Goal: Information Seeking & Learning: Learn about a topic

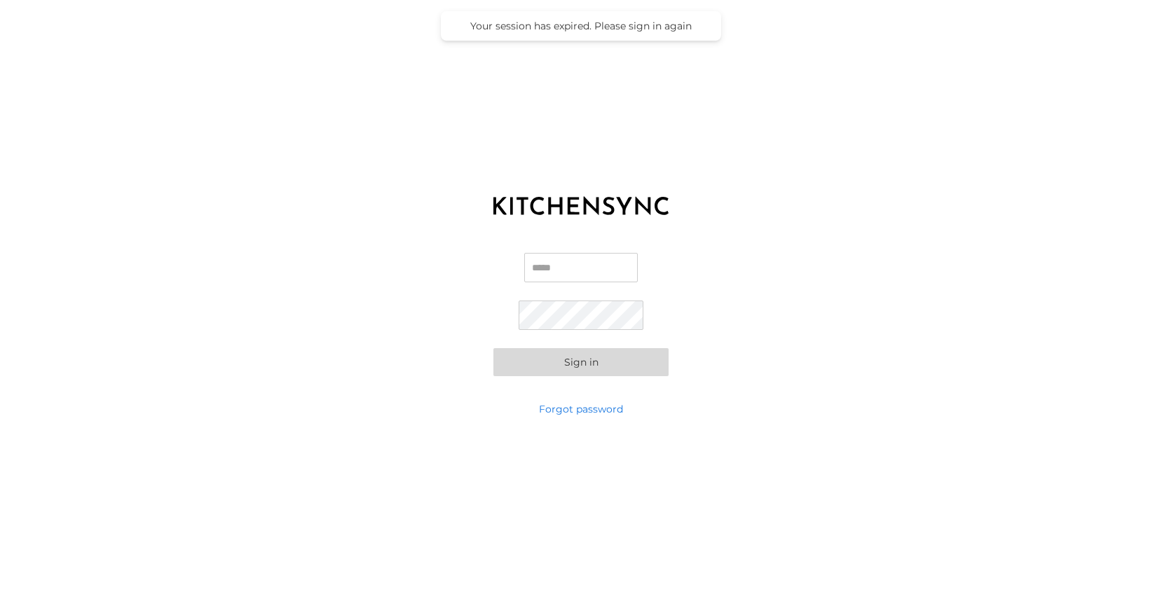
type input "**********"
click at [590, 375] on button "Sign in" at bounding box center [580, 362] width 175 height 28
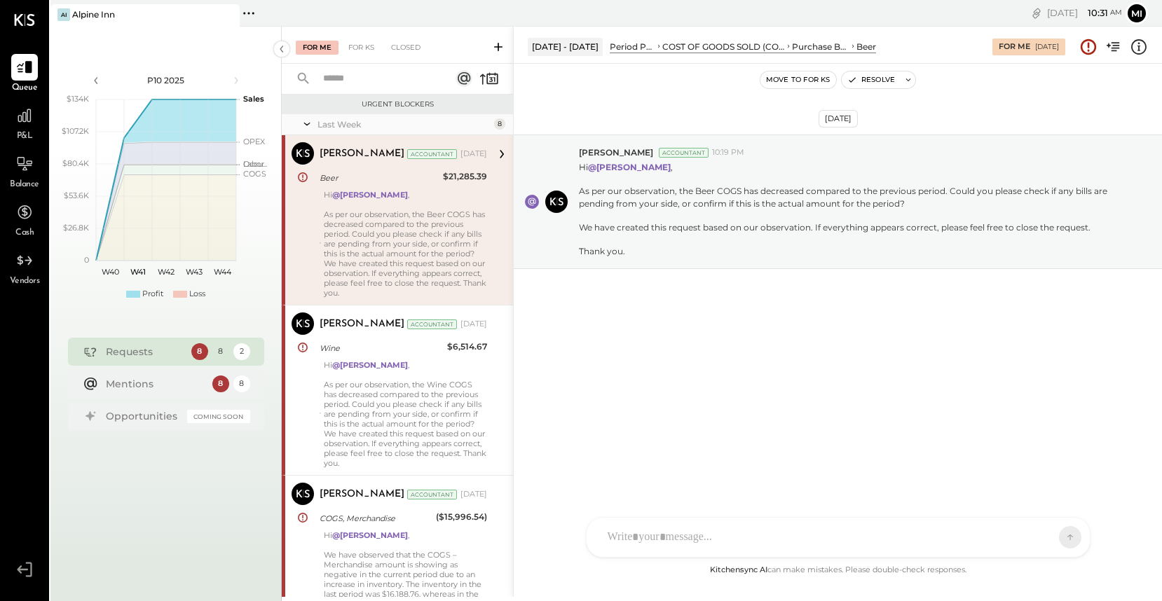
click at [704, 540] on div "NS [PERSON_NAME] B [PERSON_NAME] D [PERSON_NAME] CR [PERSON_NAME] R [PERSON_NAM…" at bounding box center [838, 537] width 504 height 41
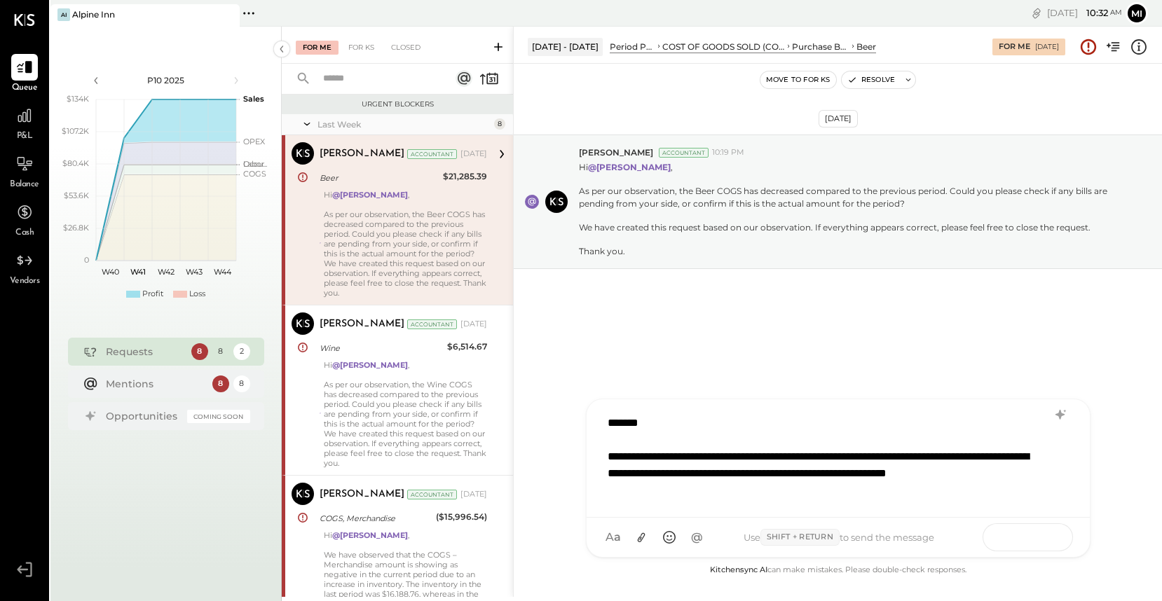
click at [1050, 541] on button at bounding box center [1042, 536] width 51 height 21
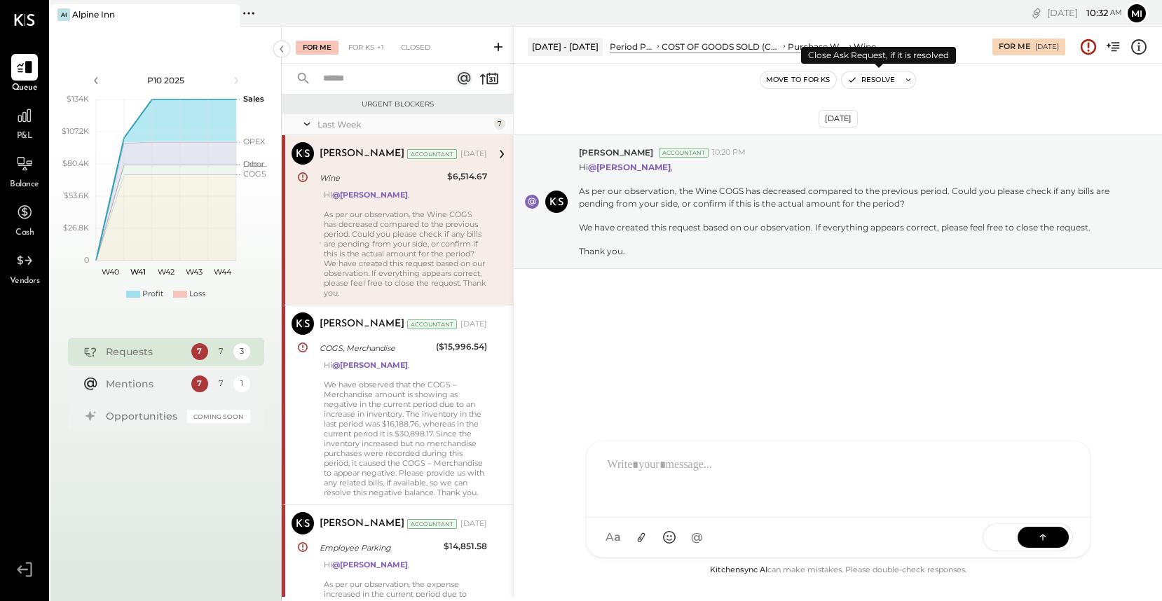
click at [884, 83] on button "Resolve" at bounding box center [870, 79] width 59 height 17
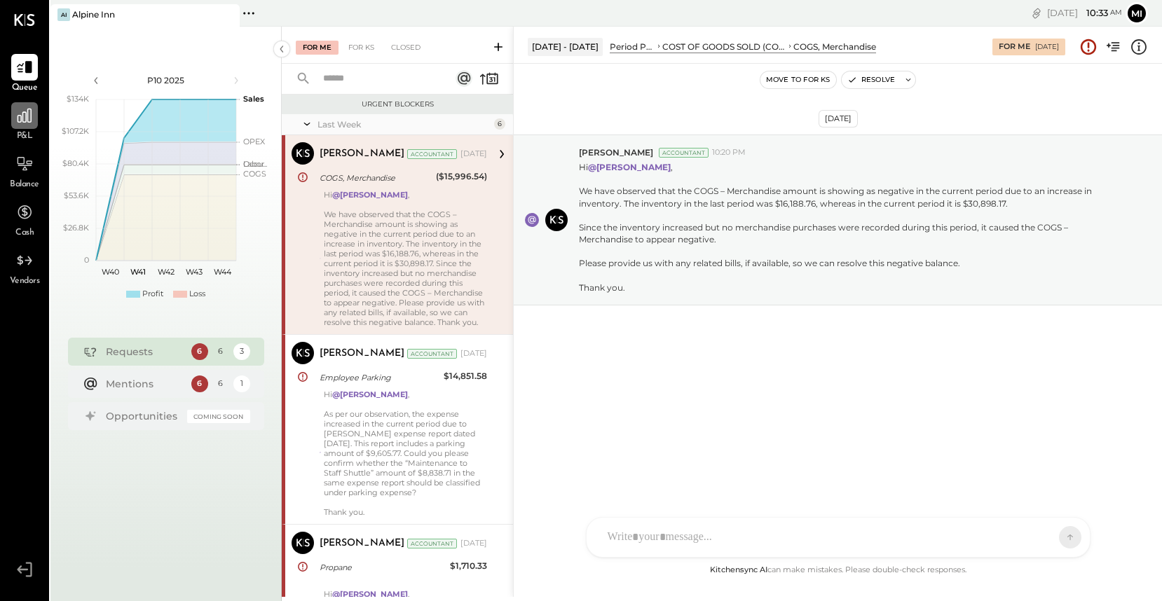
click at [30, 128] on div at bounding box center [24, 115] width 27 height 27
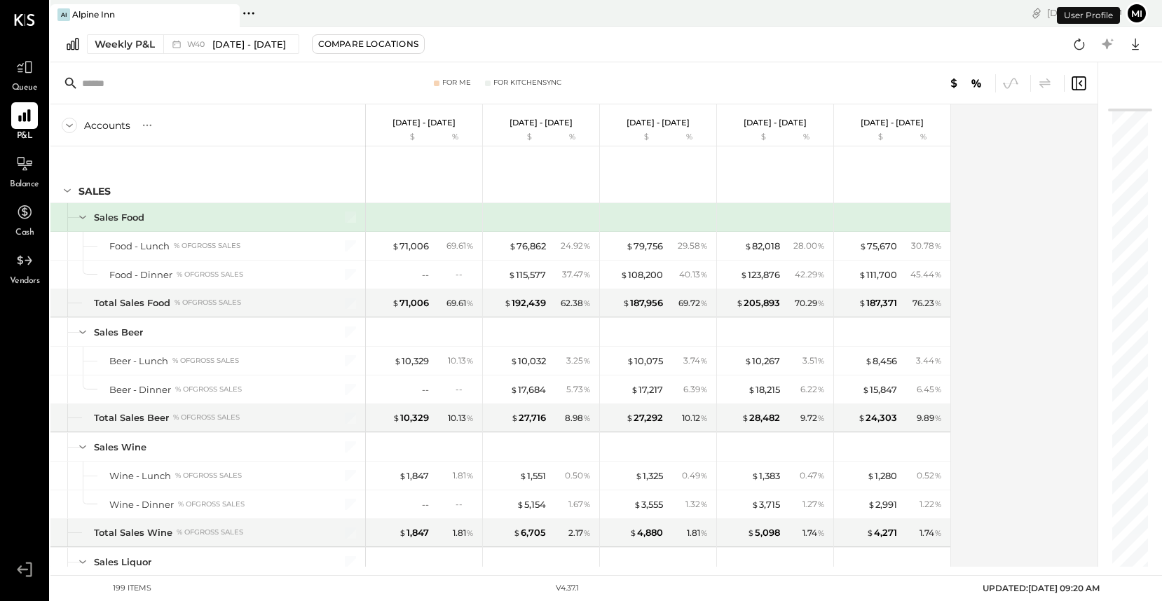
click at [130, 54] on div "Weekly P&L W40 [DATE] - [DATE] Compare Locations Google Sheets Excel" at bounding box center [605, 45] width 1111 height 36
click at [130, 51] on button "Weekly P&L W40 [DATE] - [DATE]" at bounding box center [193, 44] width 212 height 20
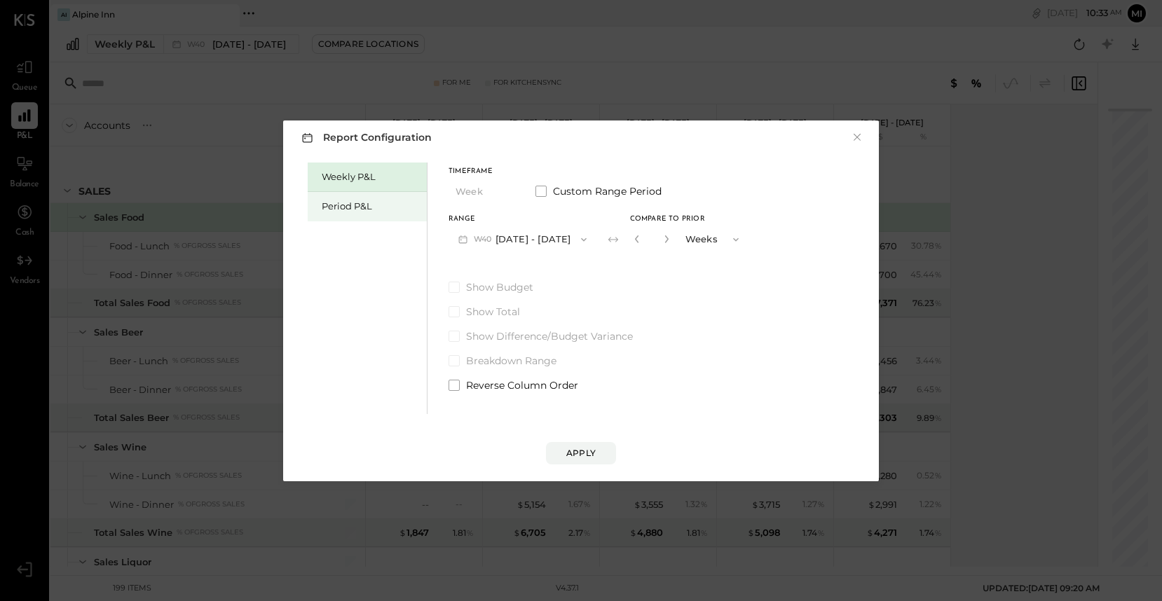
click at [341, 204] on div "Period P&L" at bounding box center [371, 206] width 98 height 13
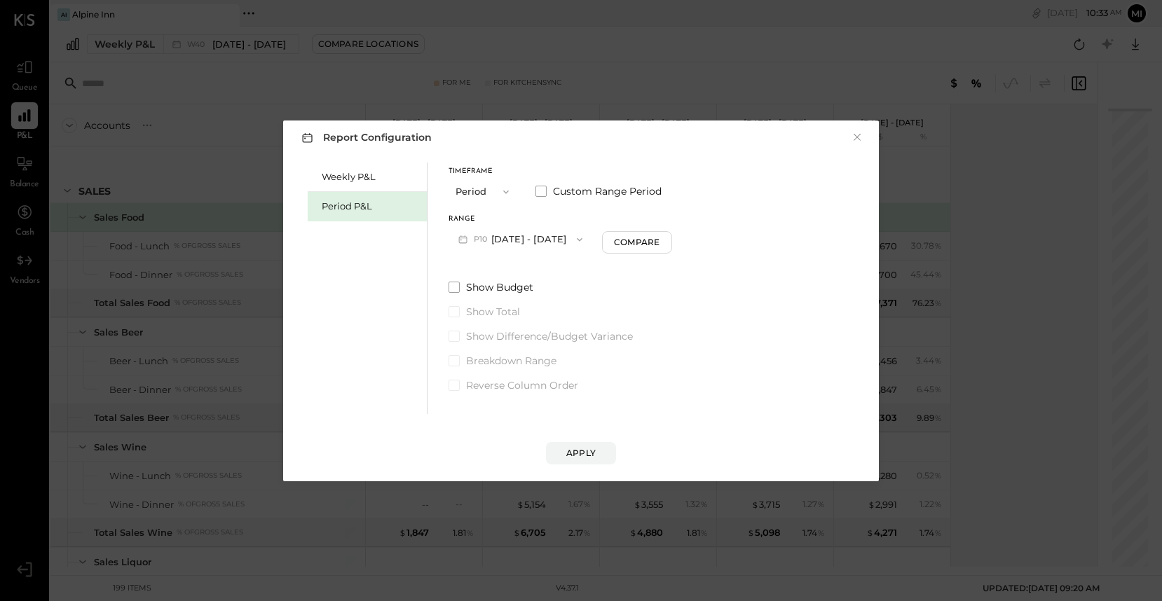
click at [492, 238] on button "P10 [DATE] - [DATE]" at bounding box center [520, 239] width 144 height 26
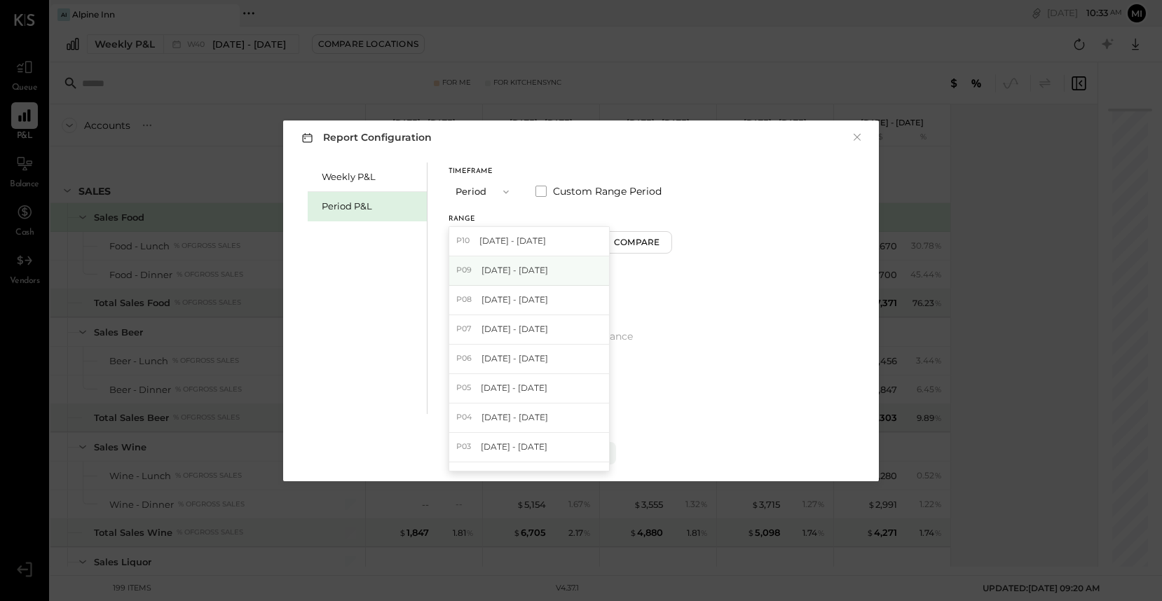
click at [493, 277] on div "P09 [DATE] - [DATE]" at bounding box center [529, 270] width 160 height 29
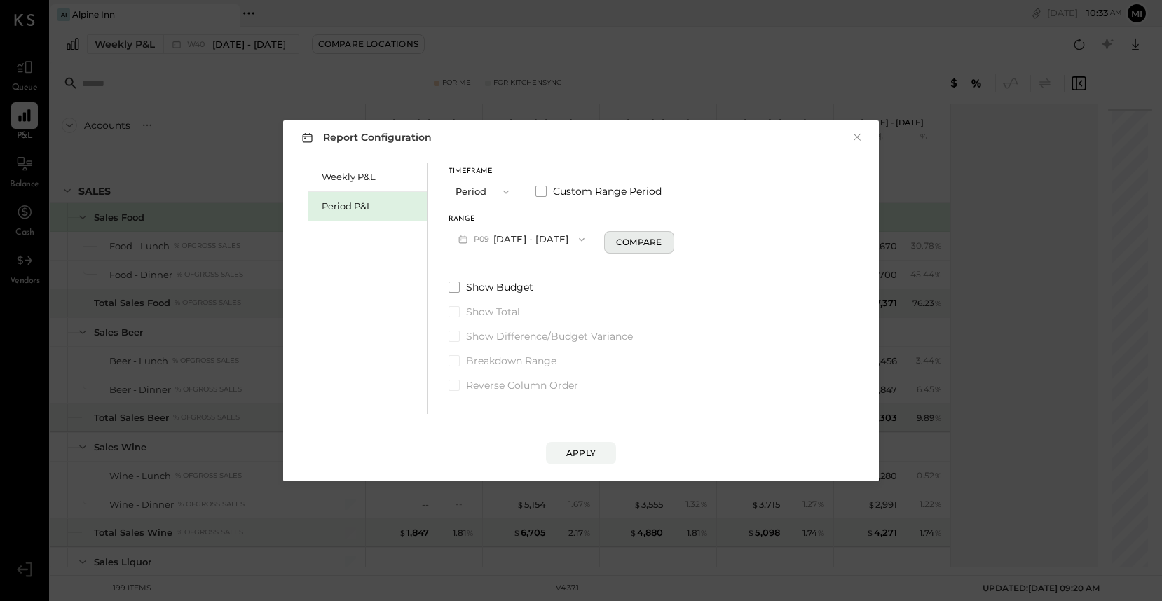
click at [619, 242] on div "Compare" at bounding box center [639, 242] width 46 height 12
click at [633, 238] on icon "button" at bounding box center [635, 239] width 4 height 8
click at [624, 240] on div "Compare" at bounding box center [639, 242] width 46 height 12
click at [660, 240] on icon "button" at bounding box center [664, 239] width 8 height 8
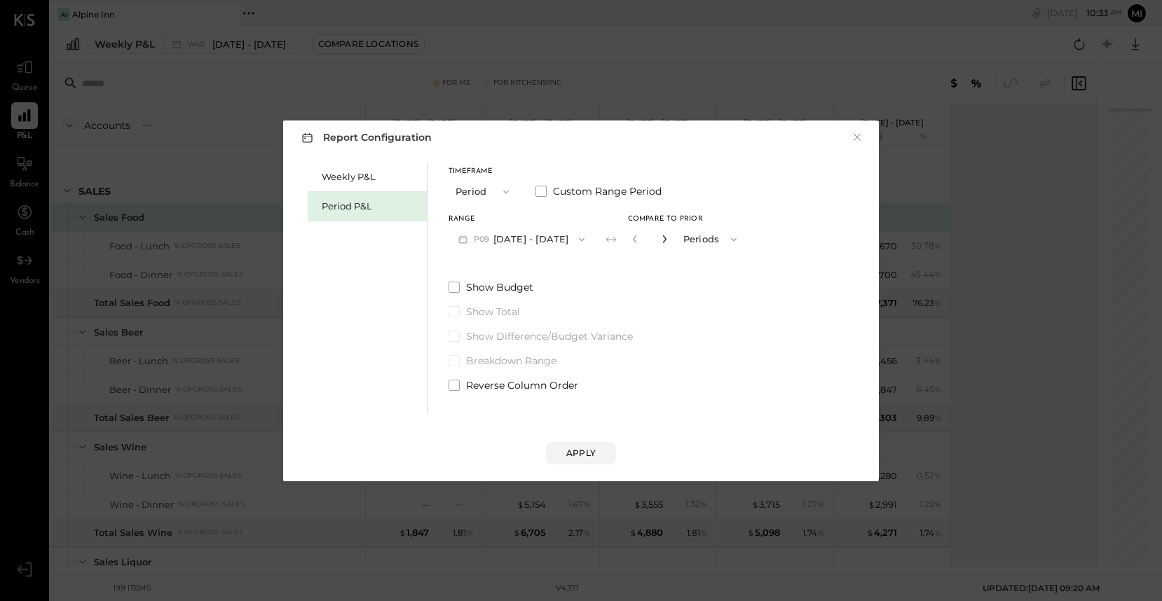
type input "*"
click at [577, 453] on div "Apply" at bounding box center [580, 453] width 29 height 12
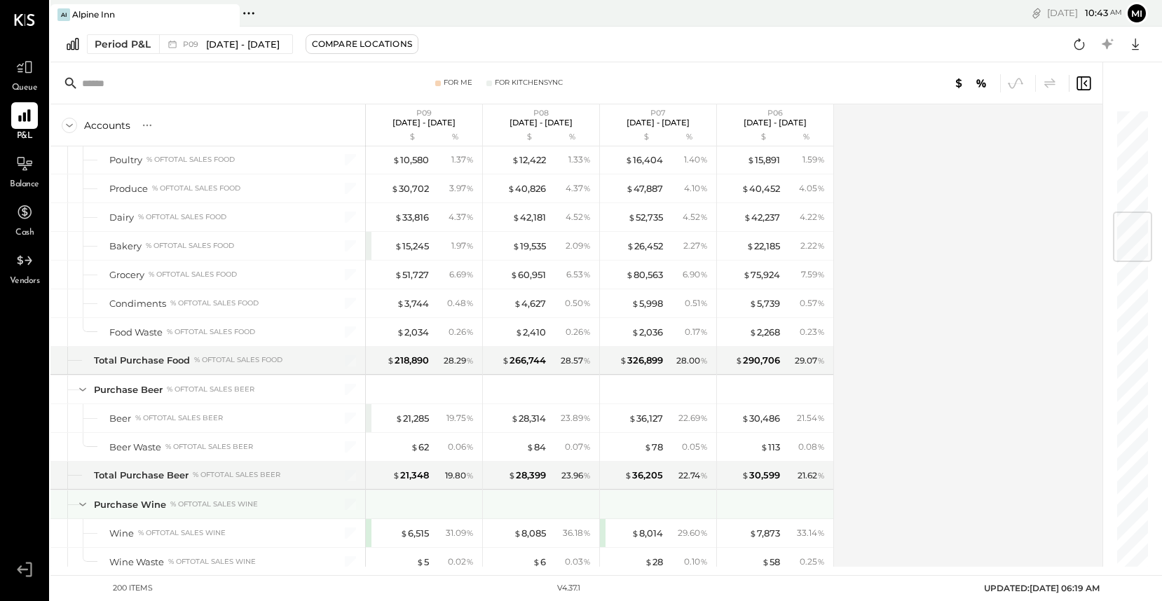
scroll to position [866, 0]
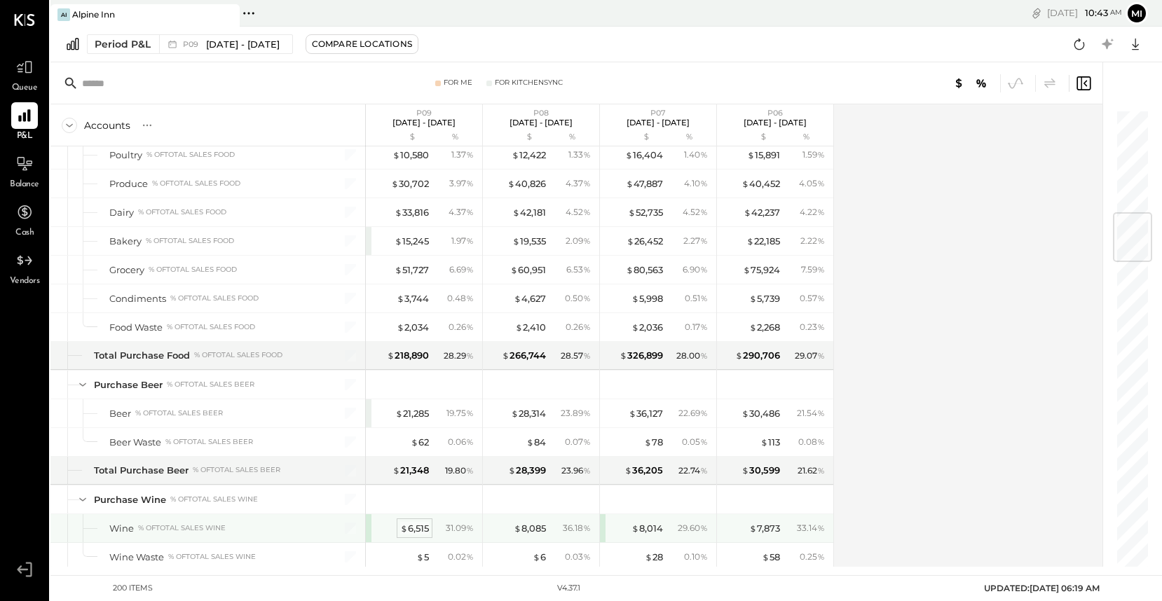
click at [416, 525] on div "$ 6,515" at bounding box center [414, 528] width 29 height 13
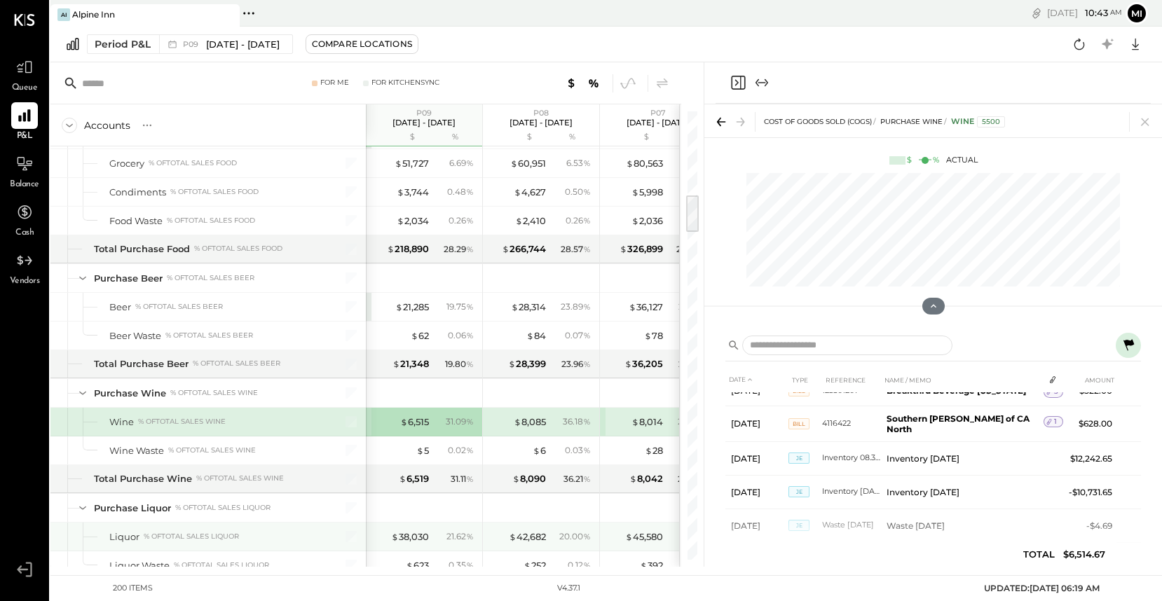
scroll to position [978, 0]
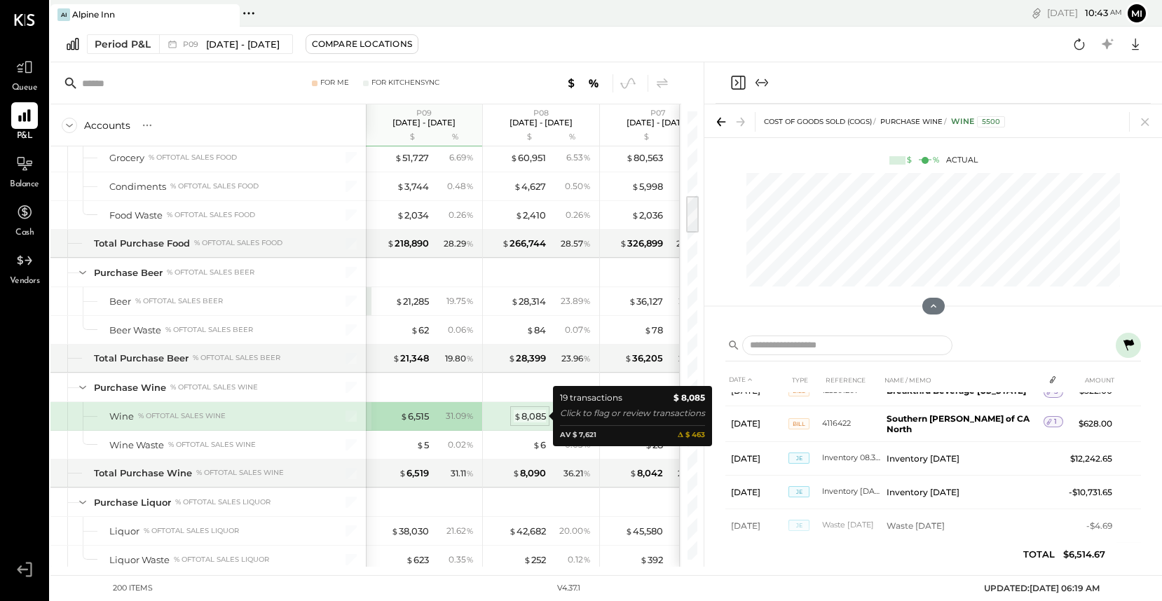
click at [526, 418] on div "$ 8,085" at bounding box center [530, 416] width 32 height 13
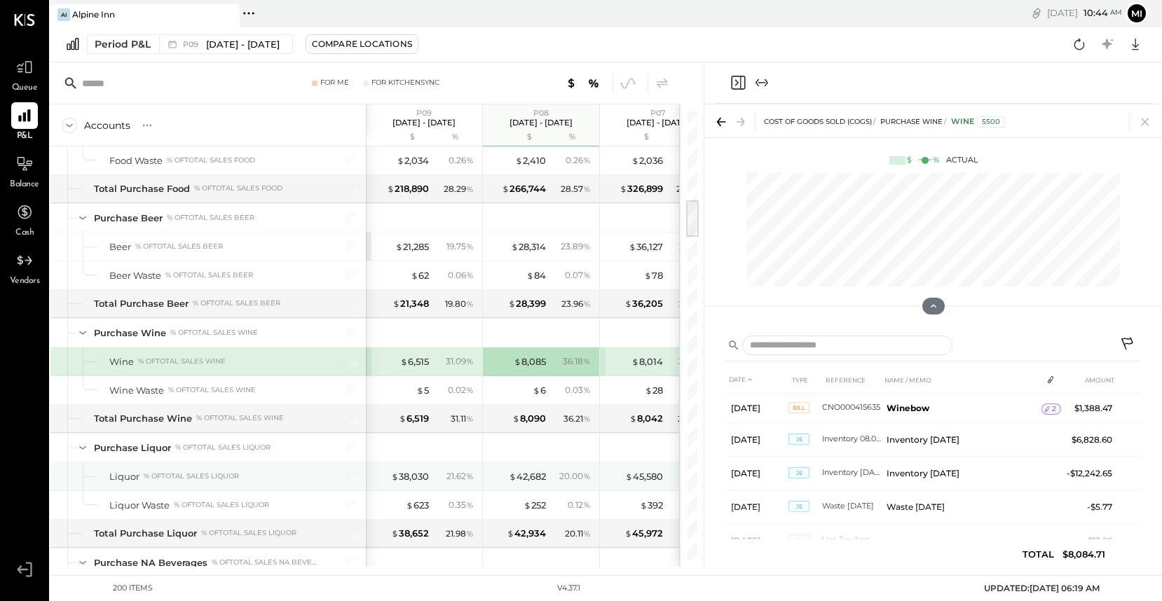
scroll to position [1036, 0]
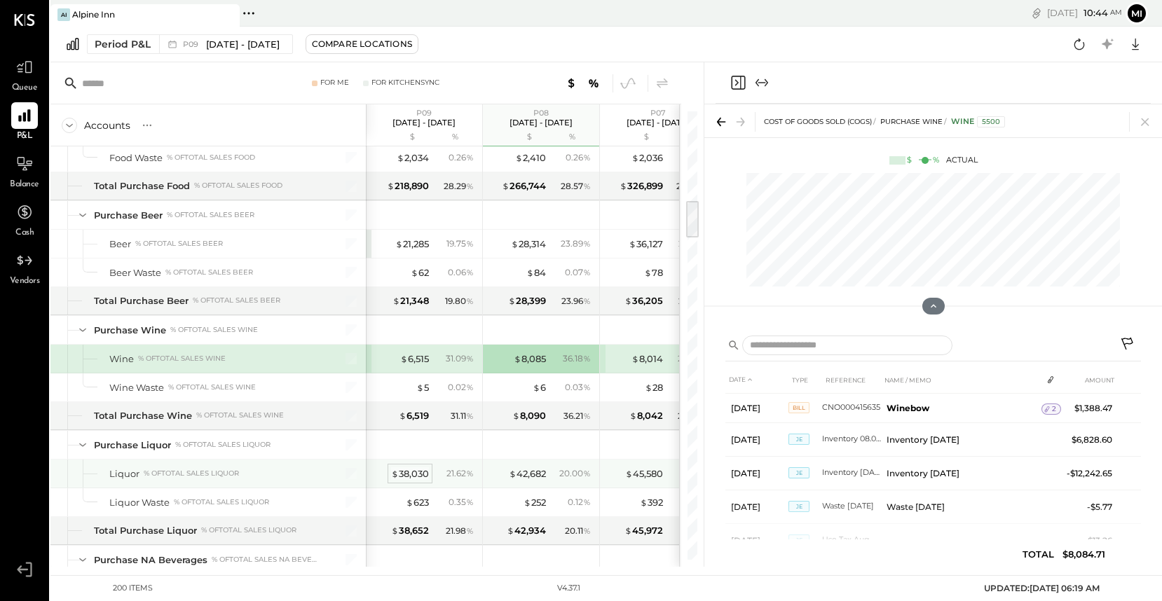
click at [417, 474] on div "$ 38,030" at bounding box center [410, 473] width 38 height 13
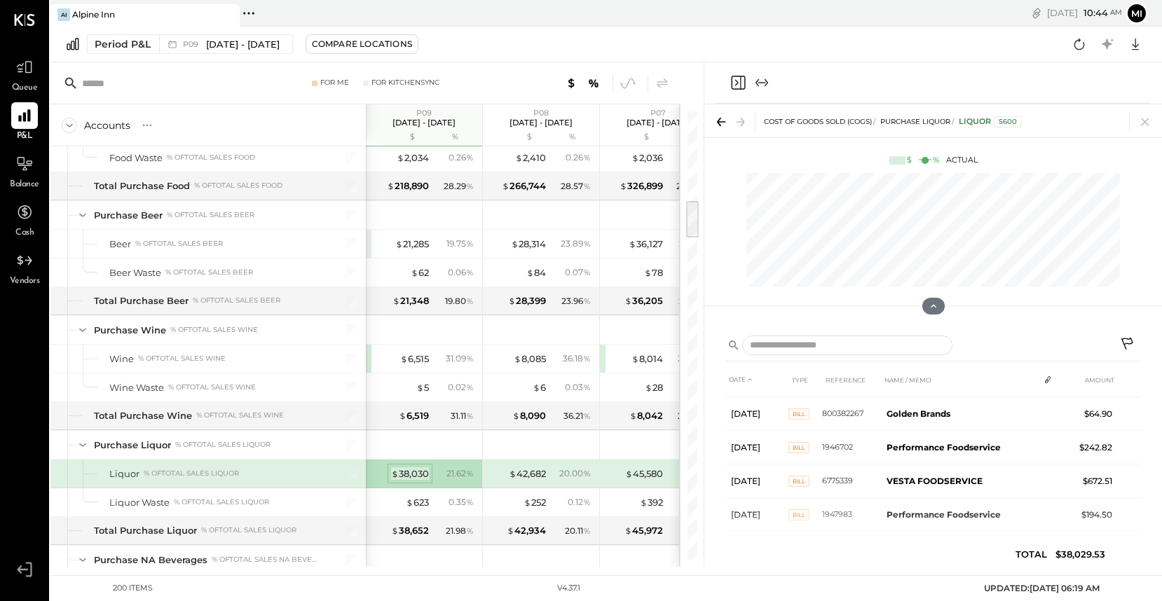
scroll to position [512, 0]
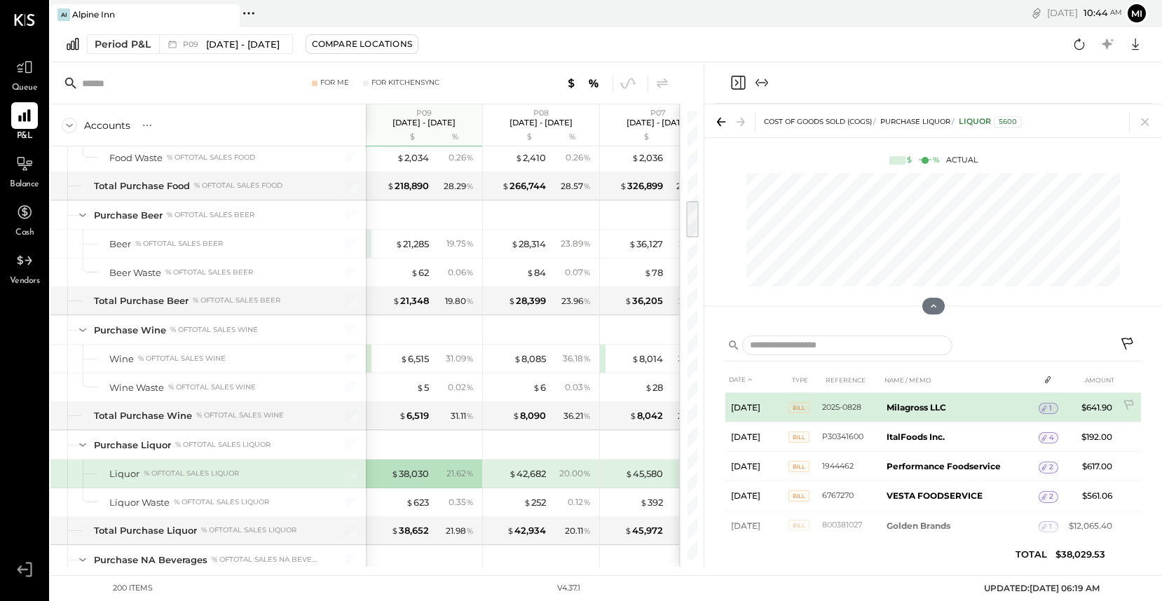
click at [1050, 407] on span "1" at bounding box center [1050, 409] width 3 height 10
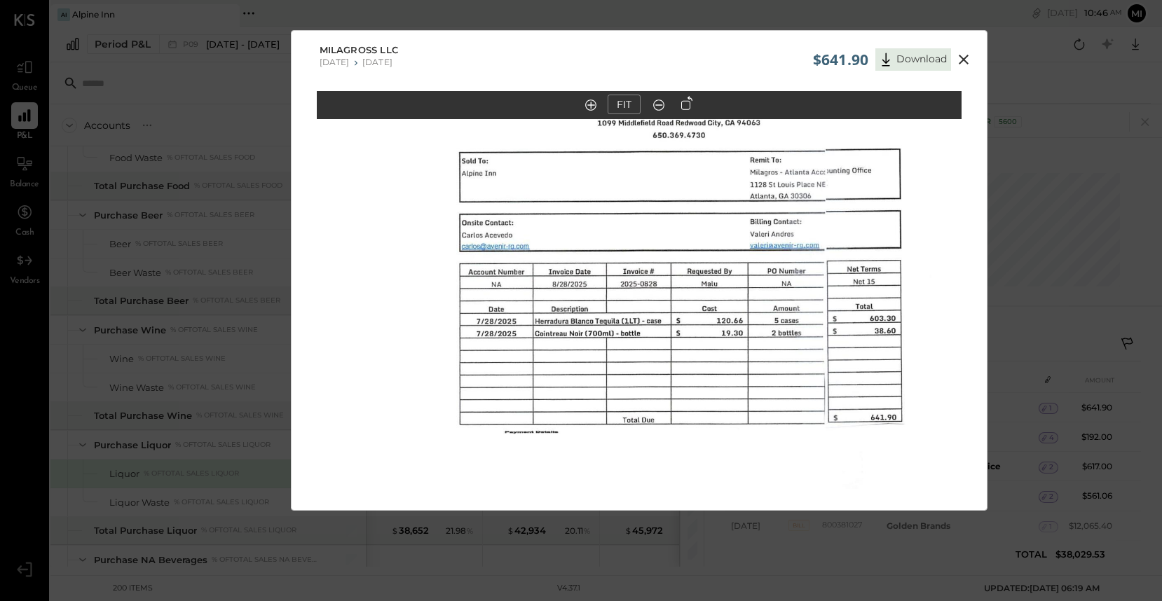
click at [963, 63] on icon at bounding box center [963, 59] width 17 height 17
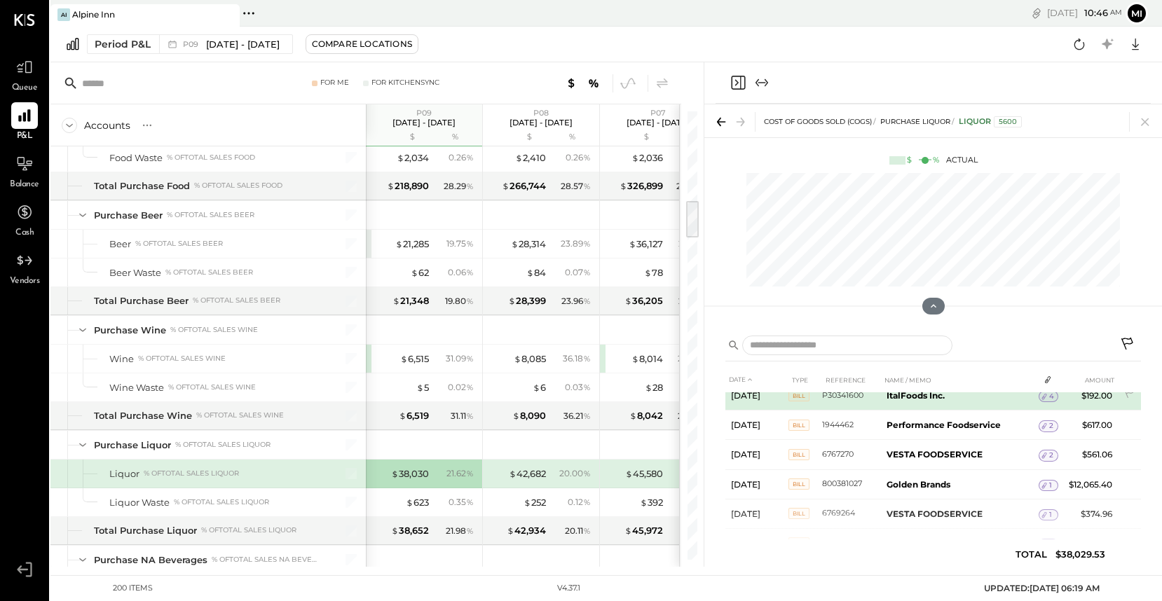
scroll to position [43, 0]
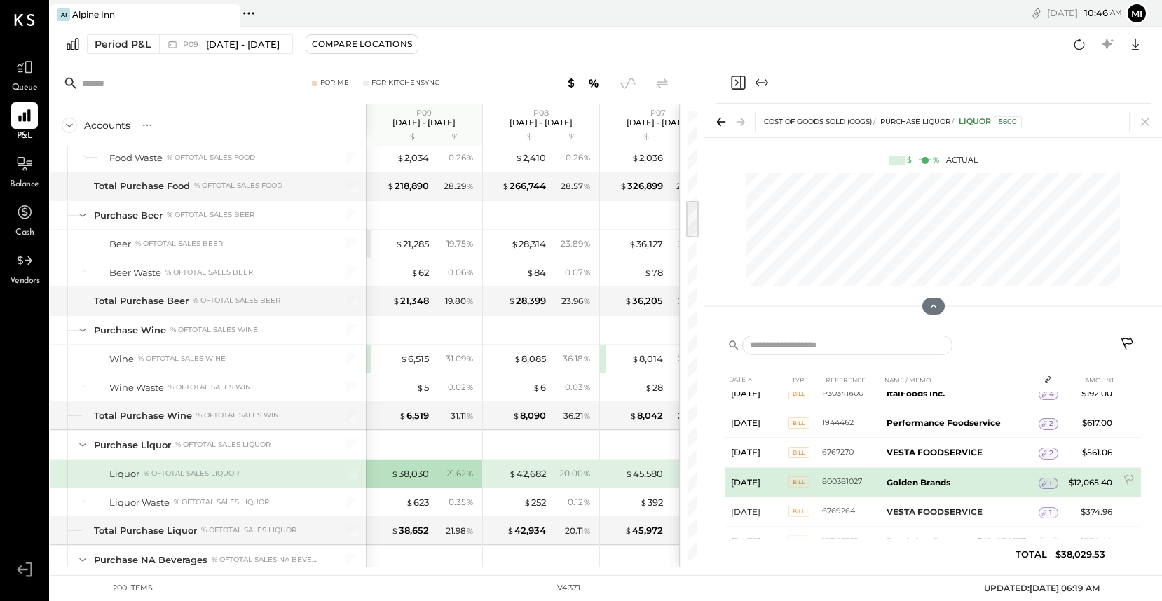
click at [973, 486] on td "Golden Brands" at bounding box center [960, 481] width 158 height 29
click at [1046, 485] on icon at bounding box center [1044, 484] width 10 height 10
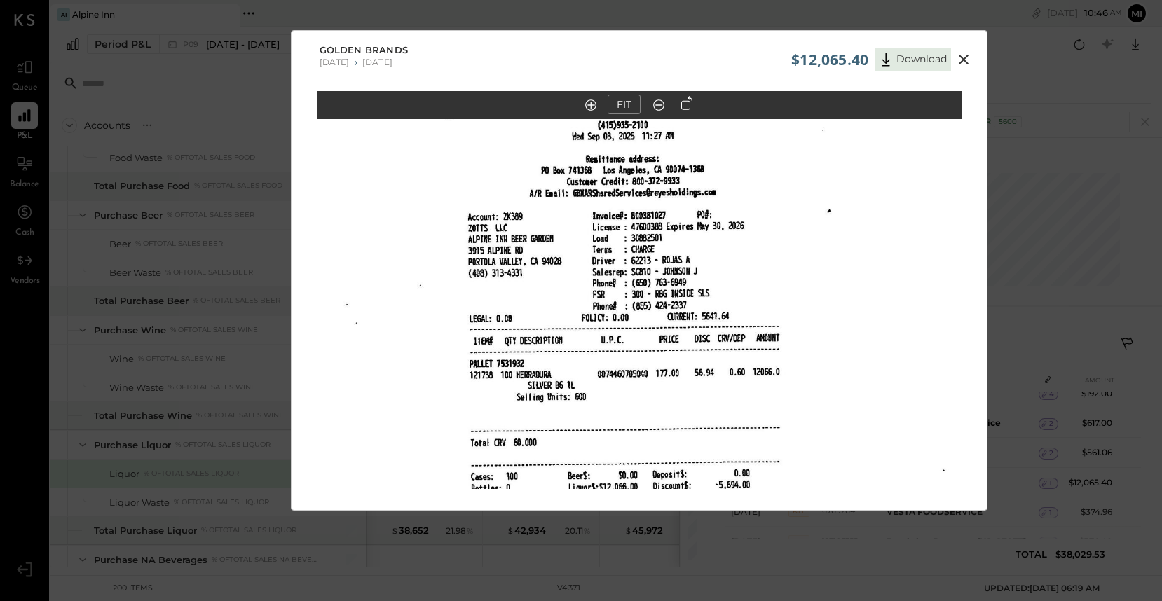
scroll to position [3, 0]
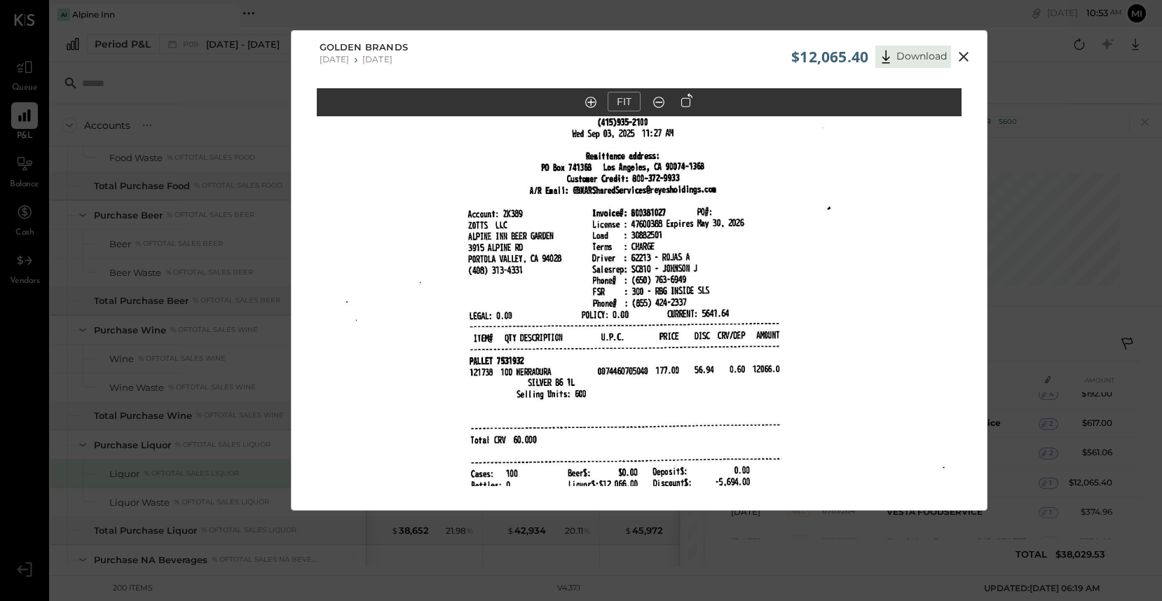
click at [963, 58] on icon at bounding box center [963, 57] width 10 height 10
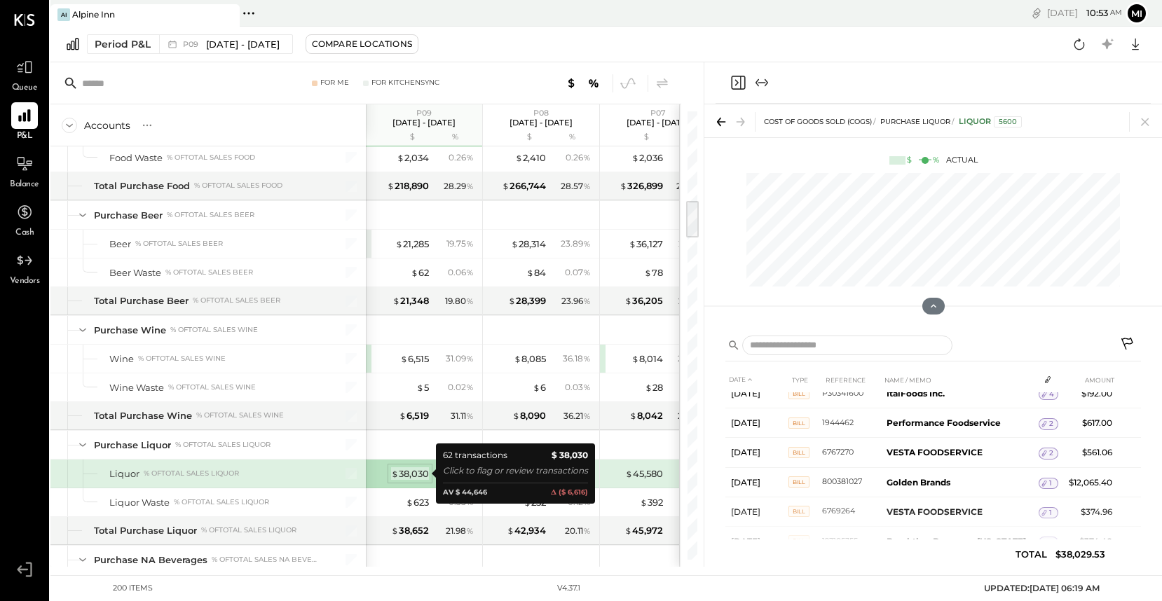
click at [411, 472] on div "$ 38,030" at bounding box center [410, 473] width 38 height 13
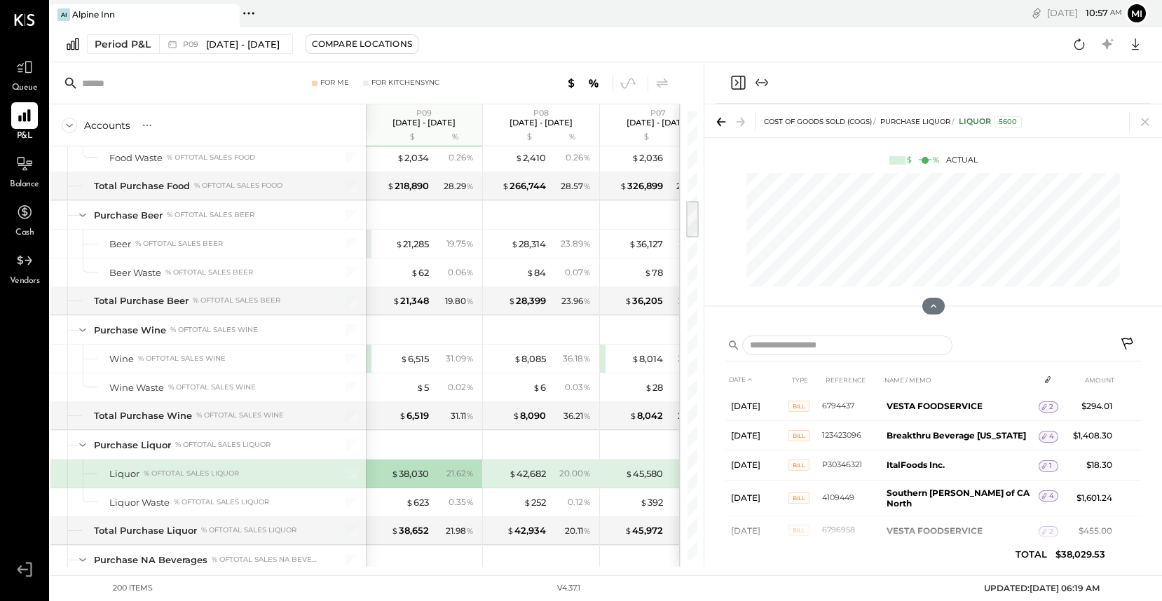
scroll to position [977, 0]
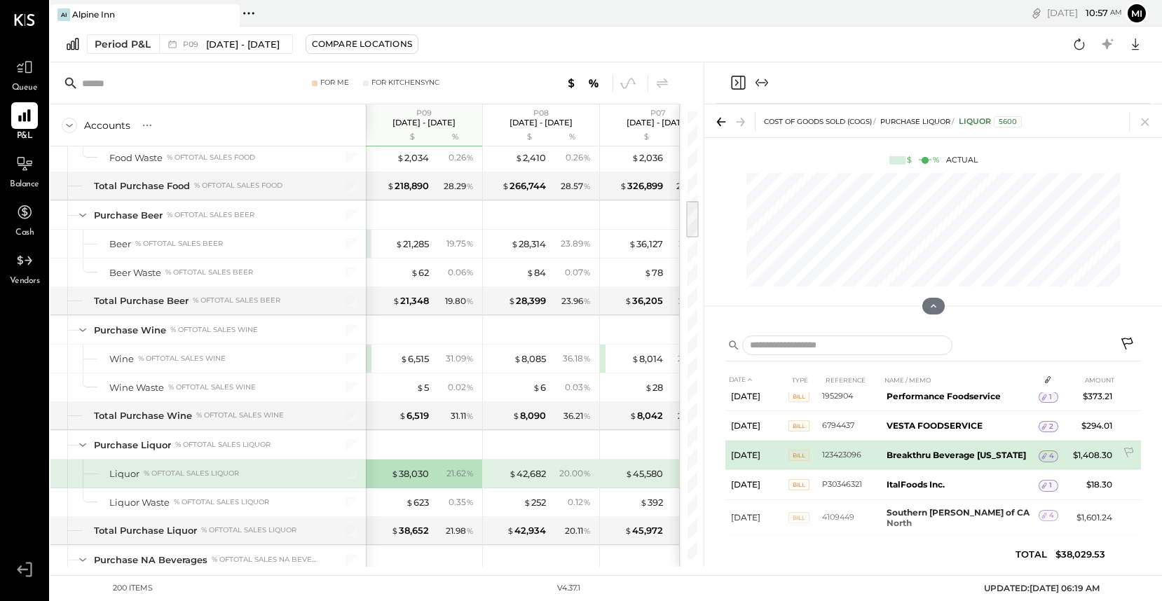
click at [1052, 451] on span "4" at bounding box center [1051, 456] width 5 height 10
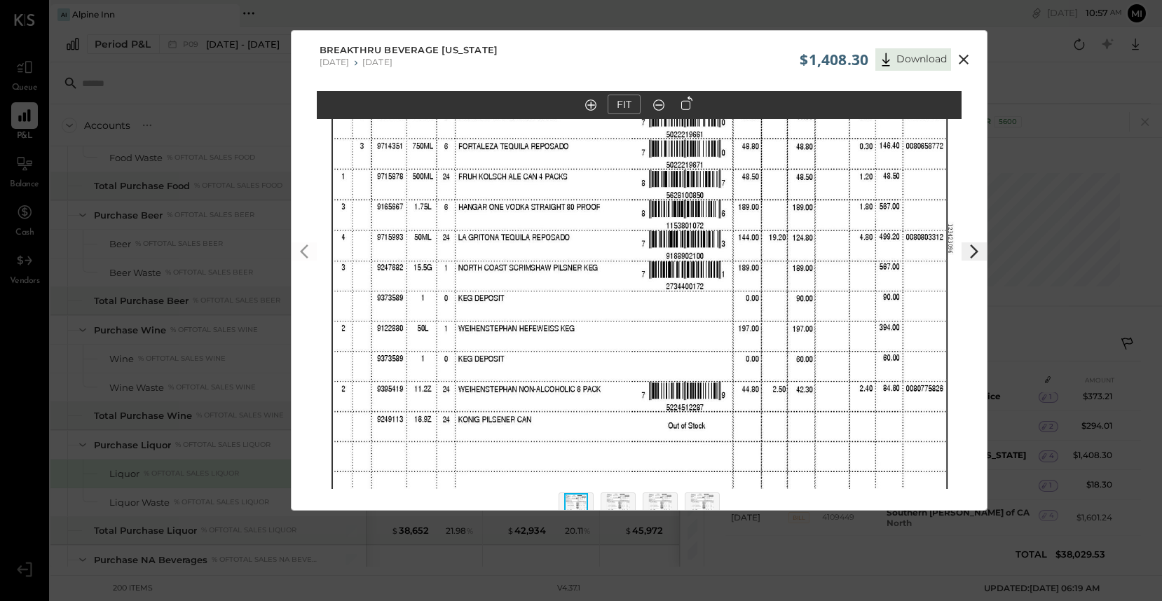
click at [961, 62] on icon at bounding box center [963, 59] width 17 height 17
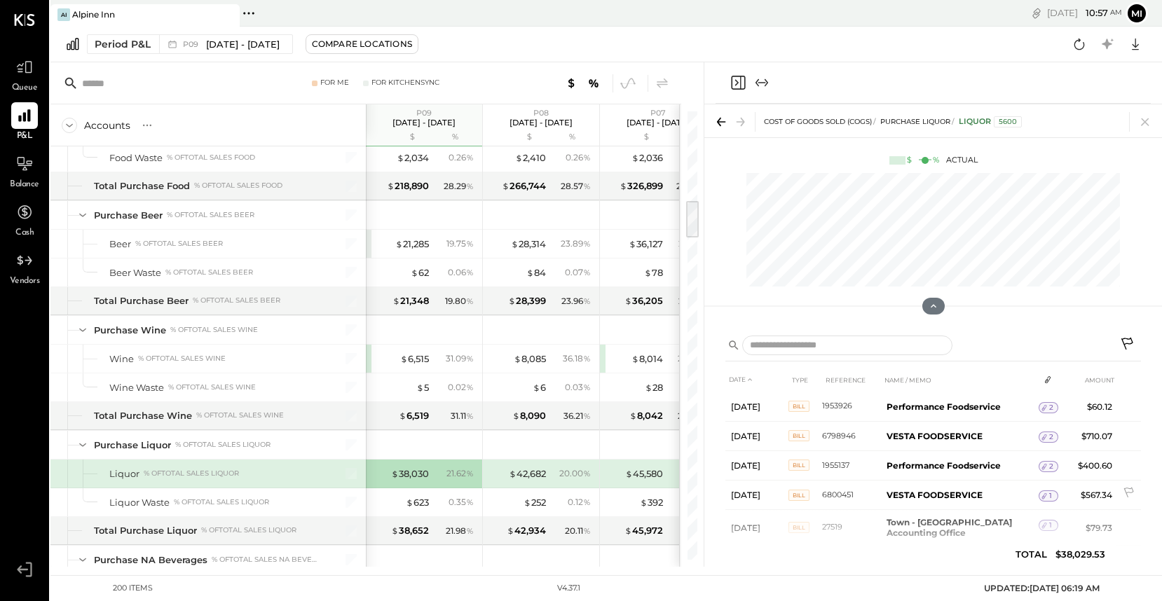
scroll to position [1154, 0]
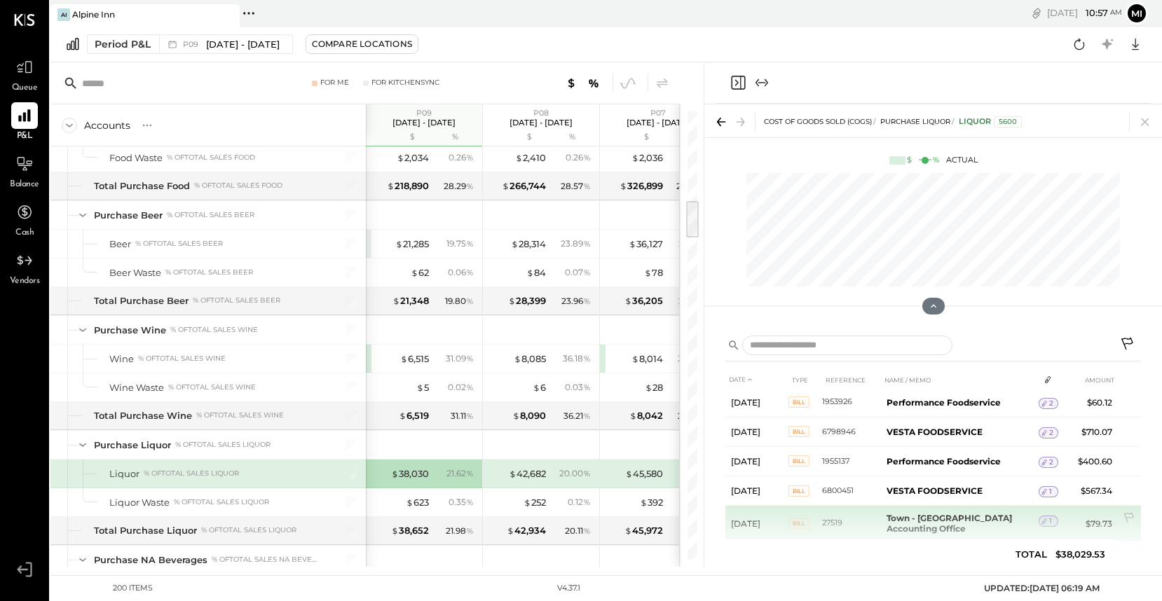
click at [1045, 516] on icon at bounding box center [1044, 521] width 10 height 10
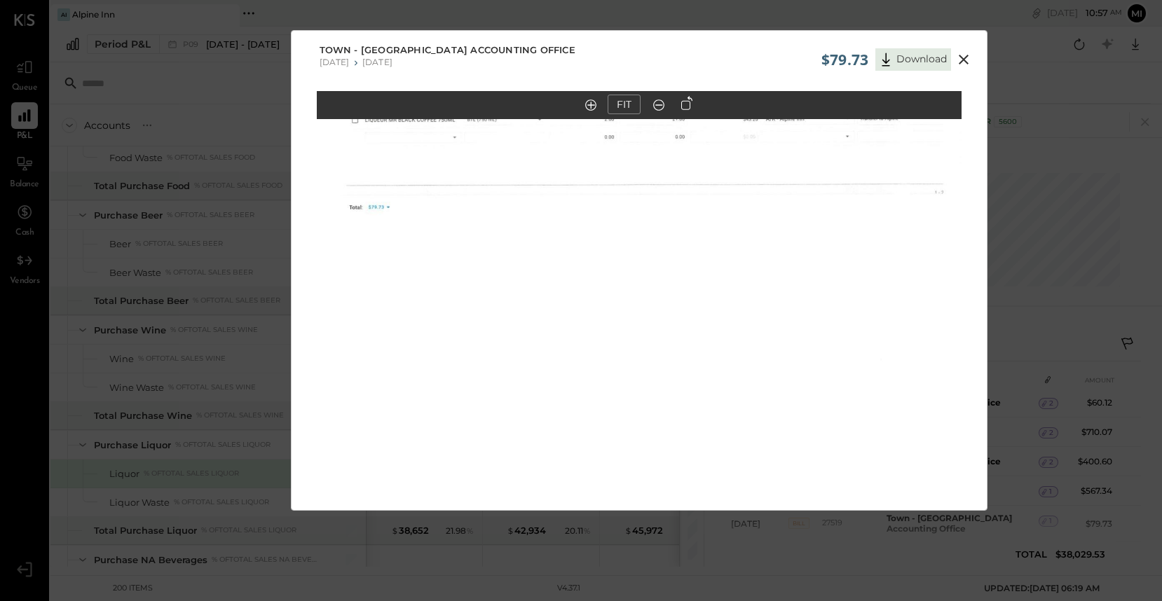
click at [432, 172] on img at bounding box center [639, 272] width 645 height 834
click at [659, 110] on out at bounding box center [659, 104] width 11 height 11
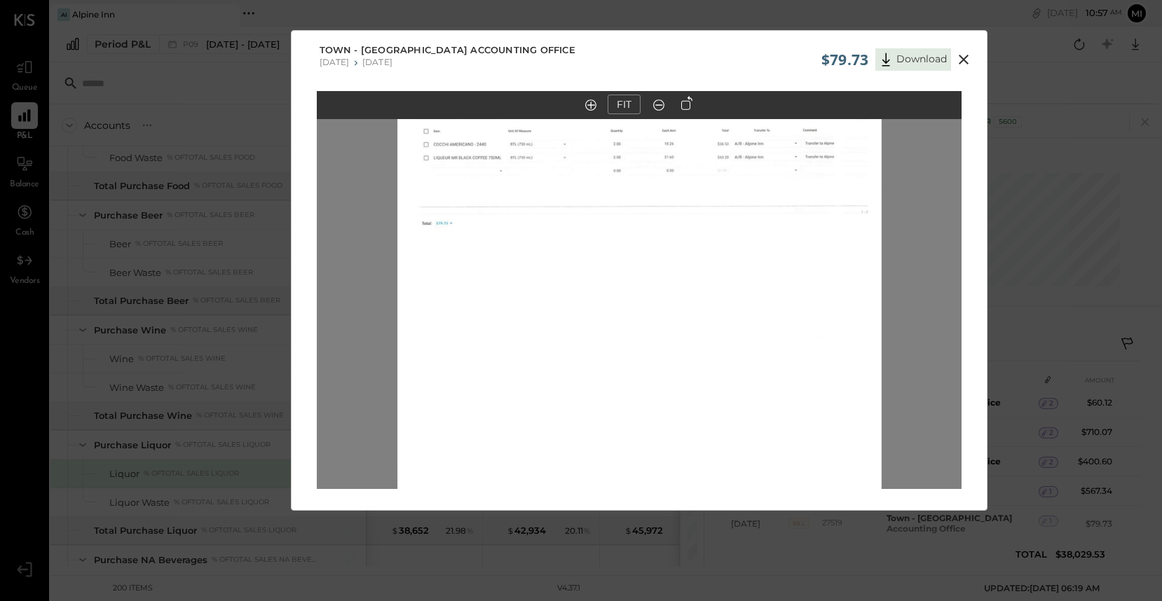
click at [659, 110] on out at bounding box center [659, 104] width 11 height 11
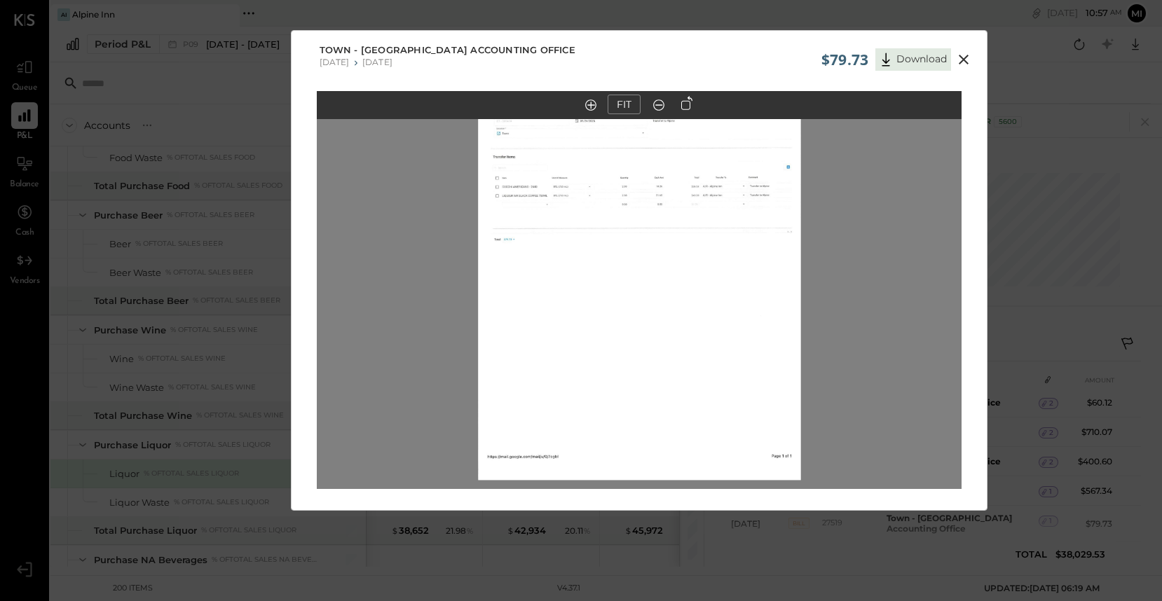
click at [963, 62] on icon at bounding box center [963, 59] width 17 height 17
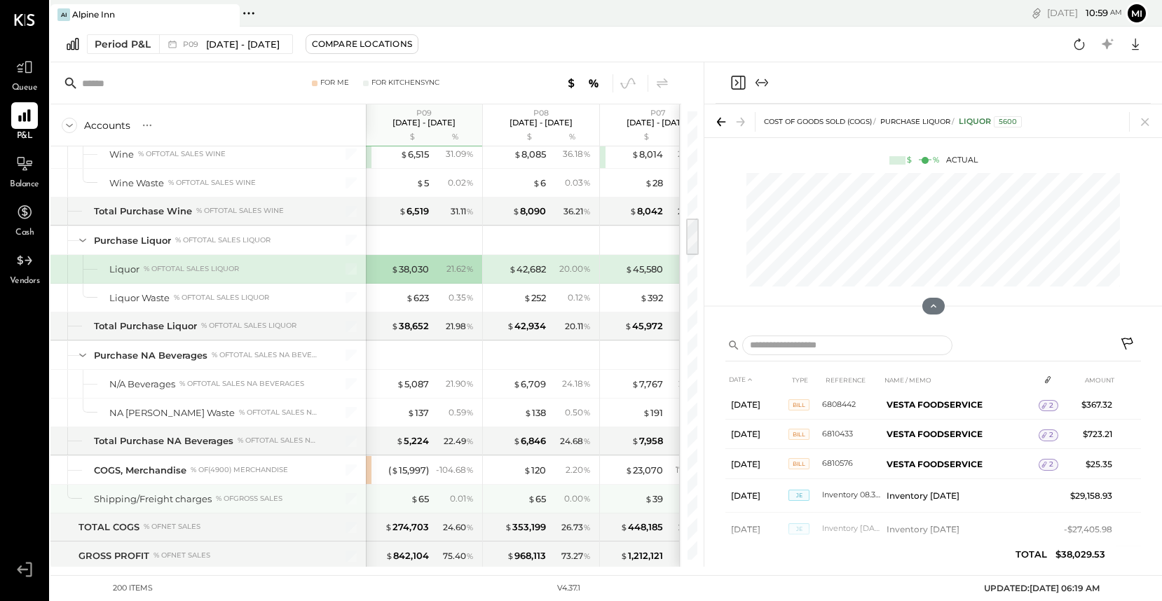
scroll to position [1257, 0]
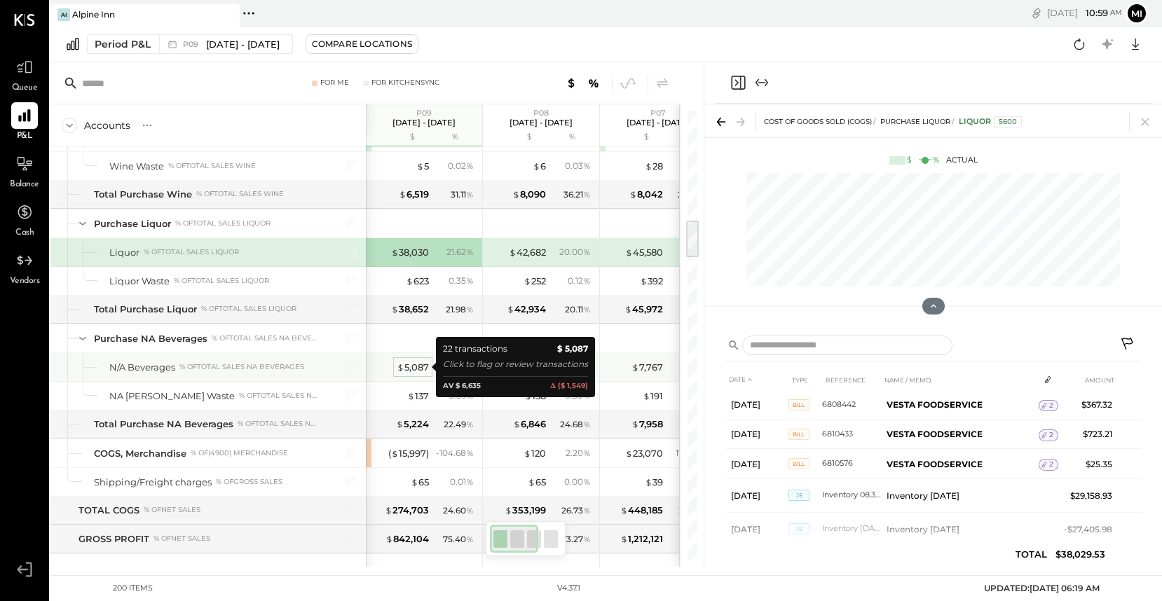
click at [413, 368] on div "$ 5,087" at bounding box center [413, 367] width 32 height 13
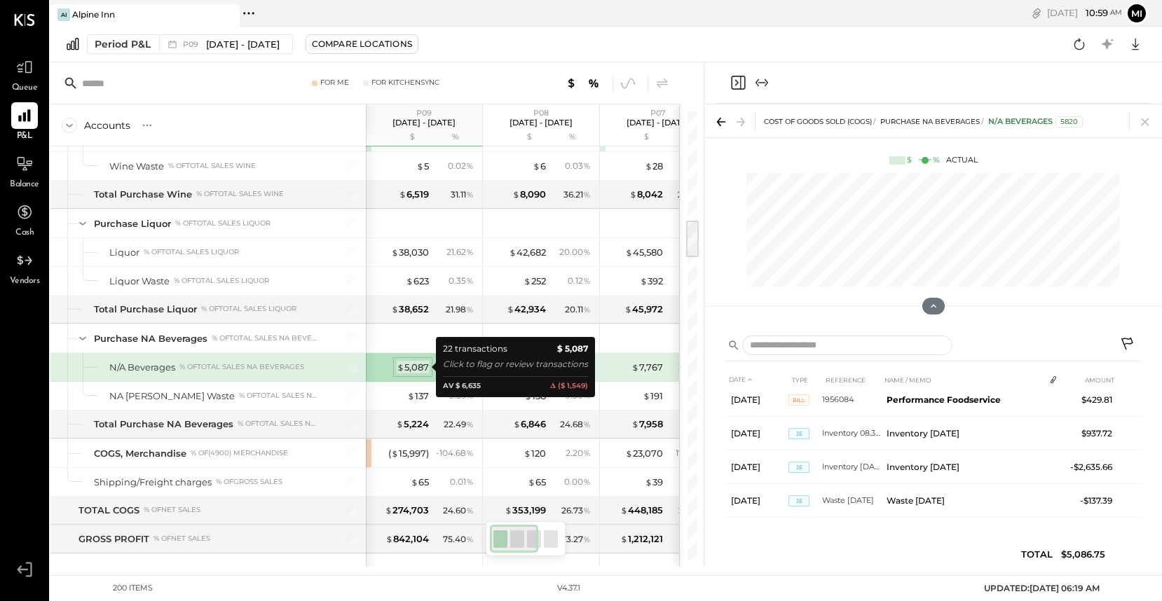
scroll to position [615, 0]
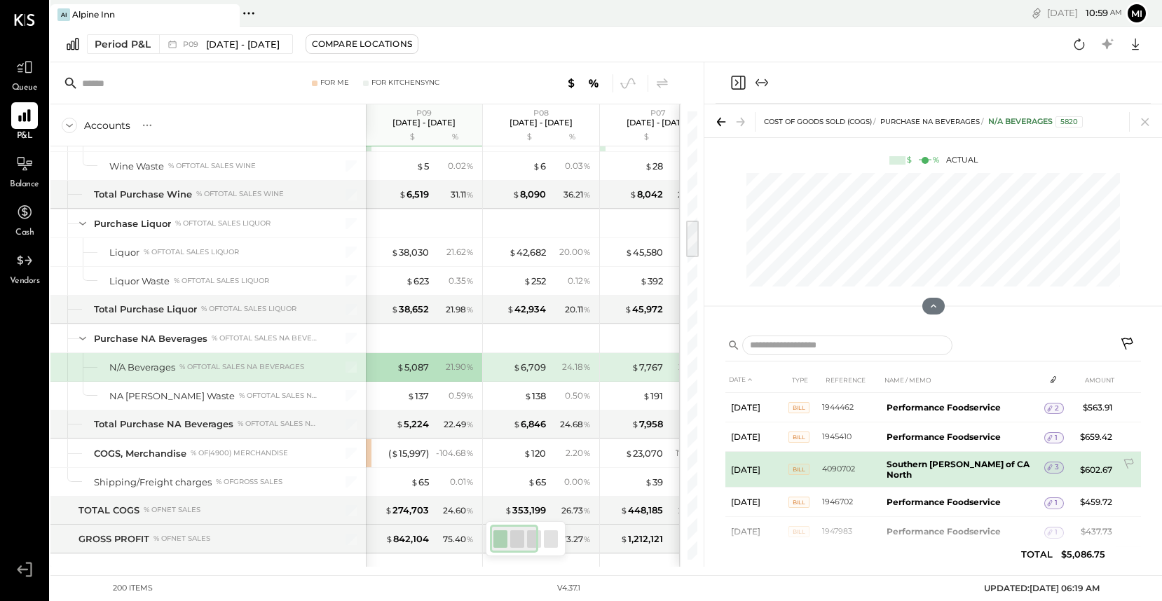
click at [1054, 468] on span "3" at bounding box center [1056, 467] width 4 height 10
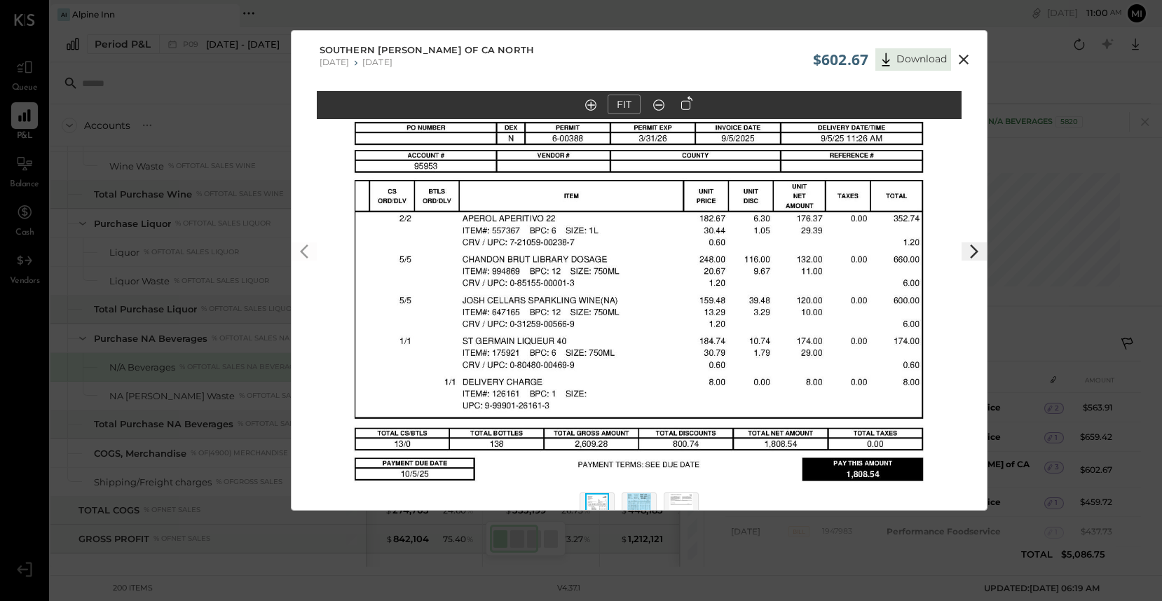
click at [969, 252] on icon at bounding box center [974, 251] width 17 height 17
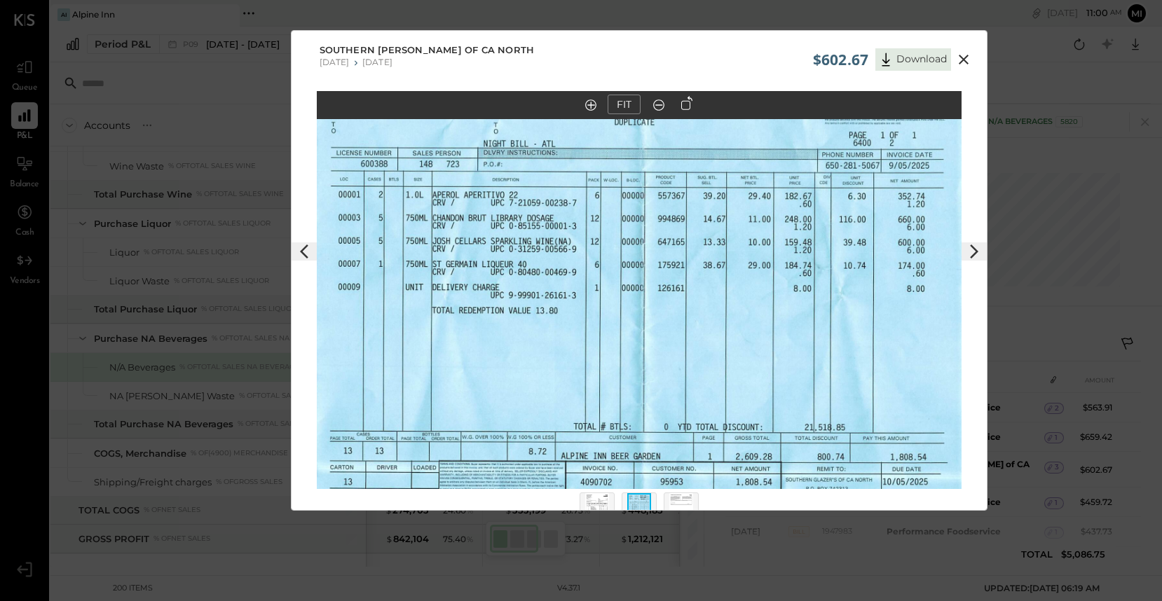
click at [969, 252] on icon at bounding box center [974, 251] width 17 height 17
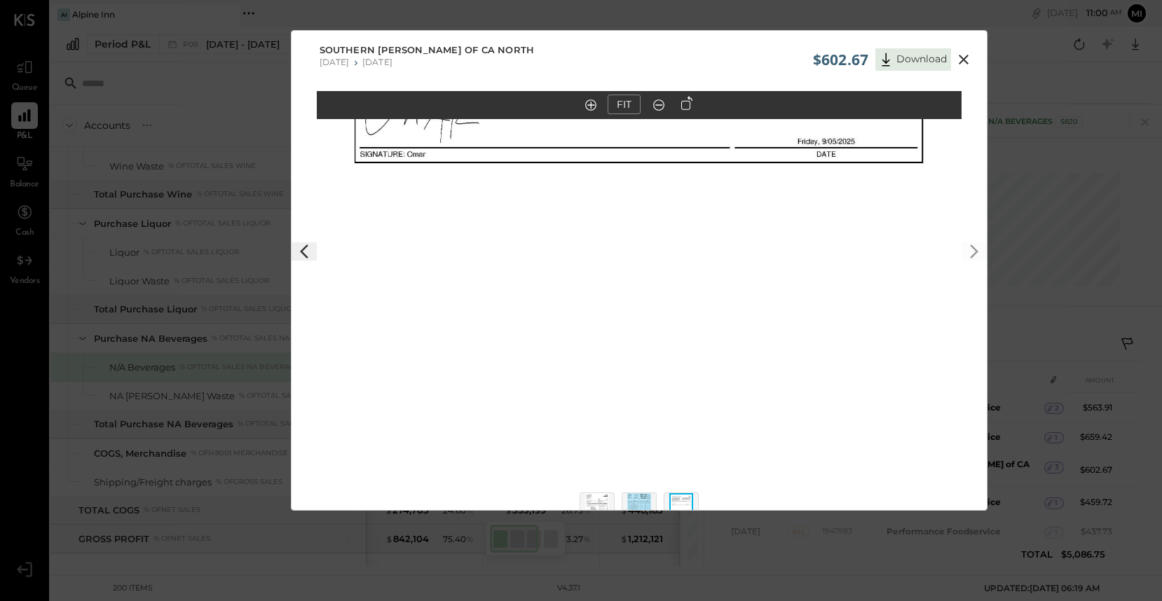
click at [959, 56] on icon at bounding box center [963, 60] width 10 height 10
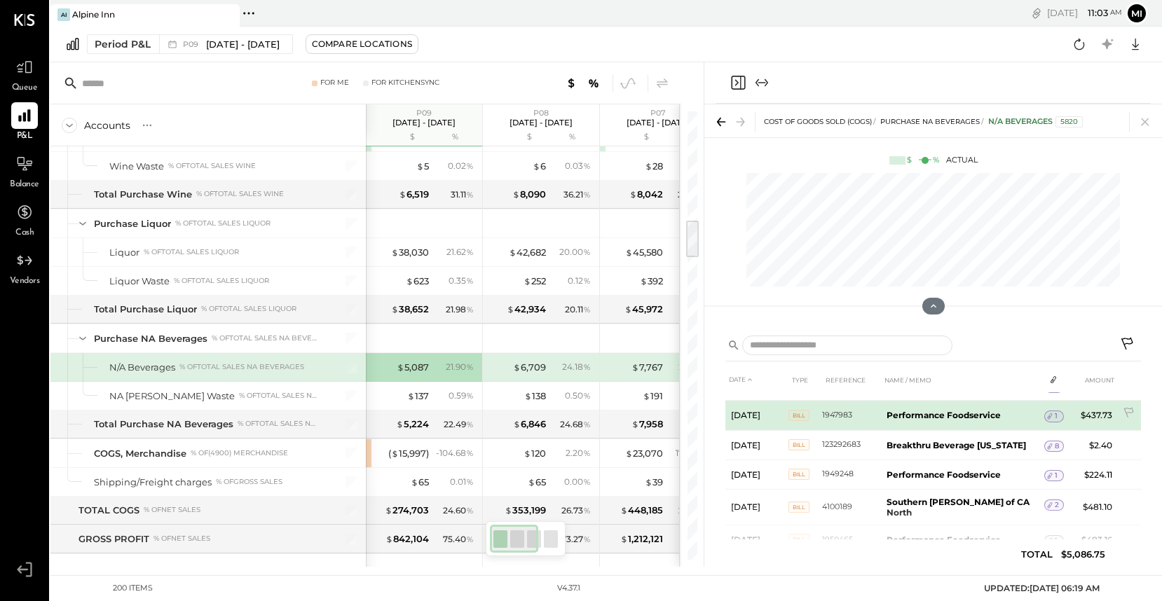
scroll to position [119, 0]
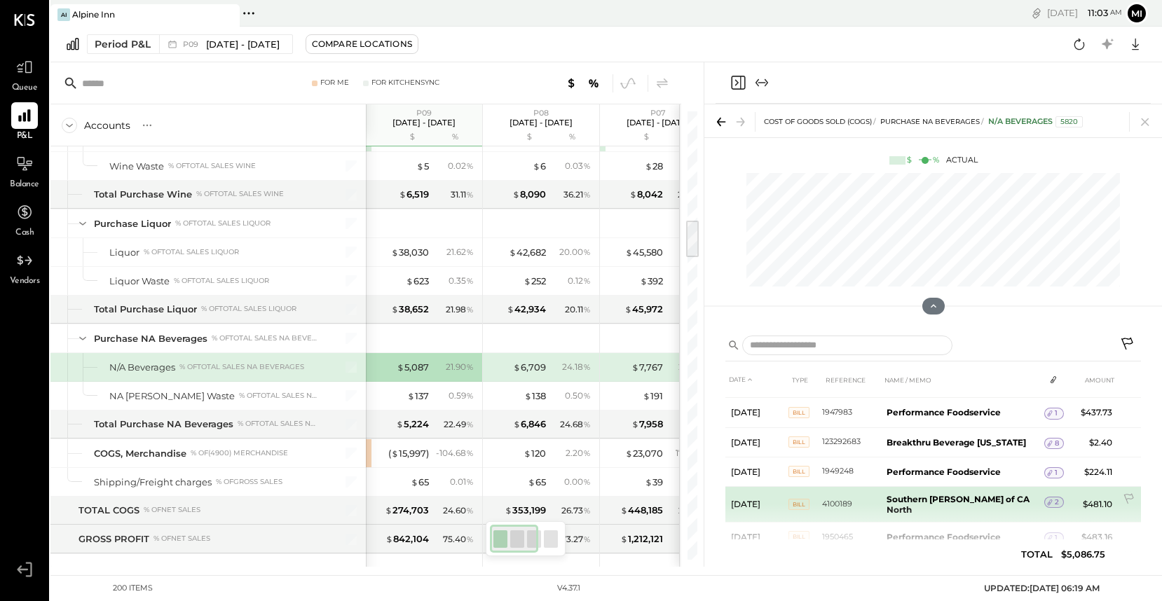
click at [1054, 497] on span "2" at bounding box center [1056, 502] width 4 height 10
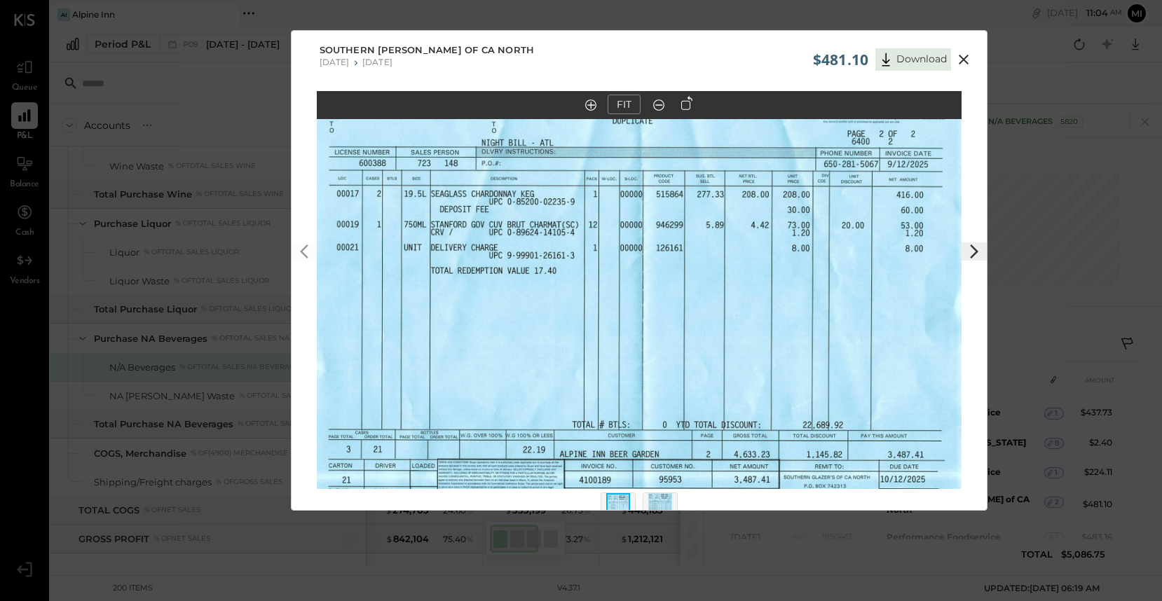
click at [958, 61] on icon at bounding box center [963, 59] width 17 height 17
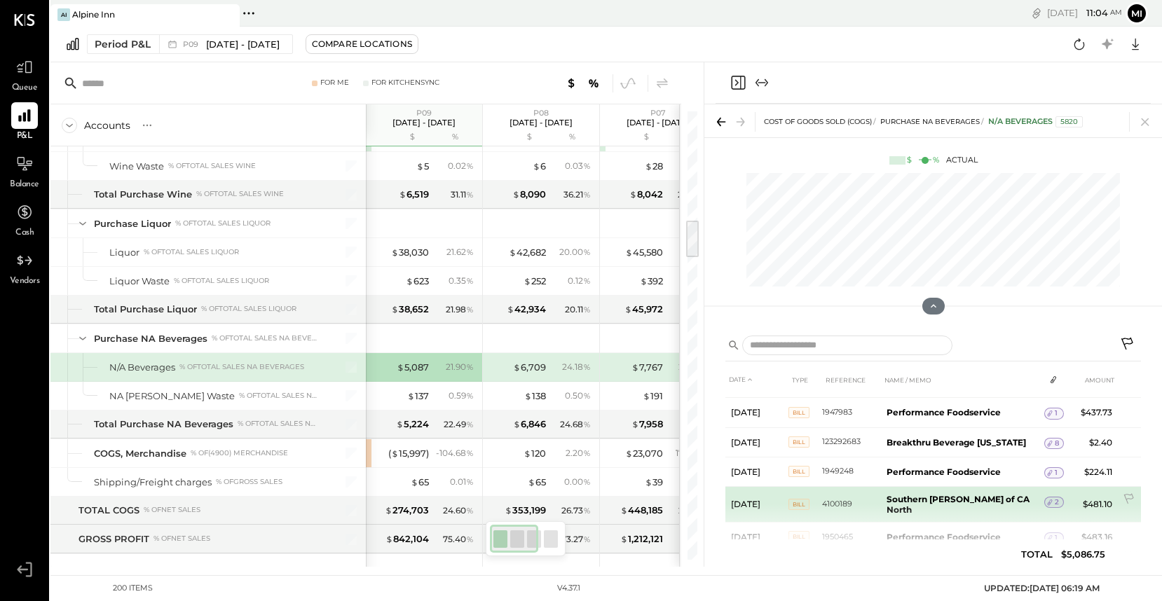
click at [965, 498] on b "Southern [PERSON_NAME] of CA North" at bounding box center [957, 504] width 143 height 21
click at [1047, 500] on icon at bounding box center [1049, 503] width 5 height 6
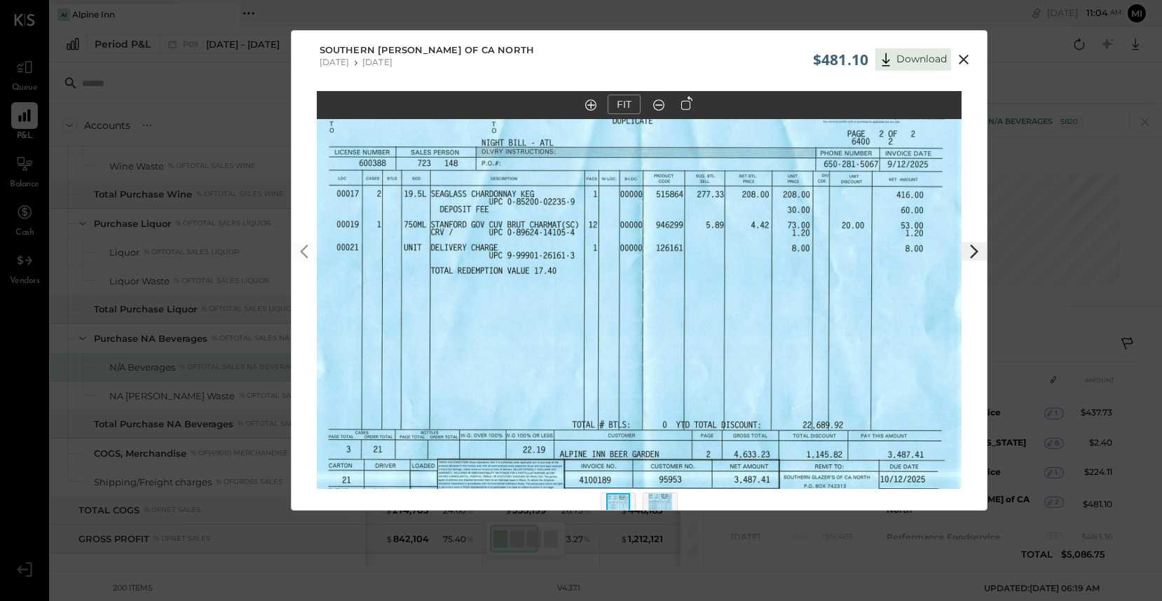
click at [973, 249] on polygon at bounding box center [974, 252] width 8 height 14
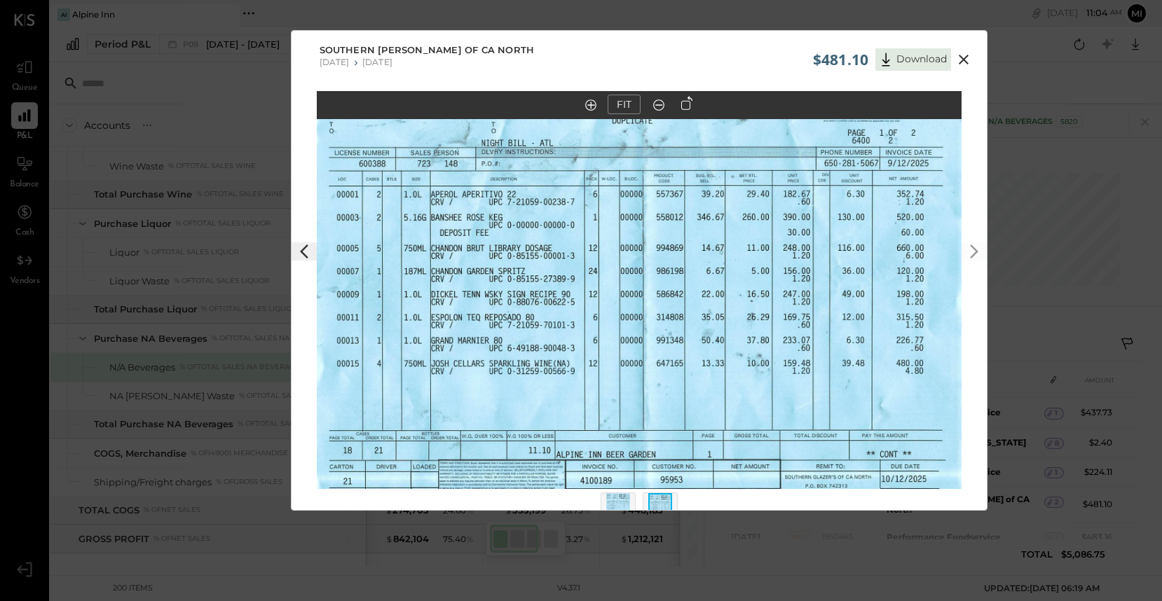
click at [305, 254] on icon at bounding box center [304, 251] width 17 height 17
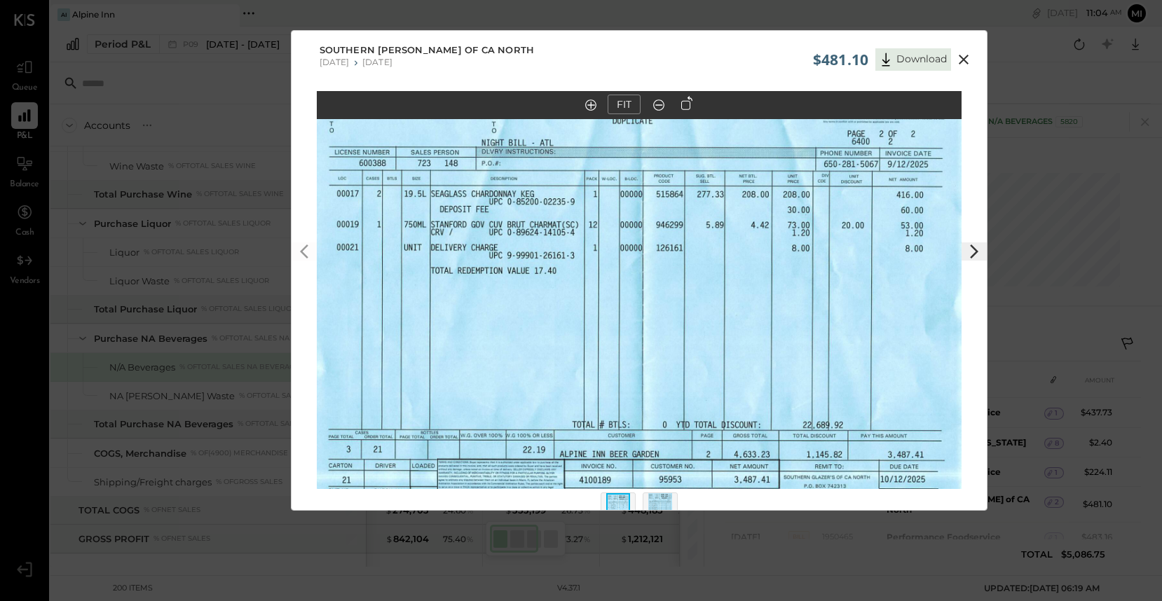
click at [958, 62] on icon at bounding box center [963, 59] width 17 height 17
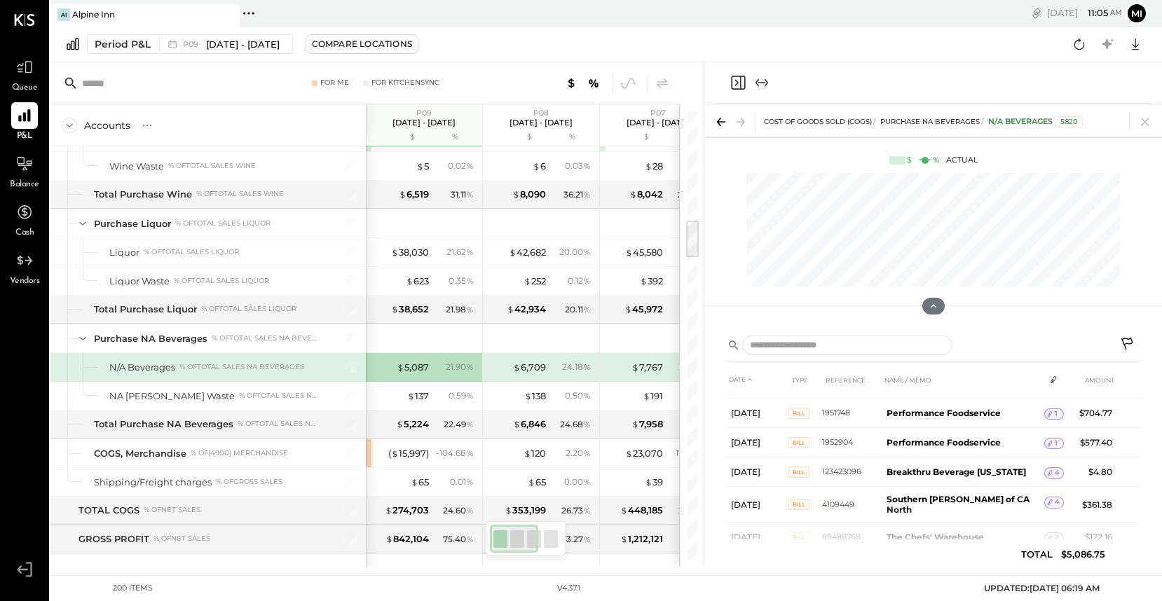
scroll to position [273, 0]
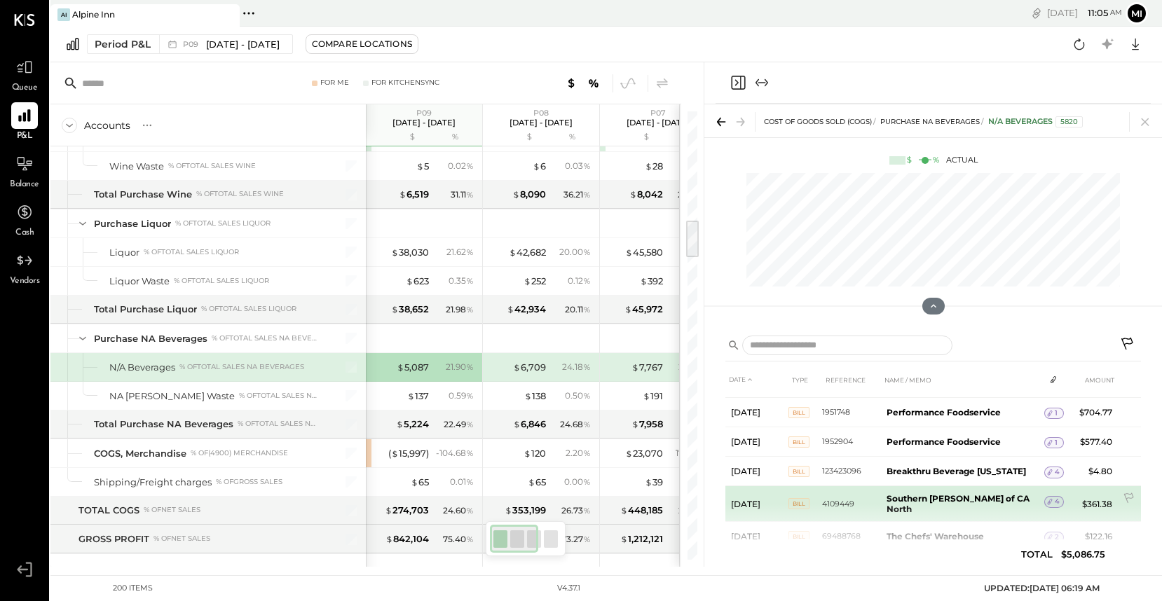
click at [914, 493] on b "Southern [PERSON_NAME] of CA North" at bounding box center [957, 503] width 143 height 21
click at [1047, 497] on icon at bounding box center [1050, 502] width 10 height 10
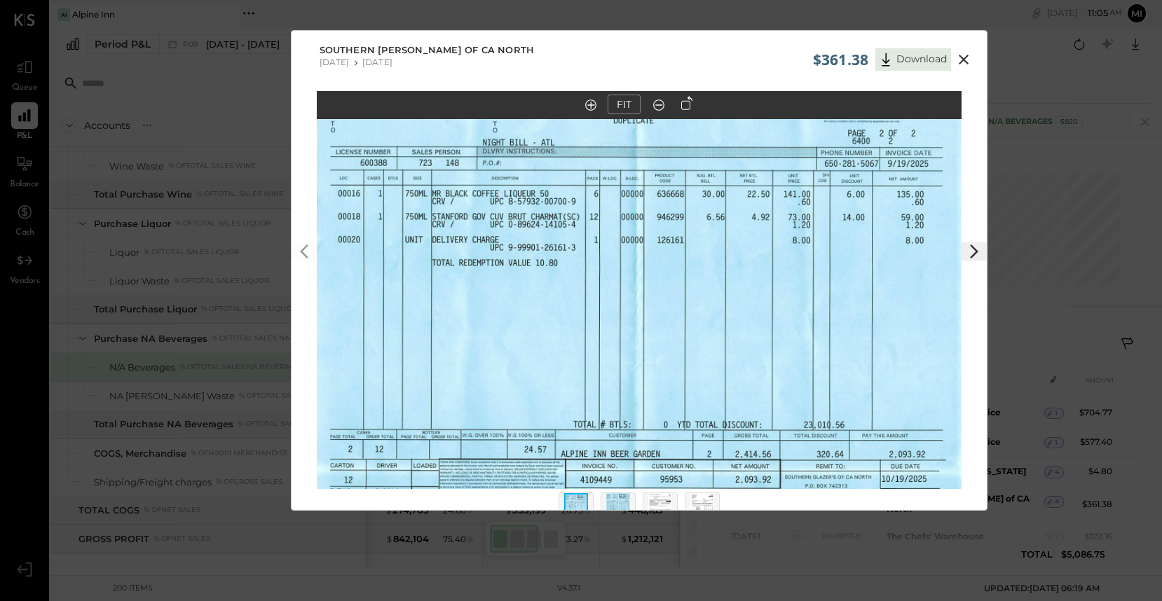
click at [968, 255] on icon at bounding box center [974, 251] width 17 height 17
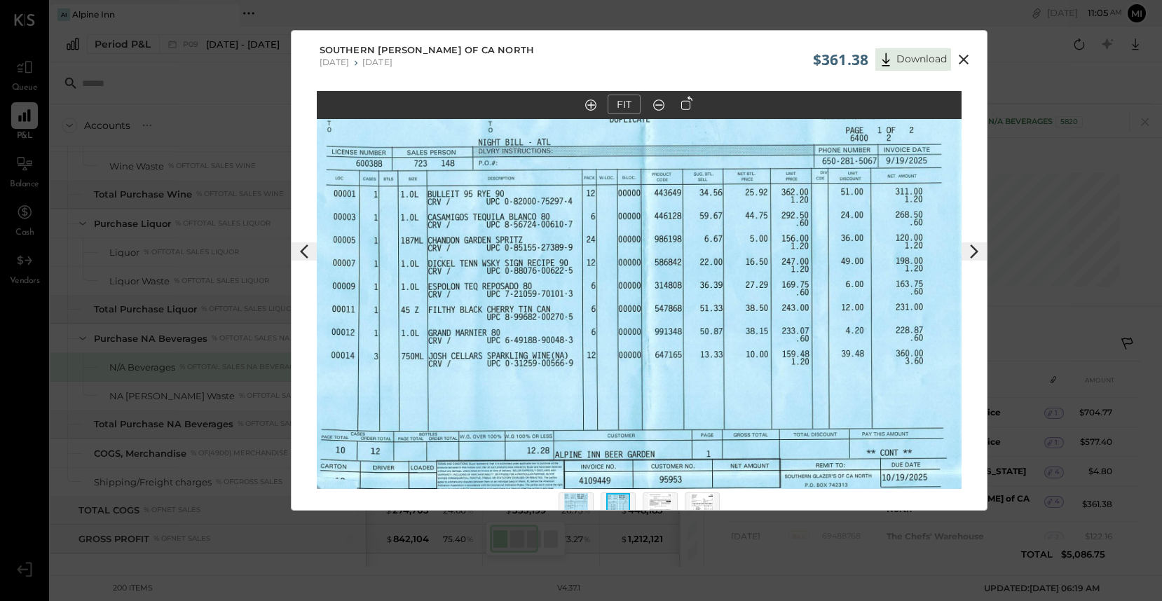
click at [960, 55] on icon at bounding box center [963, 59] width 17 height 17
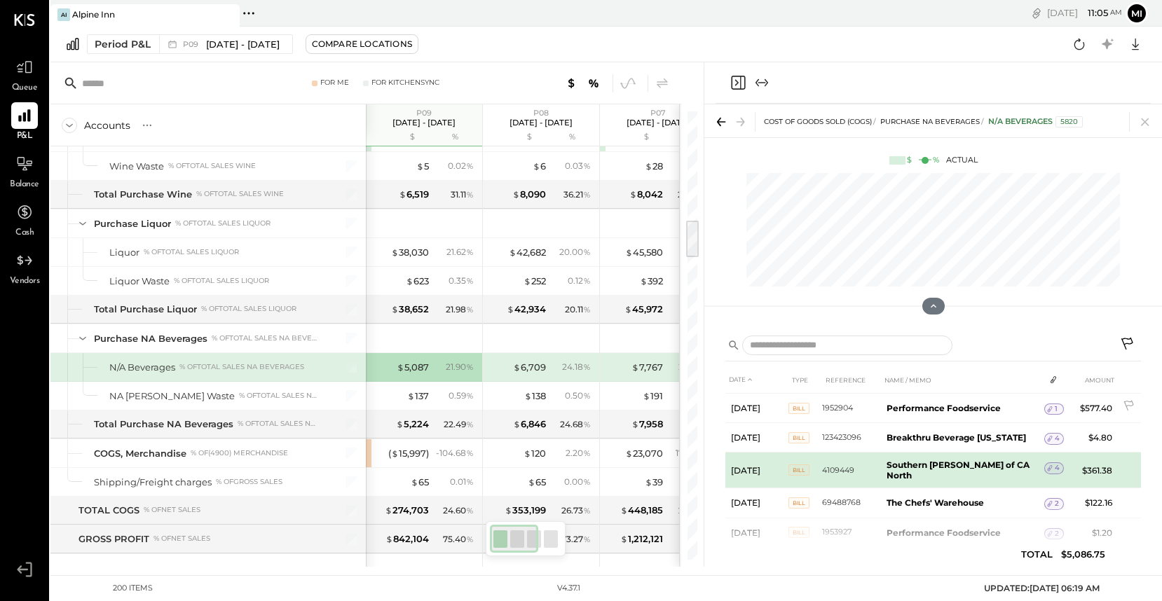
scroll to position [316, 0]
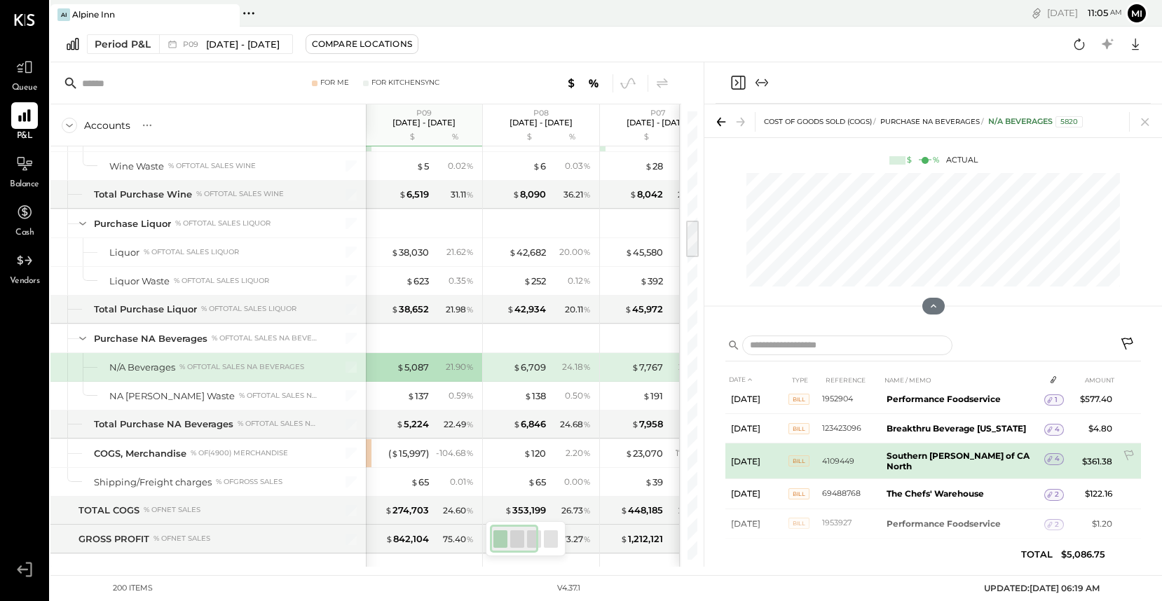
click at [955, 451] on b "Southern [PERSON_NAME] of CA North" at bounding box center [957, 461] width 143 height 21
click at [1050, 454] on icon at bounding box center [1050, 459] width 10 height 10
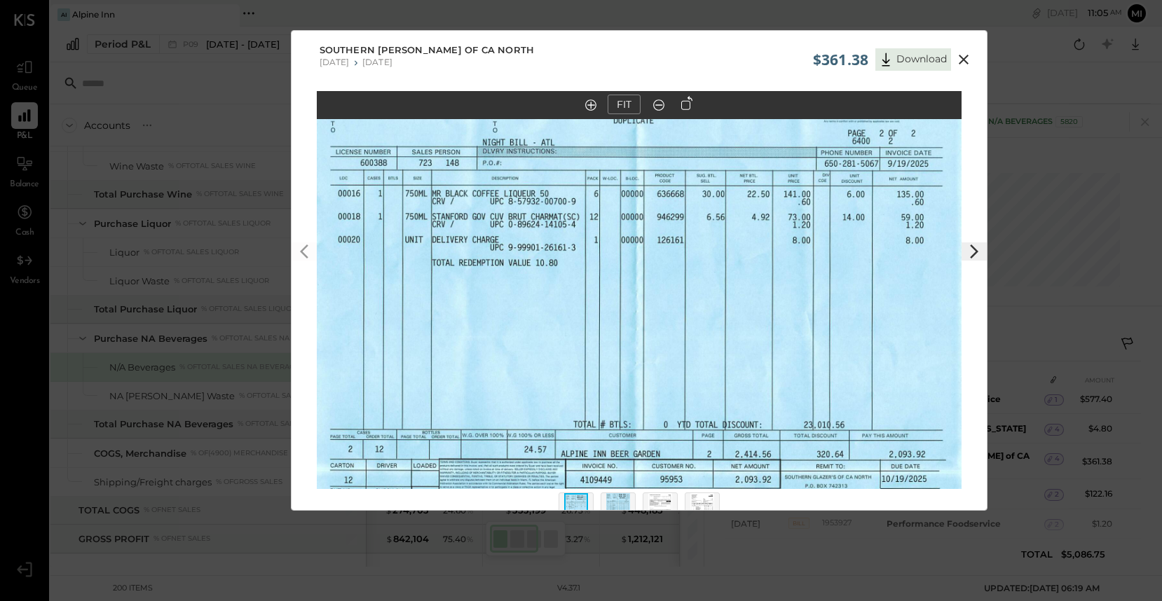
click at [971, 250] on icon at bounding box center [974, 251] width 17 height 17
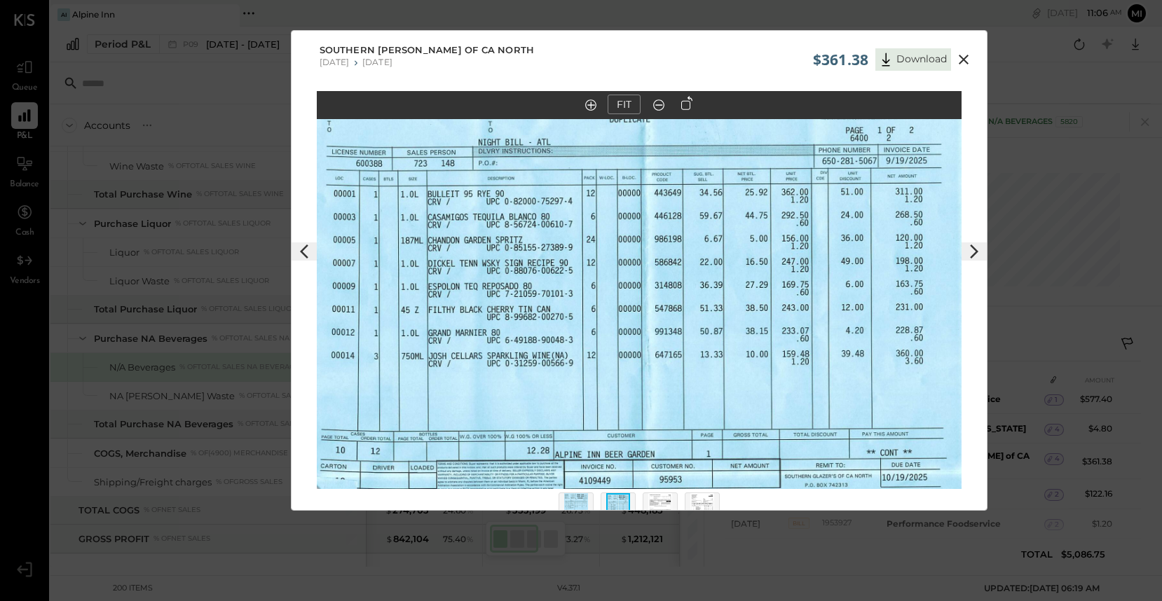
click at [961, 62] on icon at bounding box center [963, 59] width 17 height 17
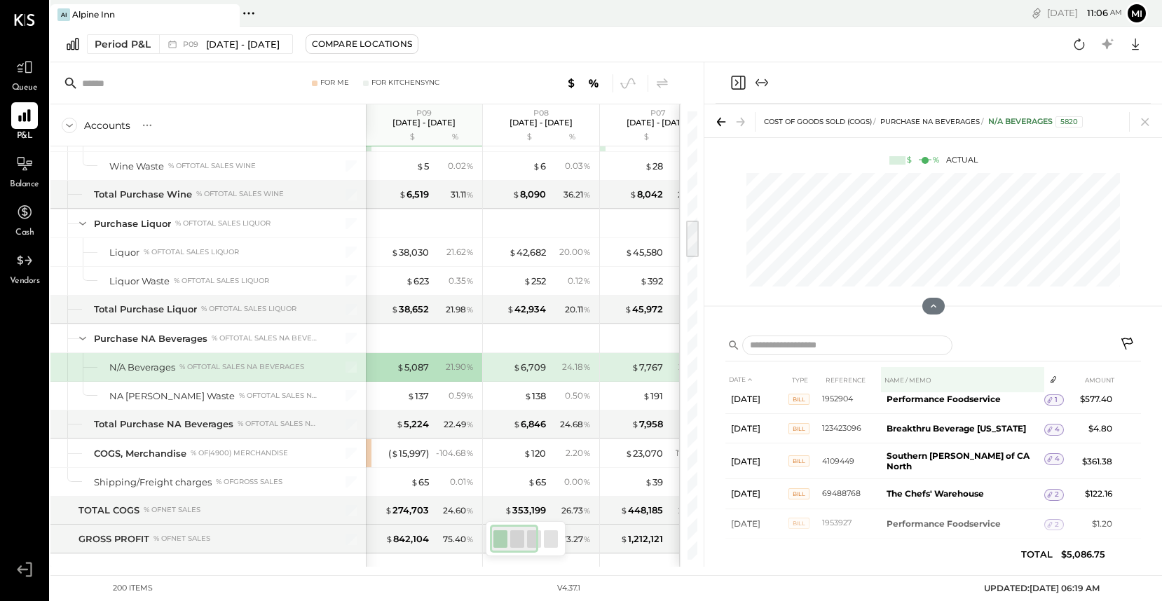
click at [917, 380] on th "NAME / MEMO" at bounding box center [962, 380] width 163 height 26
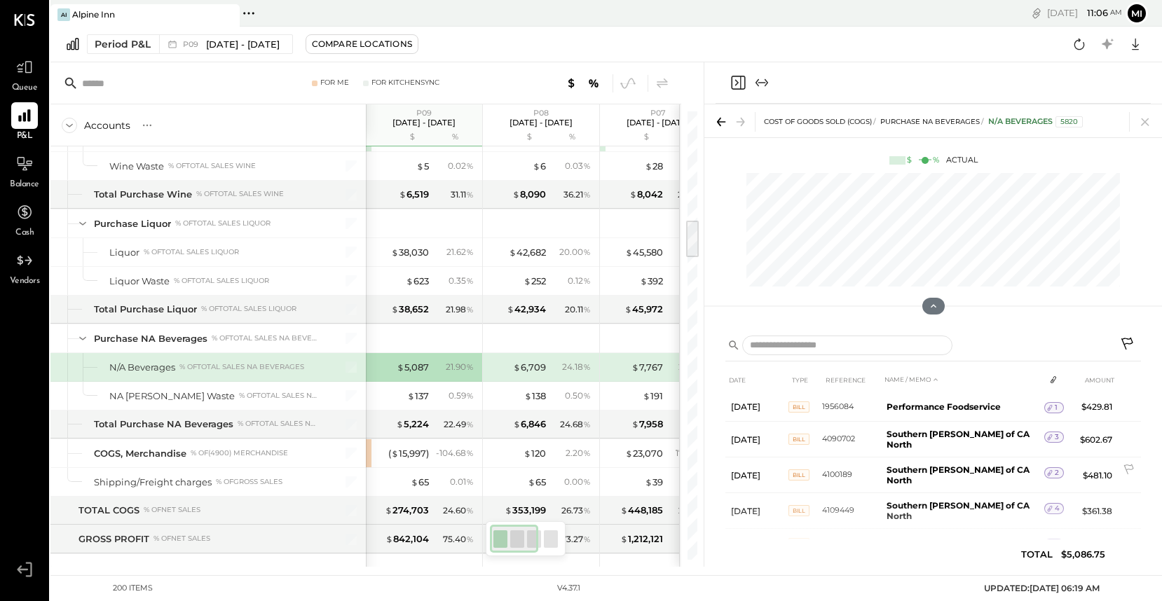
scroll to position [517, 0]
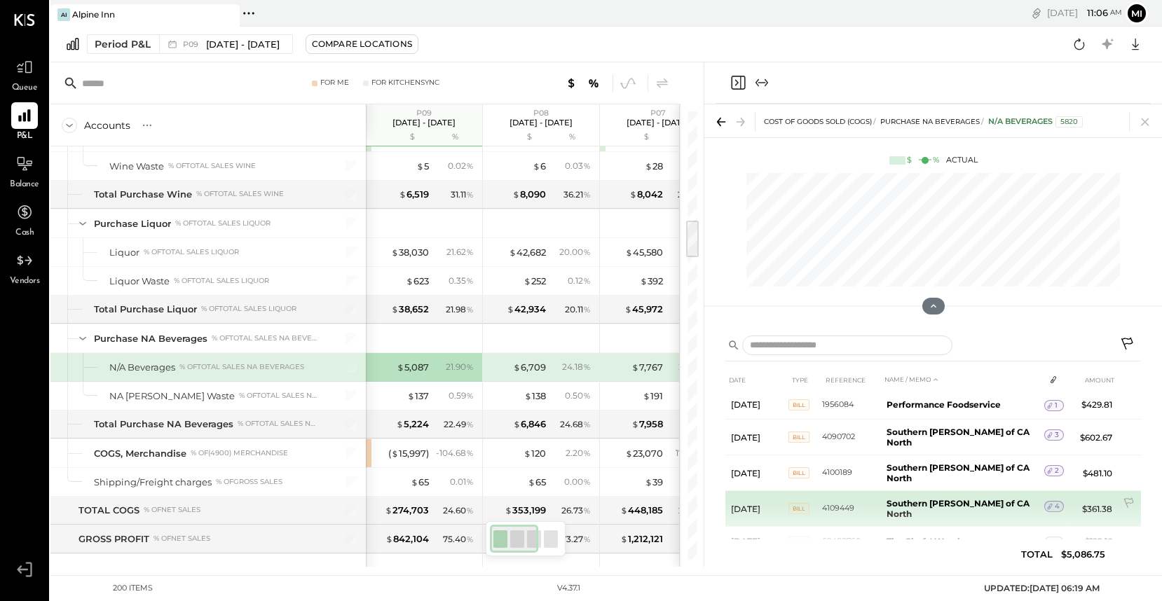
click at [1048, 502] on icon at bounding box center [1050, 507] width 10 height 10
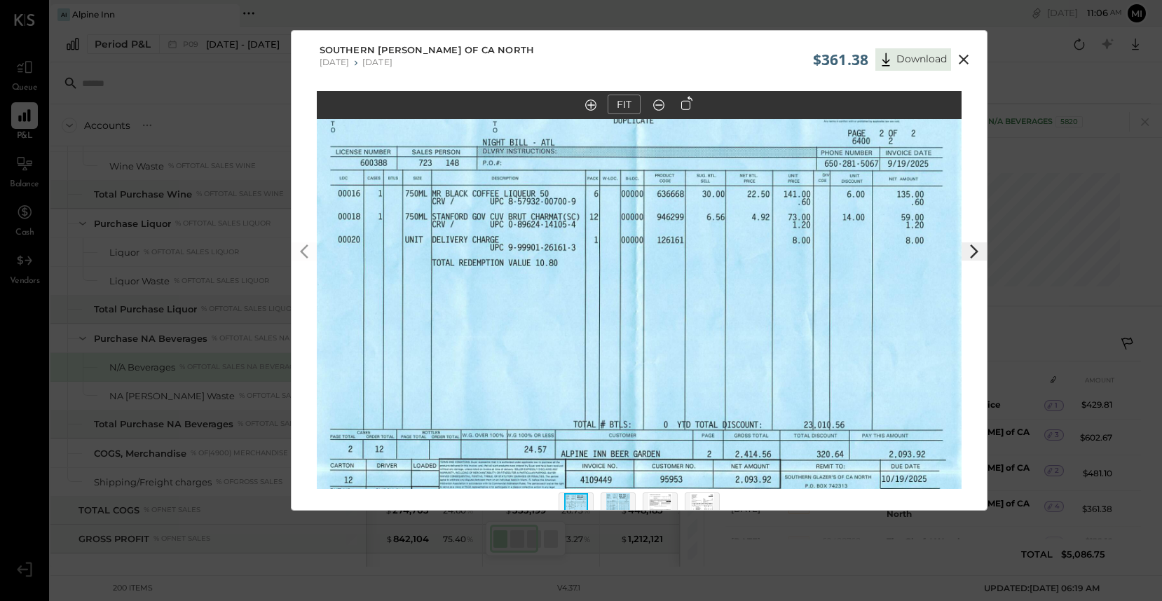
click at [976, 247] on icon at bounding box center [974, 251] width 17 height 17
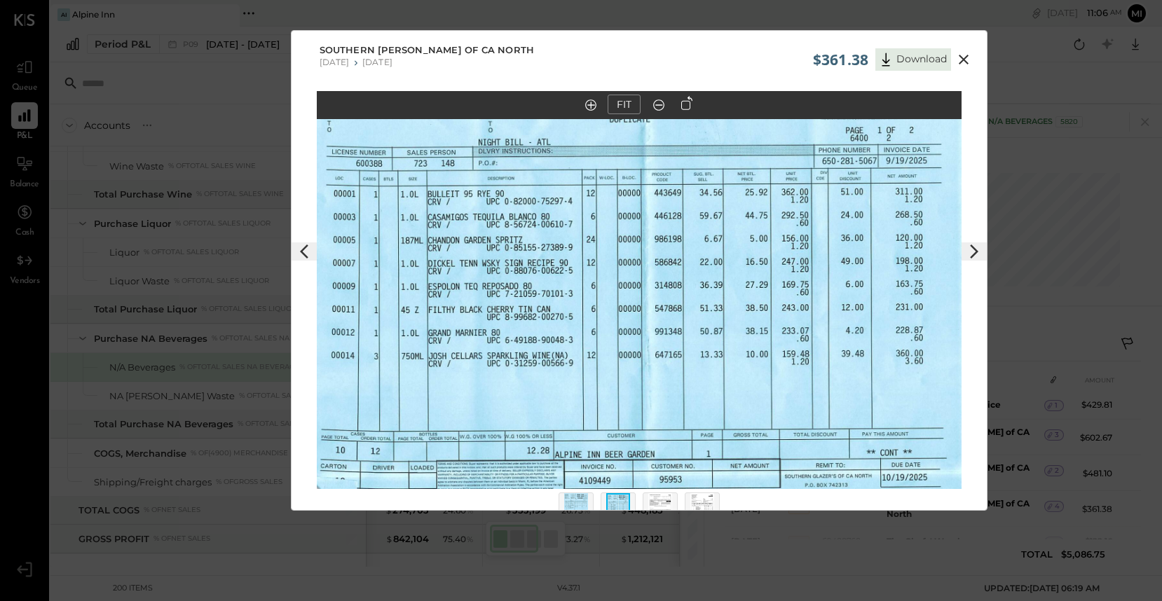
click at [657, 109] on icon at bounding box center [659, 105] width 14 height 18
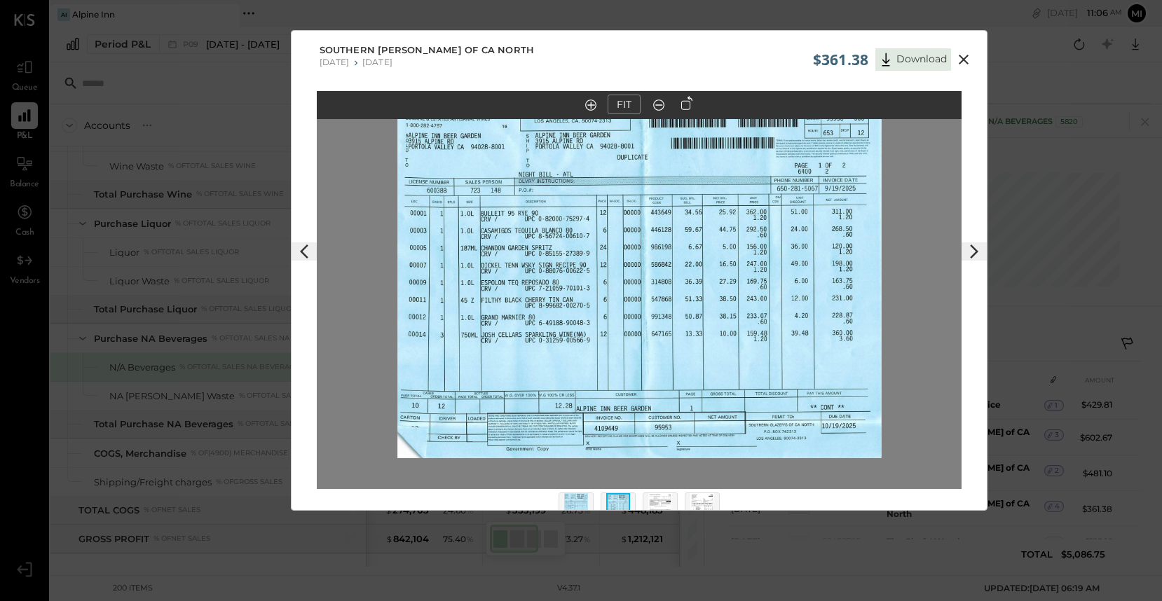
click at [657, 109] on icon at bounding box center [659, 105] width 14 height 18
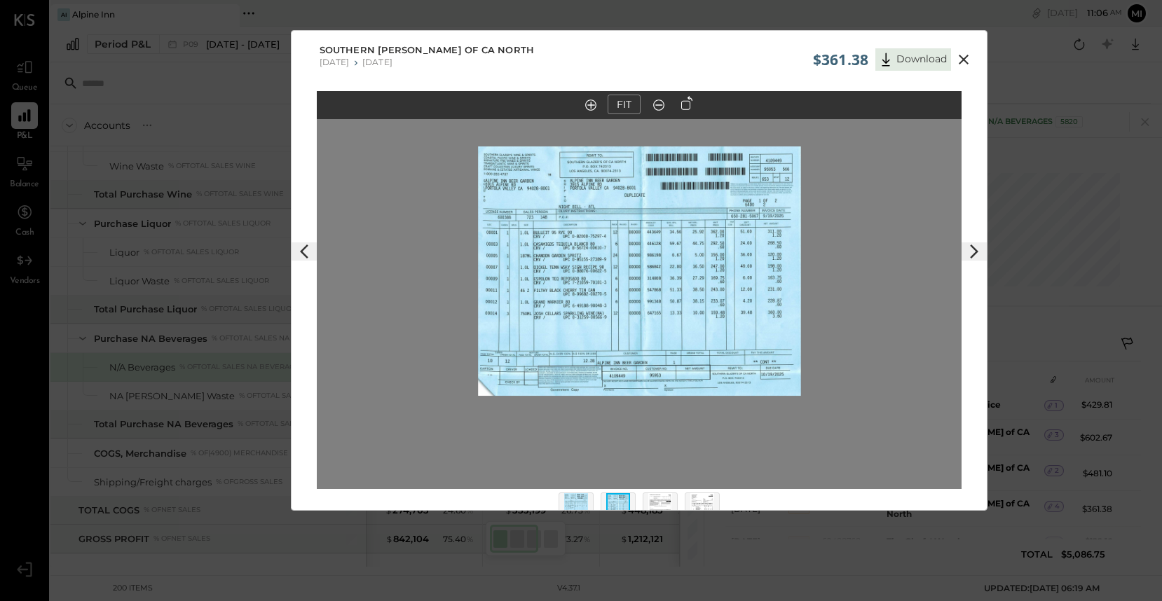
click at [304, 253] on icon at bounding box center [304, 251] width 17 height 17
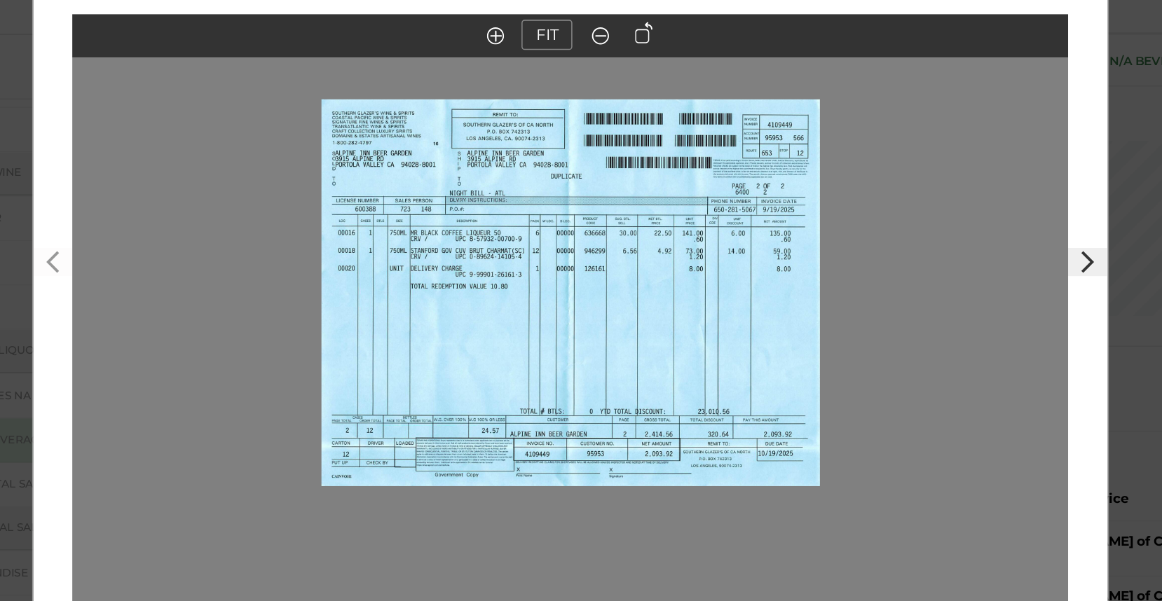
click at [974, 251] on polygon at bounding box center [974, 252] width 8 height 14
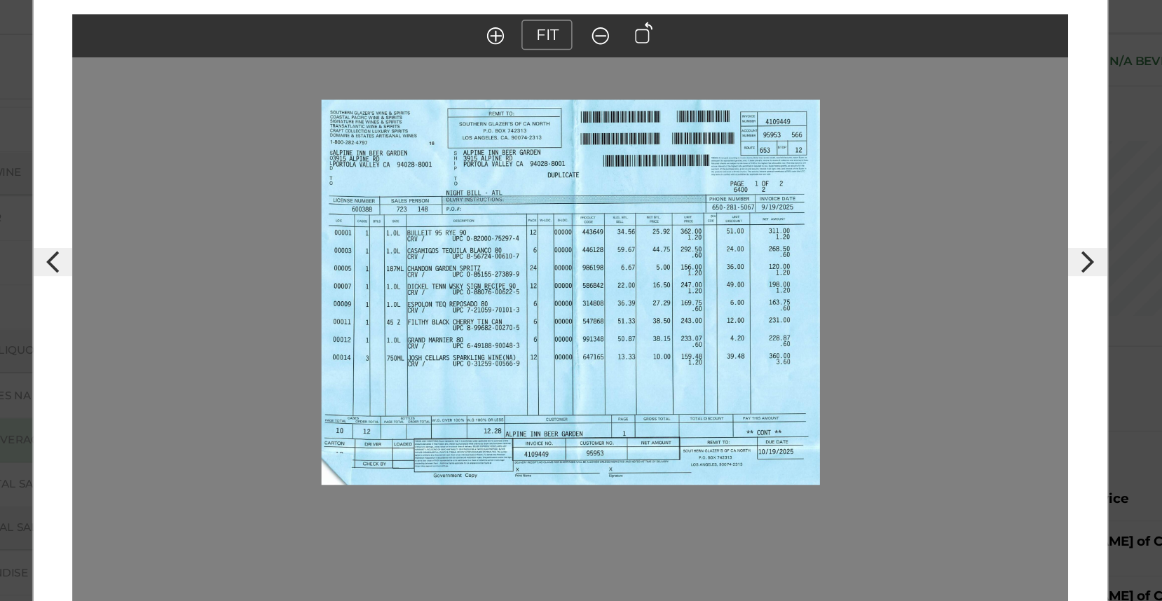
click at [975, 251] on polygon at bounding box center [974, 252] width 8 height 14
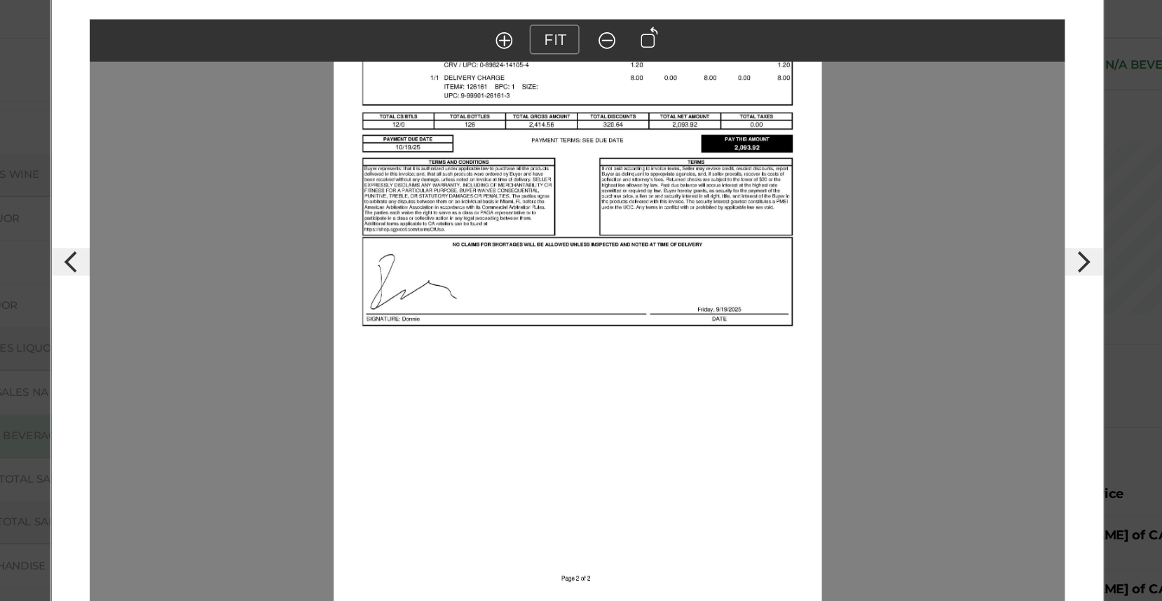
click at [660, 107] on icon at bounding box center [659, 105] width 14 height 18
click at [660, 105] on icon at bounding box center [659, 105] width 14 height 18
click at [976, 250] on icon at bounding box center [974, 251] width 17 height 17
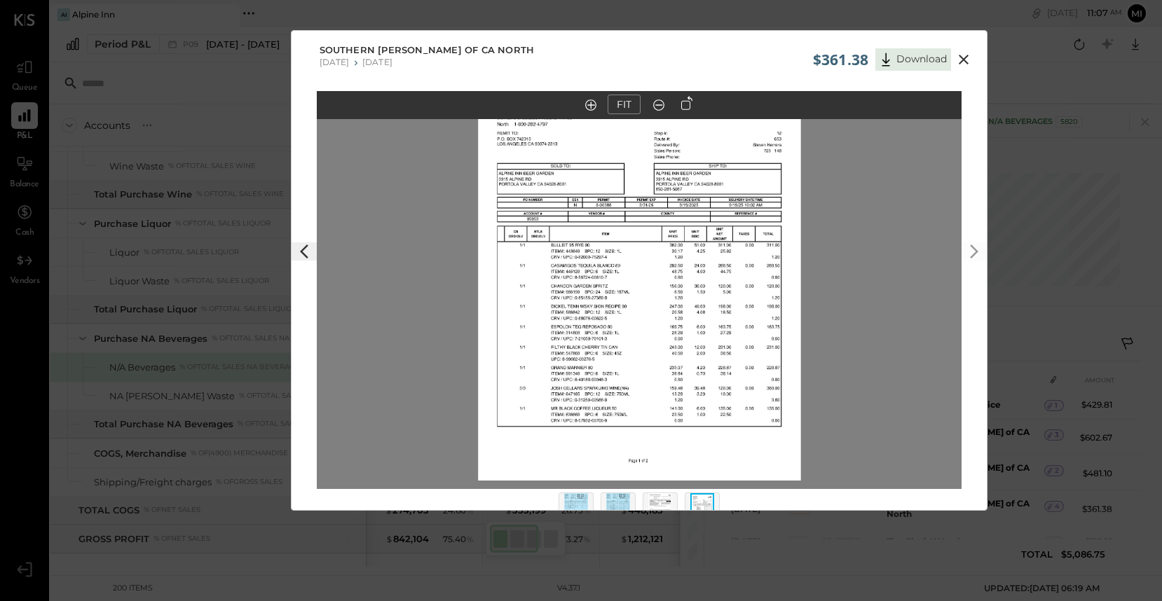
click at [964, 60] on icon at bounding box center [963, 59] width 17 height 17
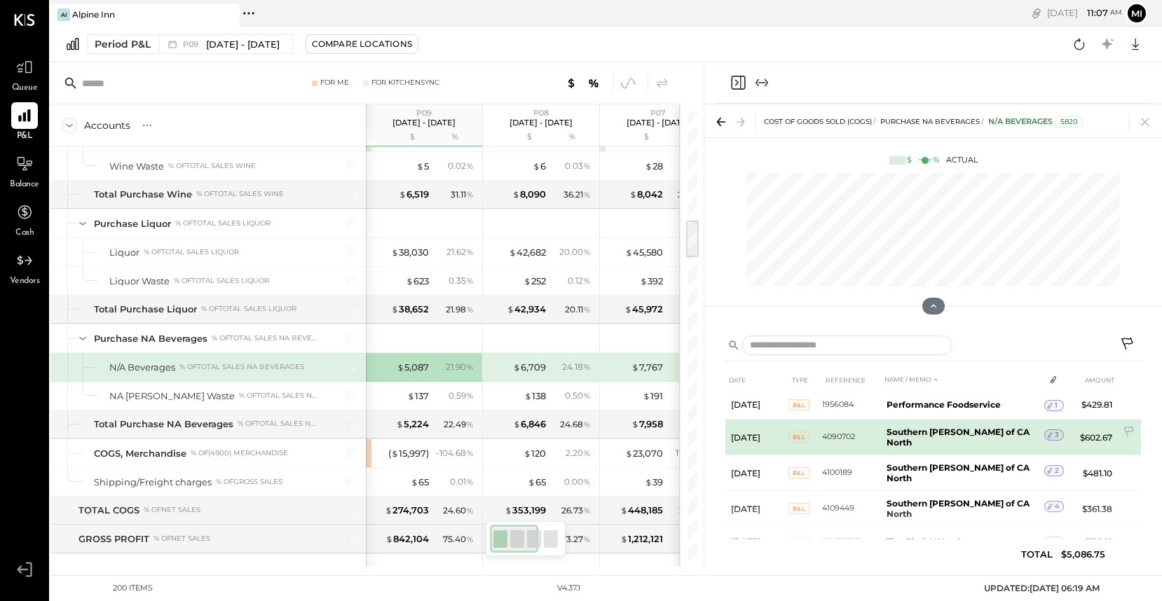
click at [973, 434] on b "Southern [PERSON_NAME] of CA North" at bounding box center [957, 437] width 143 height 21
click at [1050, 431] on icon at bounding box center [1050, 435] width 10 height 10
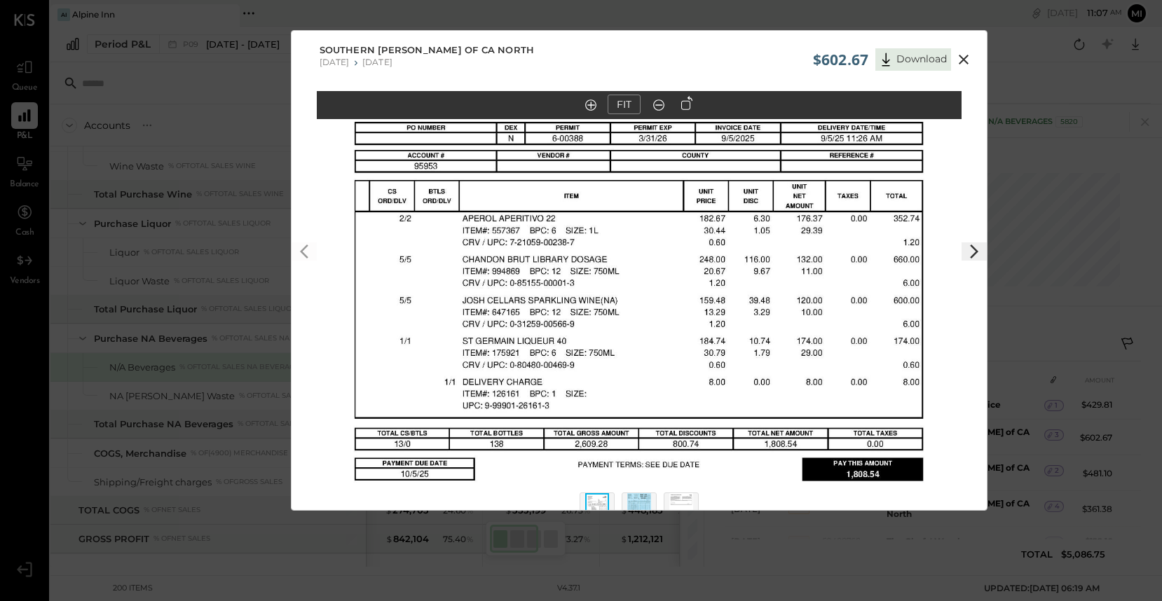
click at [970, 250] on icon at bounding box center [974, 251] width 17 height 17
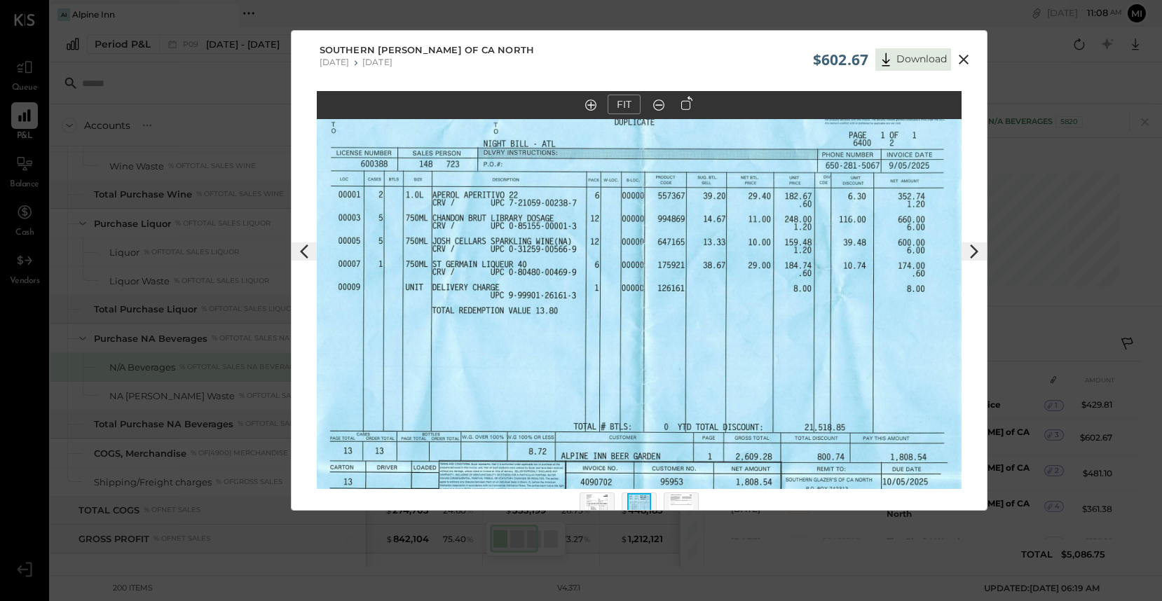
click at [657, 109] on icon at bounding box center [659, 105] width 14 height 18
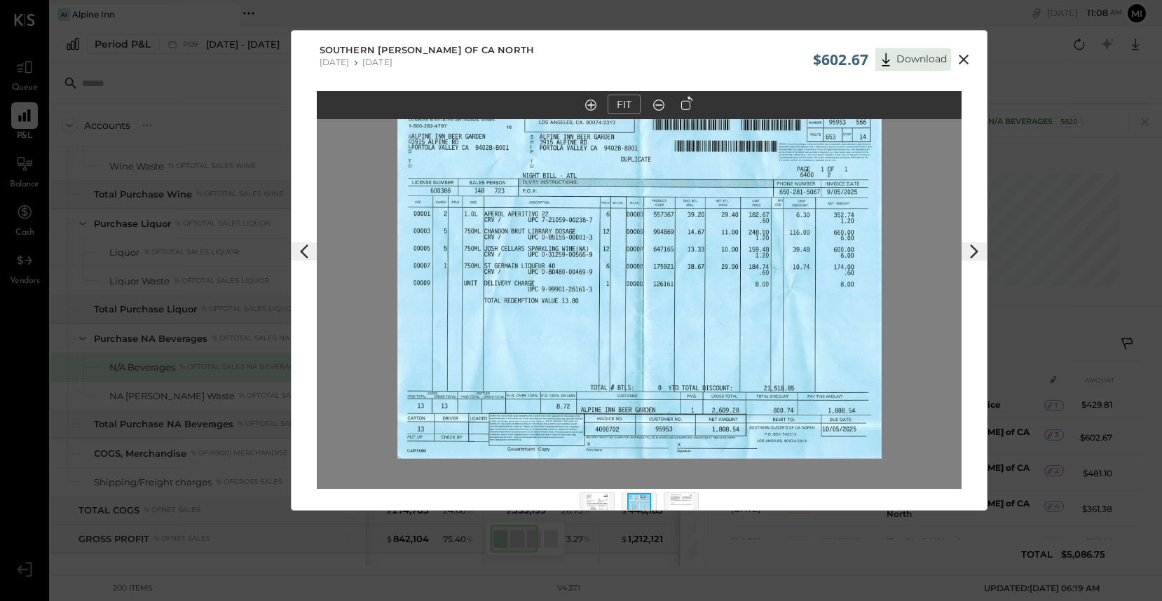
click at [657, 109] on icon at bounding box center [659, 105] width 14 height 18
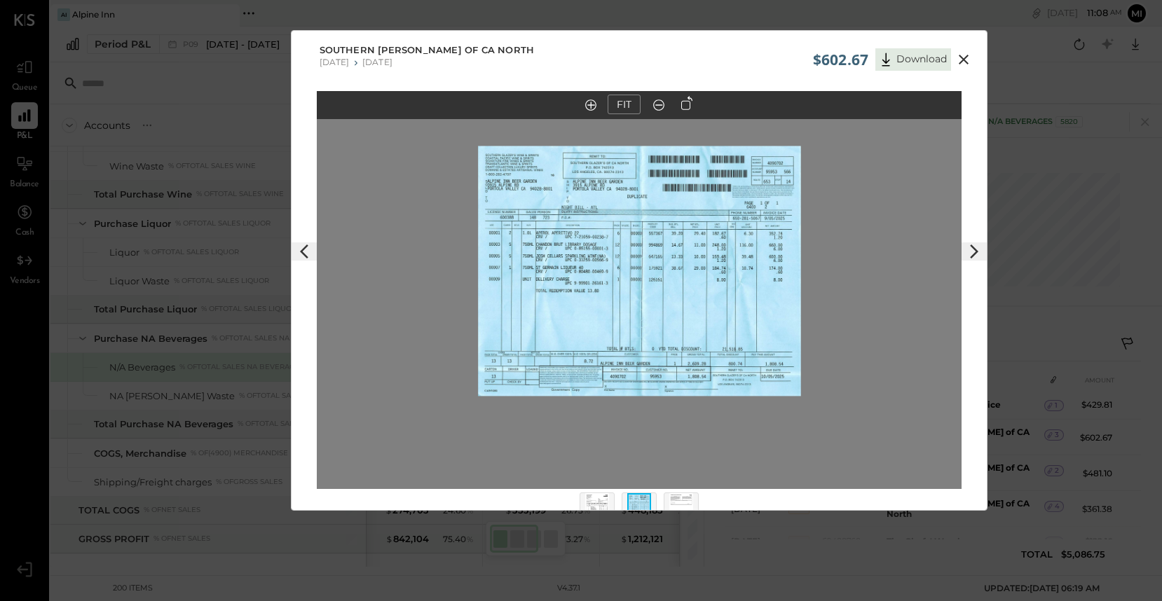
click at [623, 104] on button "FIT" at bounding box center [623, 105] width 33 height 20
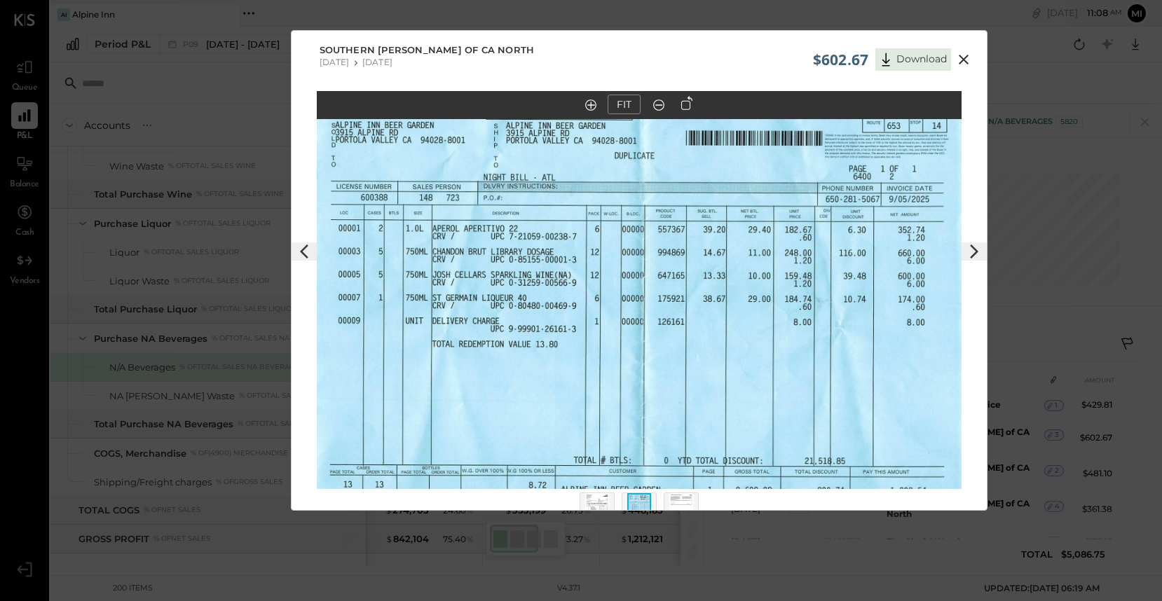
click at [973, 254] on polygon at bounding box center [974, 252] width 8 height 14
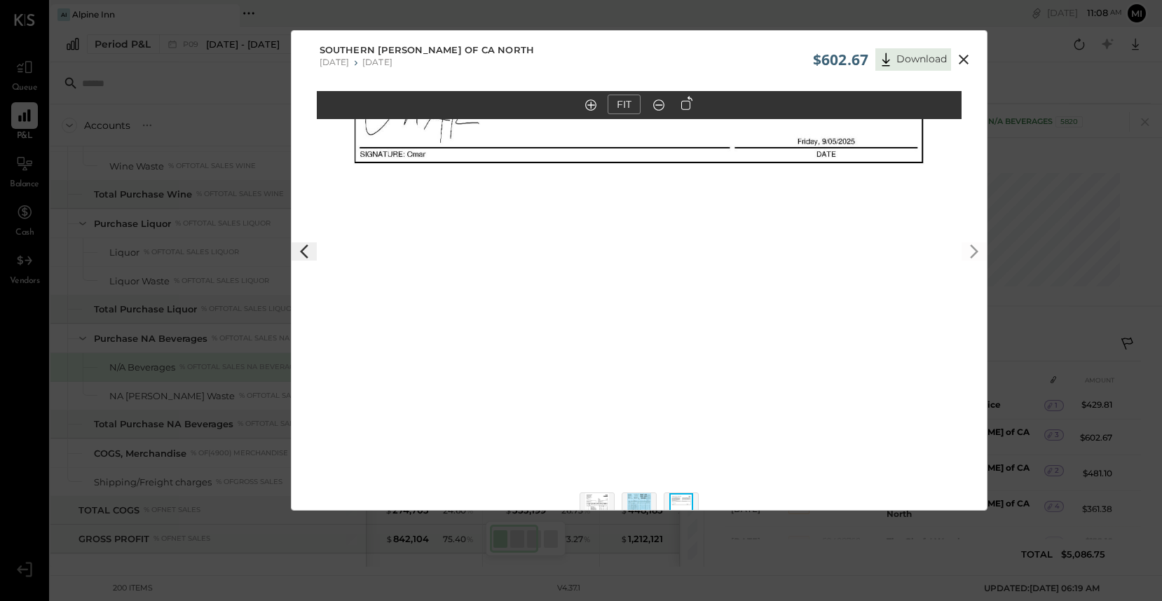
click at [302, 256] on icon at bounding box center [304, 251] width 17 height 17
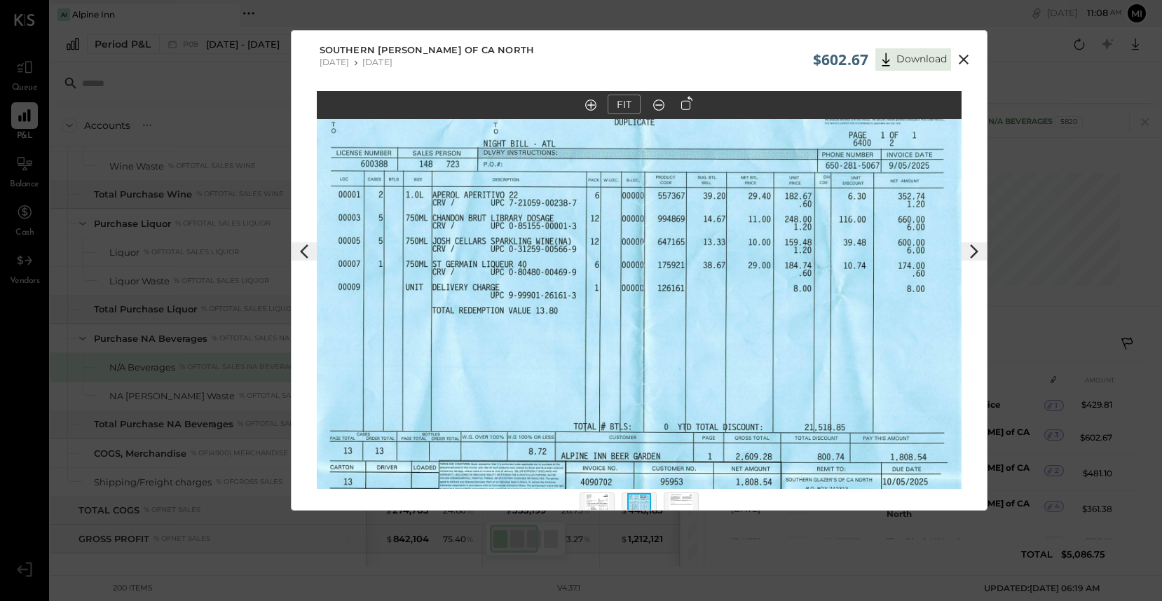
click at [963, 55] on icon at bounding box center [963, 59] width 17 height 17
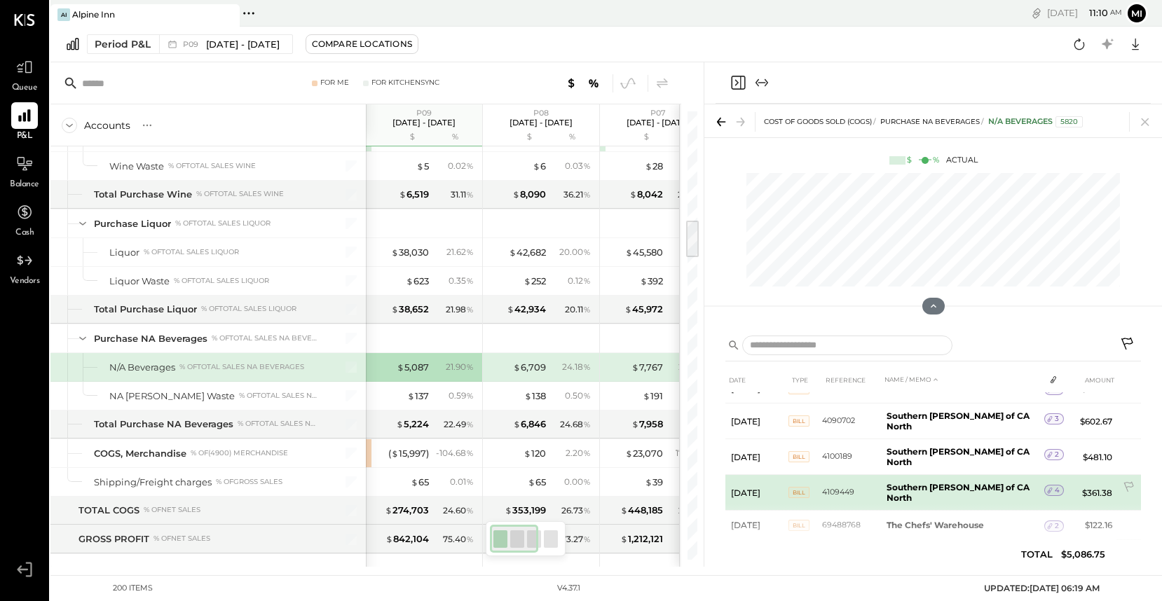
scroll to position [537, 0]
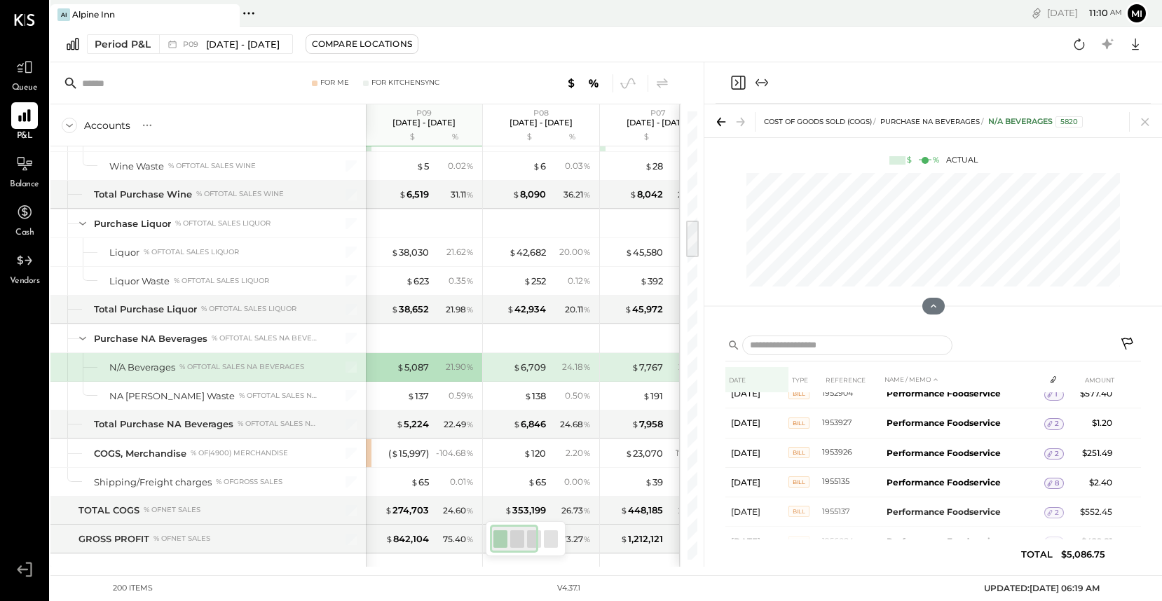
click at [739, 380] on th "DATE" at bounding box center [756, 380] width 63 height 26
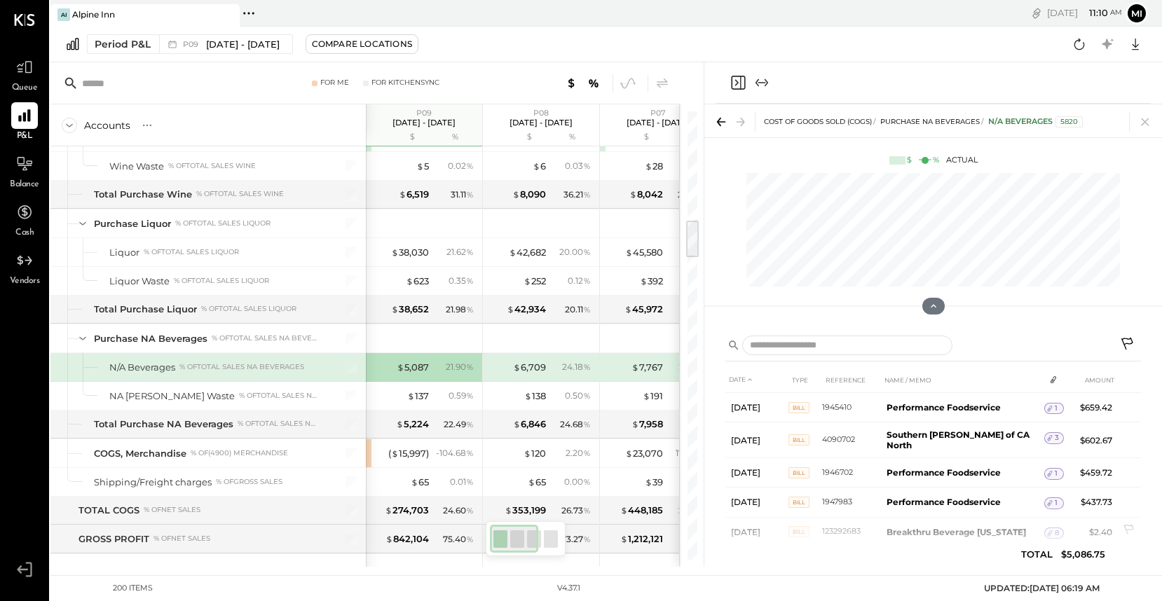
scroll to position [0, 0]
click at [735, 382] on th "DATE" at bounding box center [756, 380] width 63 height 26
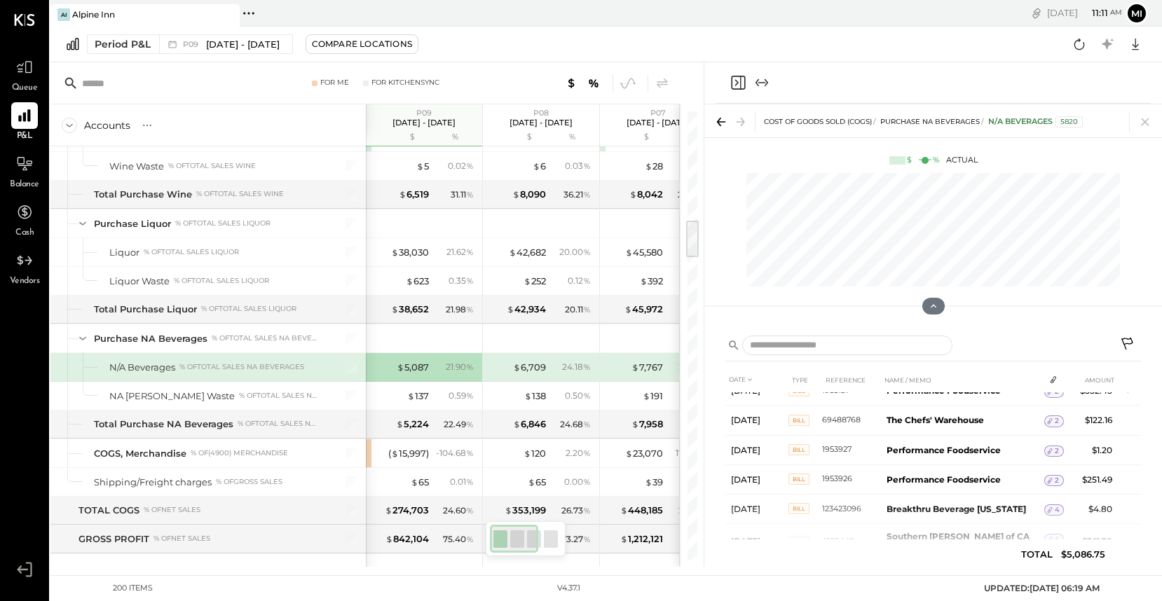
scroll to position [184, 0]
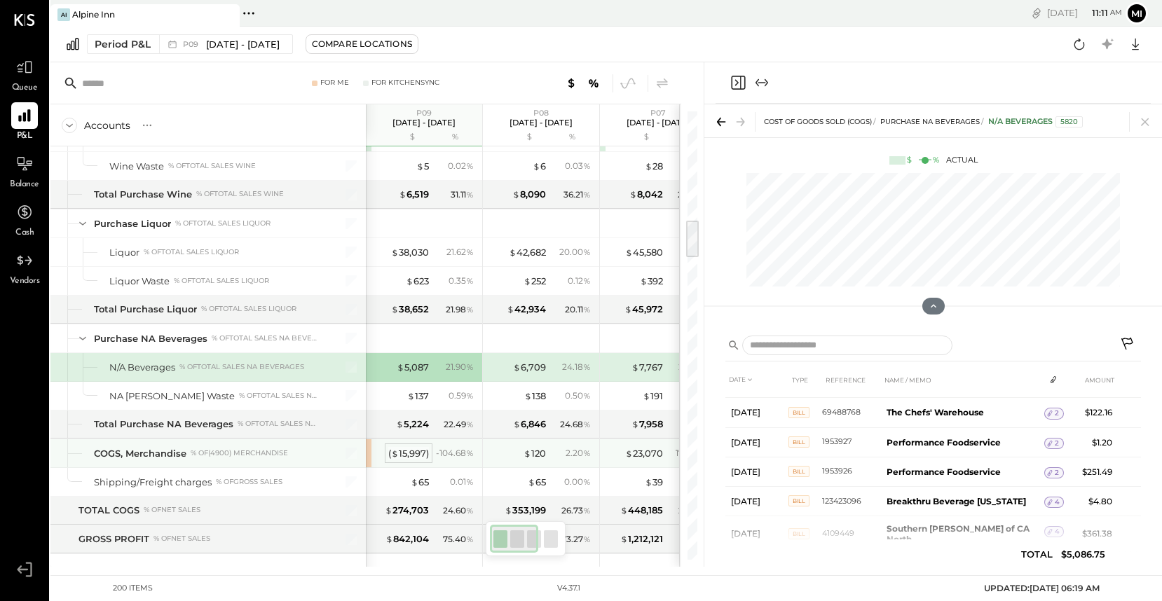
click at [413, 458] on div "( $ 15,997 )" at bounding box center [408, 453] width 41 height 13
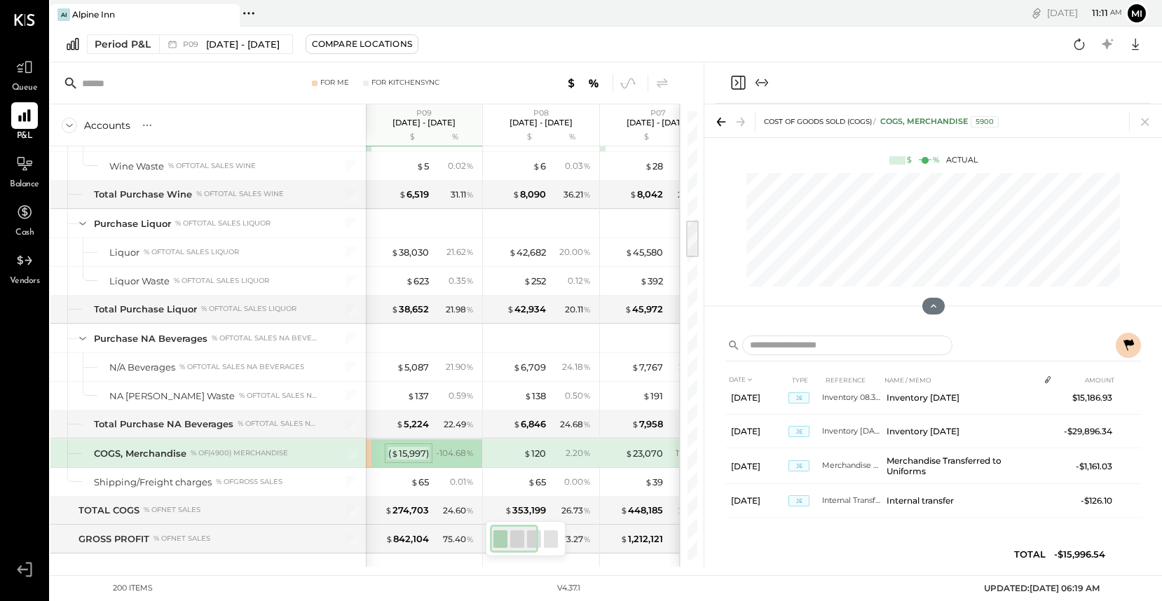
scroll to position [11, 0]
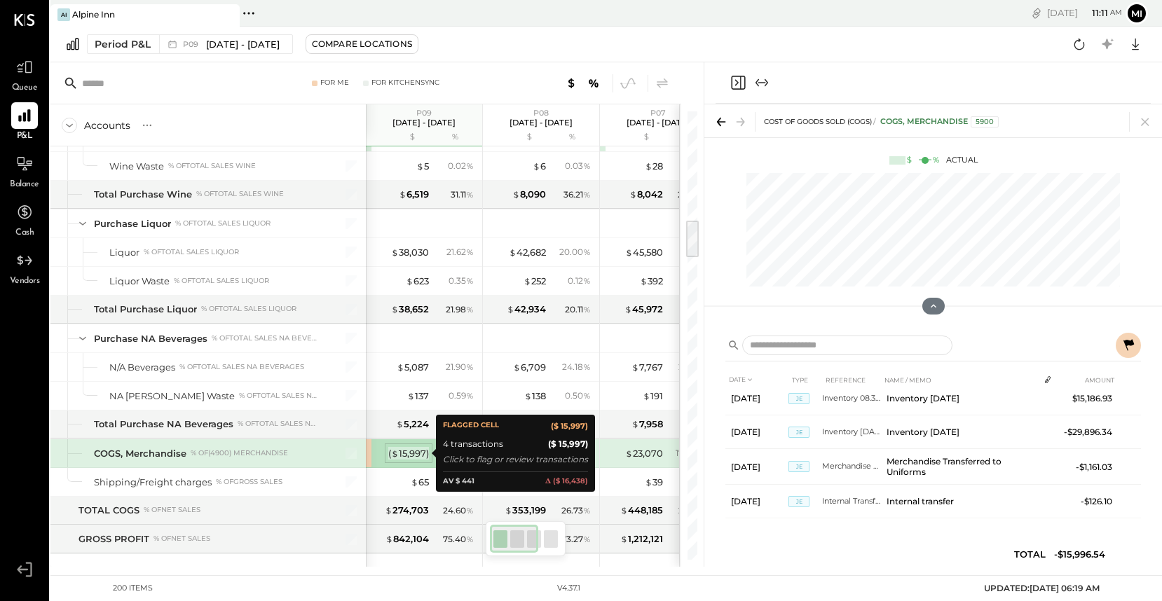
click at [406, 451] on div "( $ 15,997 )" at bounding box center [408, 453] width 41 height 13
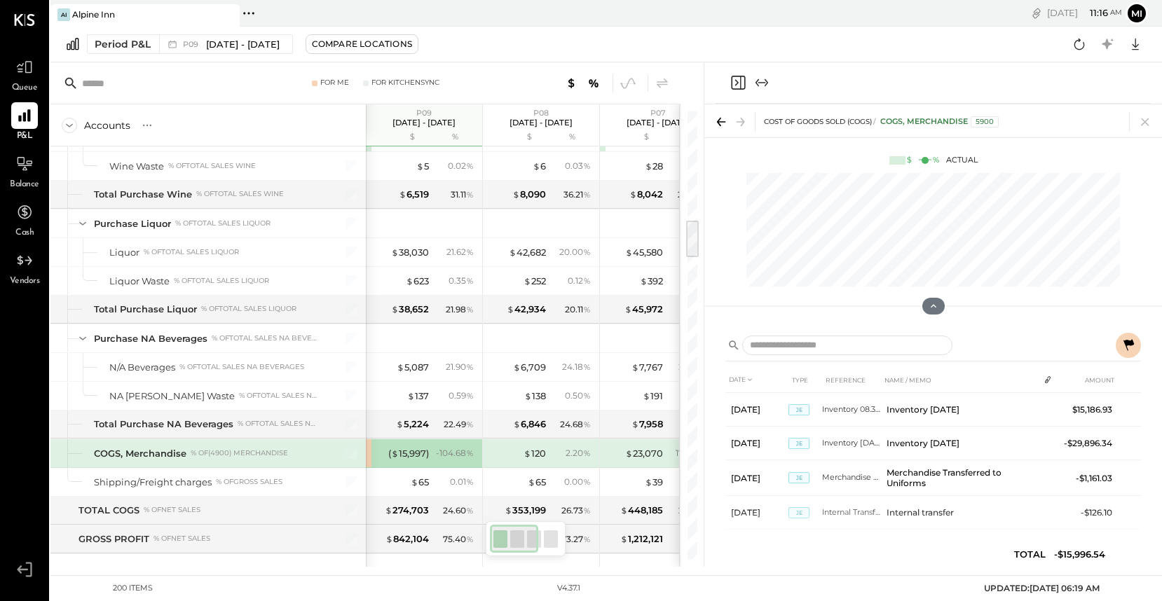
click at [1136, 348] on icon at bounding box center [1128, 345] width 17 height 17
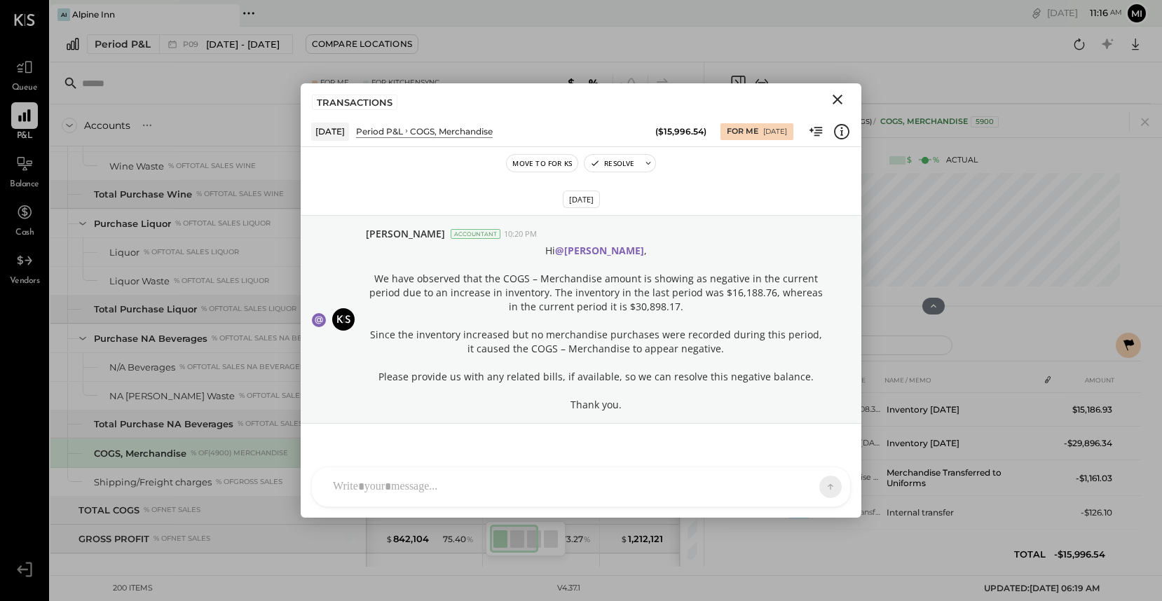
click at [450, 469] on div at bounding box center [581, 486] width 538 height 39
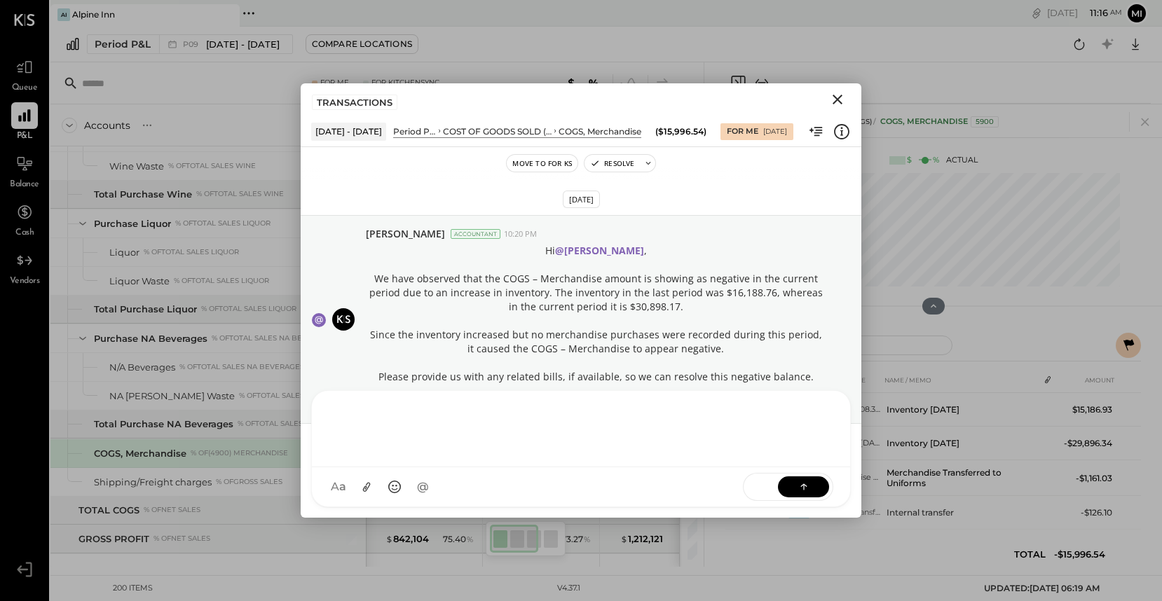
click at [415, 493] on div "NS [PERSON_NAME] B [PERSON_NAME] D [PERSON_NAME] [PERSON_NAME] R [PERSON_NAME] …" at bounding box center [581, 448] width 540 height 117
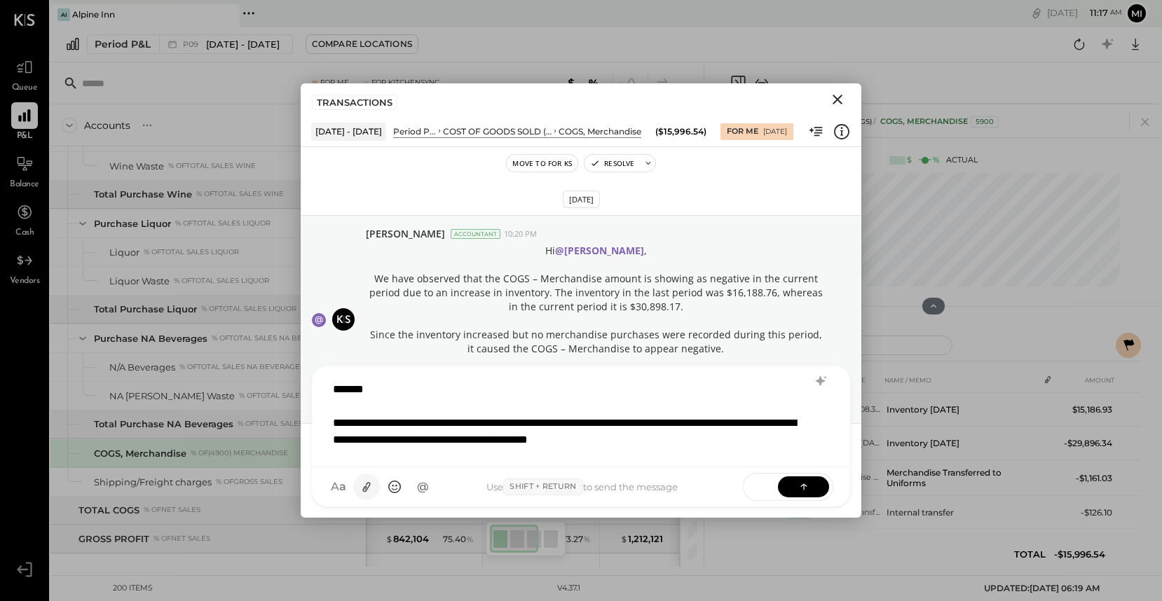
click at [367, 490] on icon at bounding box center [366, 487] width 15 height 15
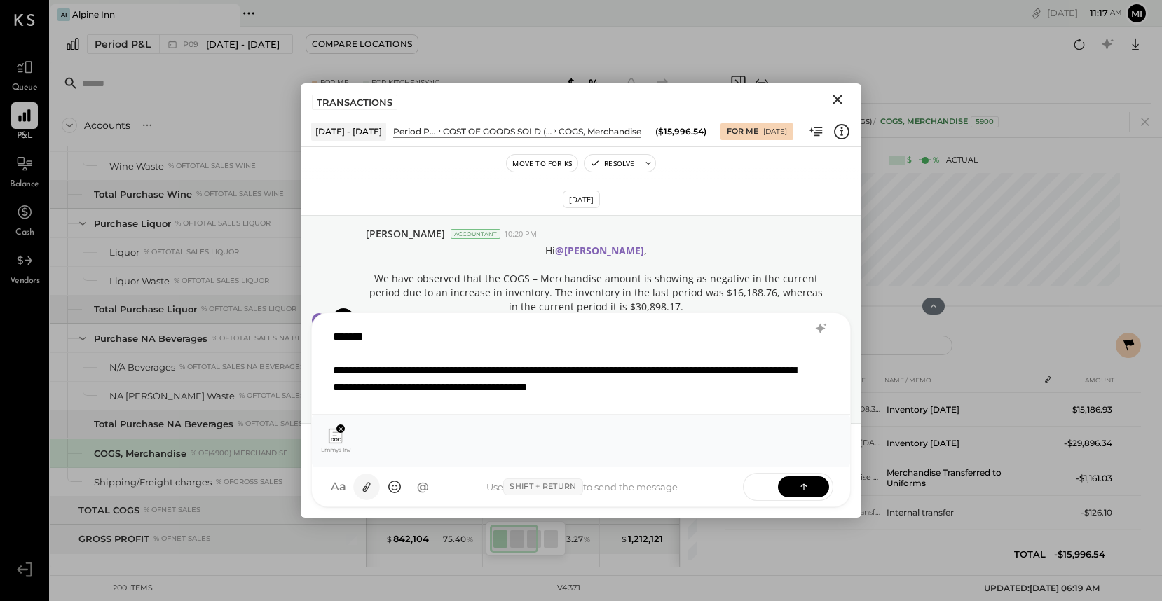
click at [368, 482] on icon at bounding box center [367, 487] width 8 height 10
click at [806, 390] on div "**********" at bounding box center [581, 362] width 510 height 81
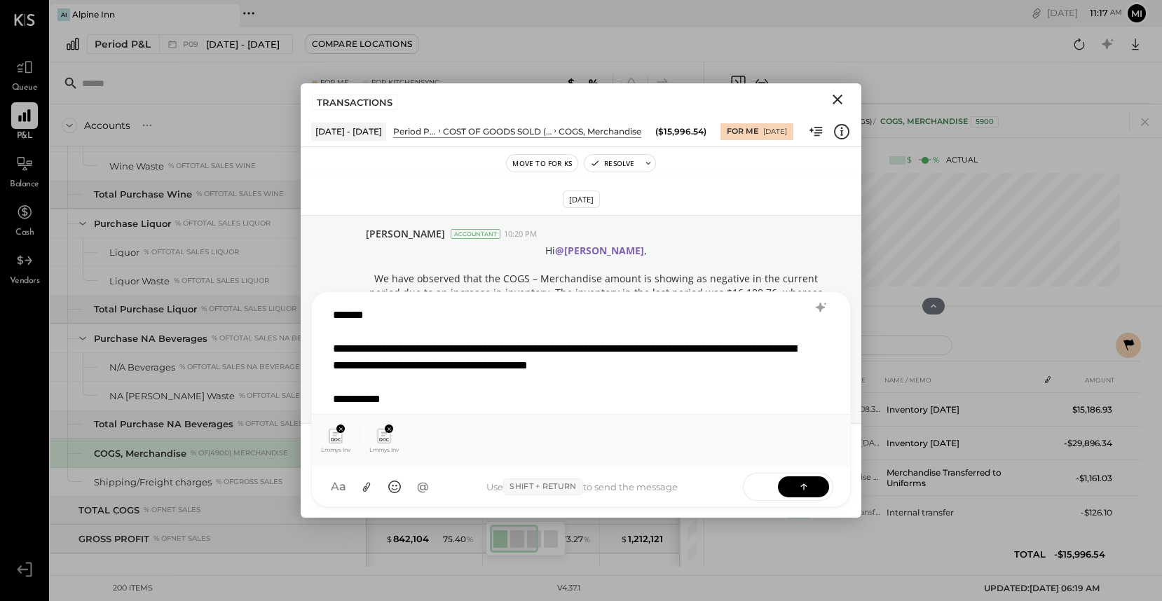
scroll to position [18, 0]
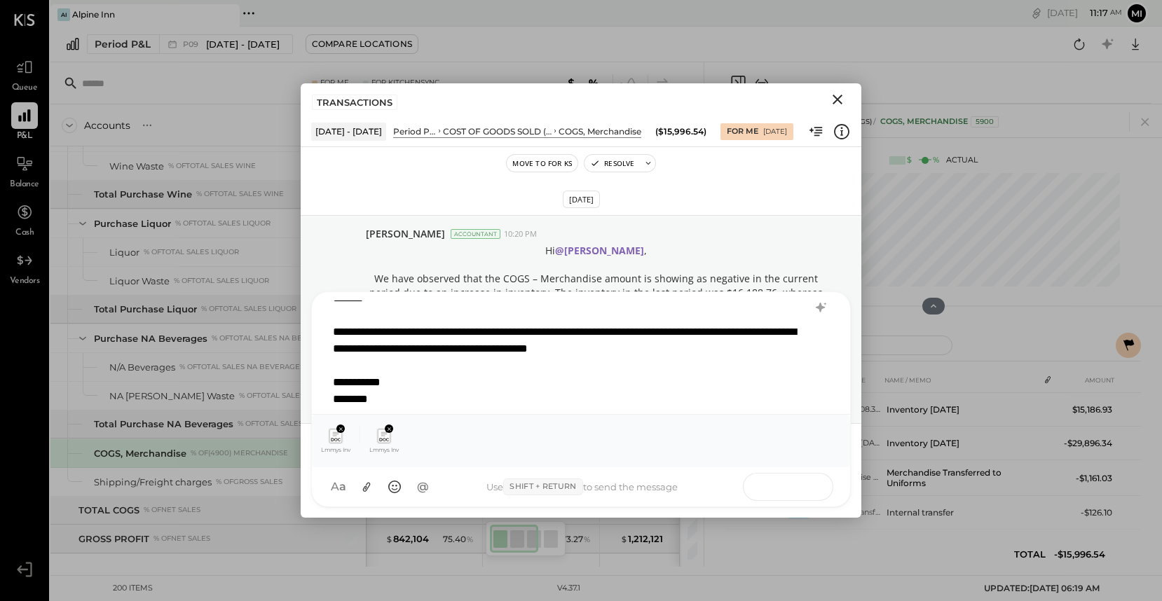
click at [807, 489] on icon at bounding box center [804, 486] width 14 height 14
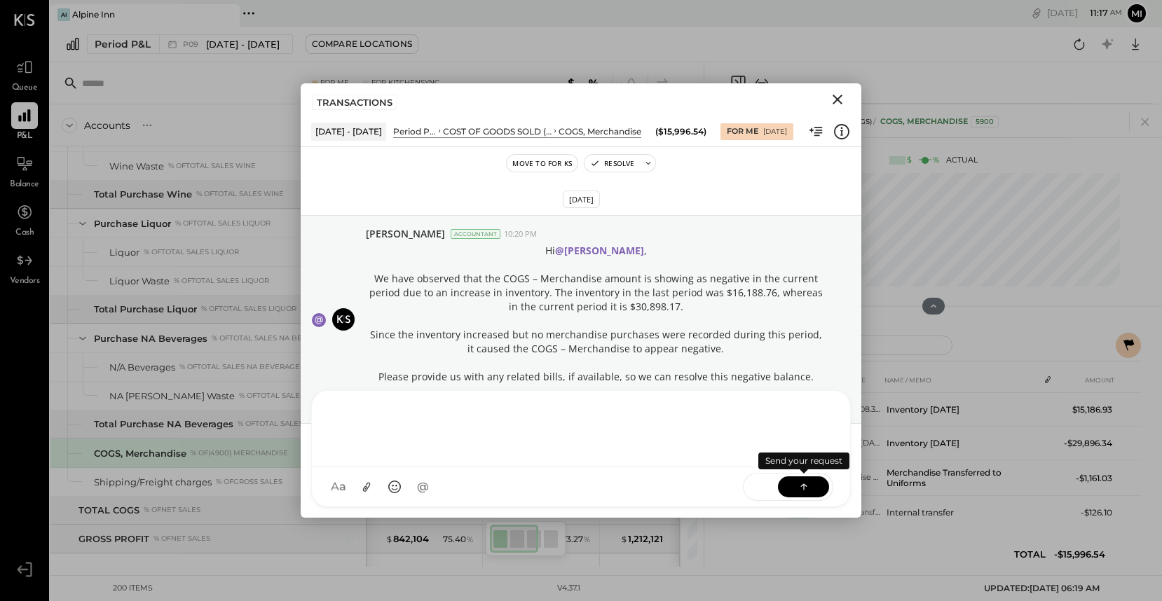
scroll to position [213, 0]
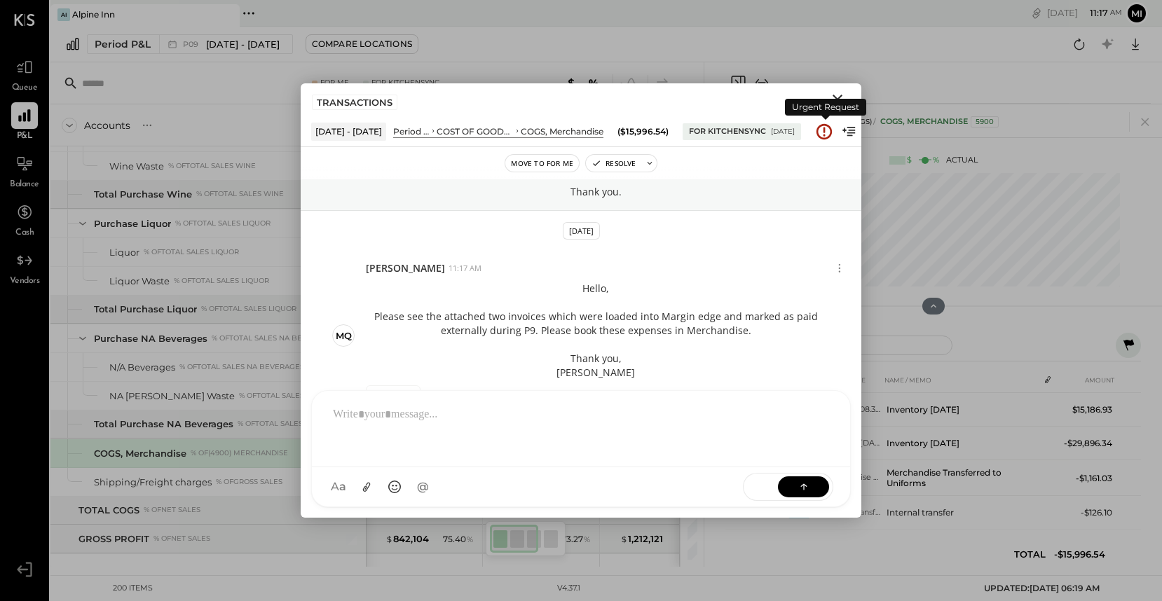
click at [826, 136] on icon at bounding box center [824, 132] width 18 height 18
click at [837, 96] on icon "Close" at bounding box center [837, 99] width 17 height 17
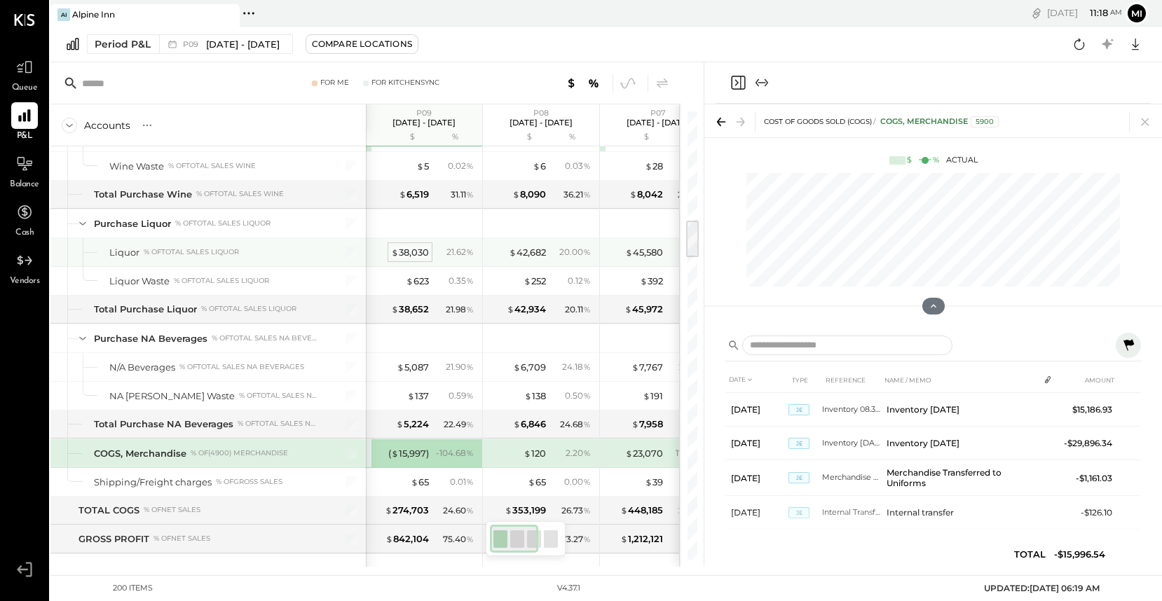
click at [401, 253] on div "$ 38,030" at bounding box center [410, 252] width 38 height 13
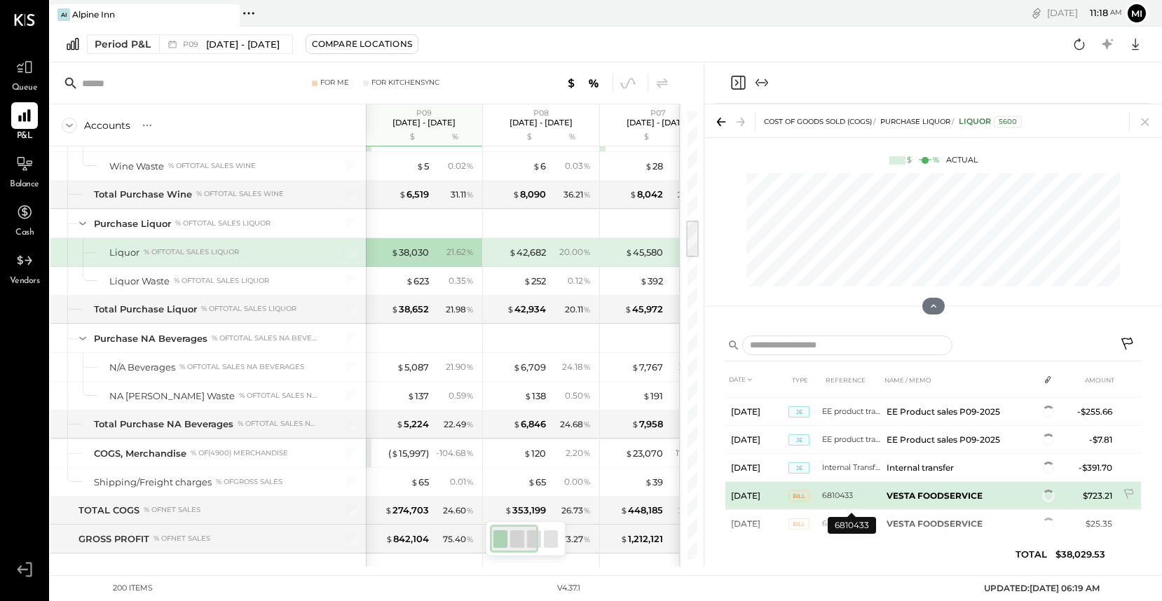
scroll to position [118, 0]
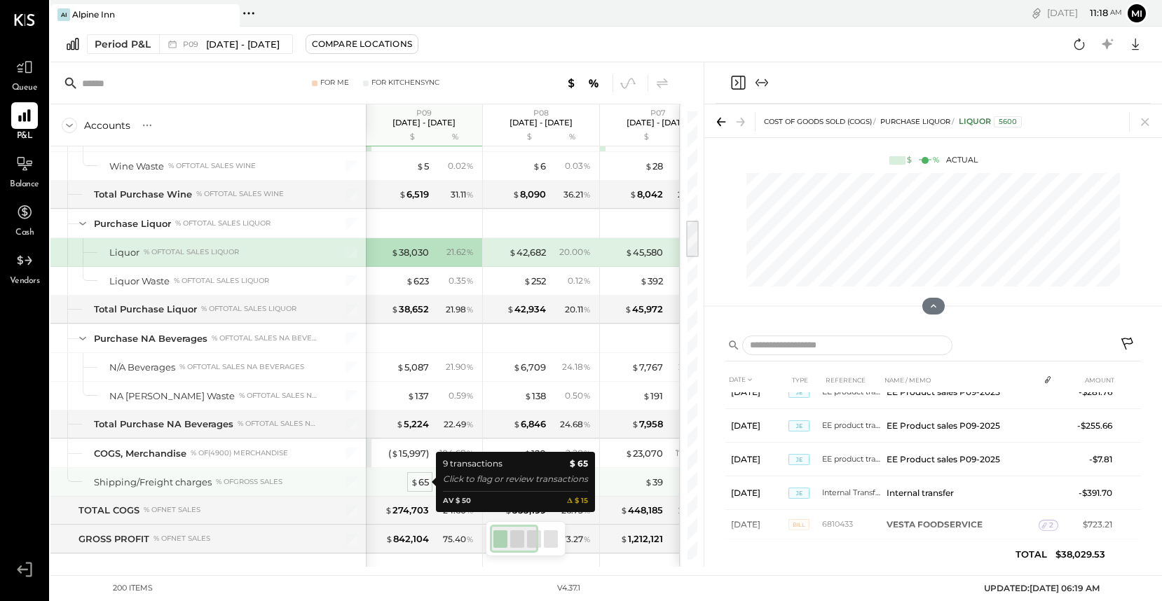
click at [419, 483] on div "$ 65" at bounding box center [420, 482] width 18 height 13
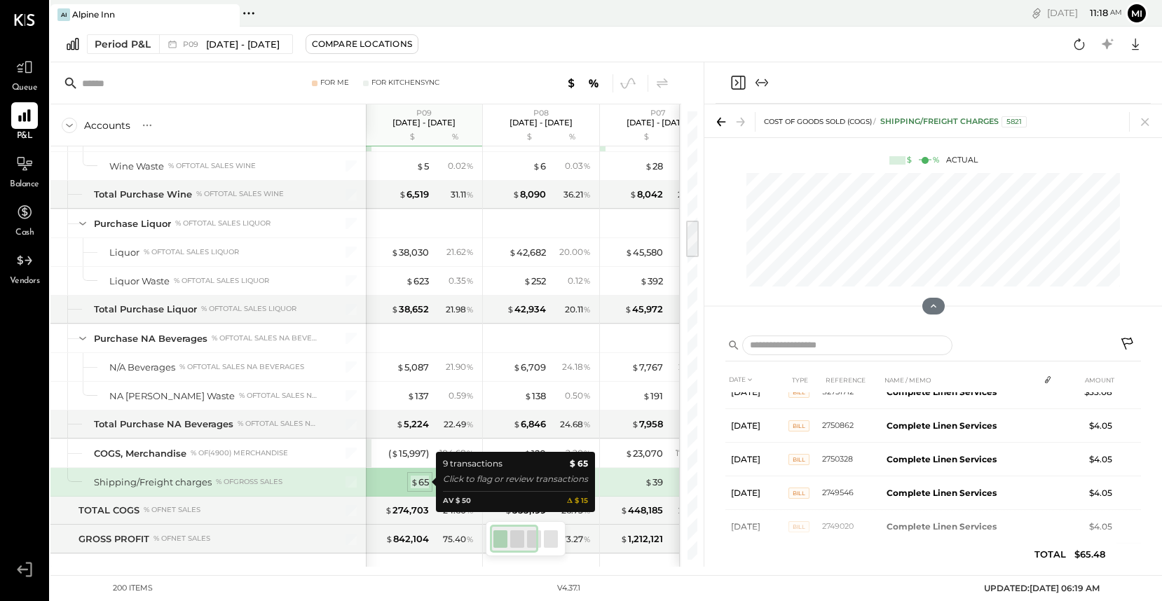
click at [422, 483] on div "$ 65" at bounding box center [420, 482] width 18 height 13
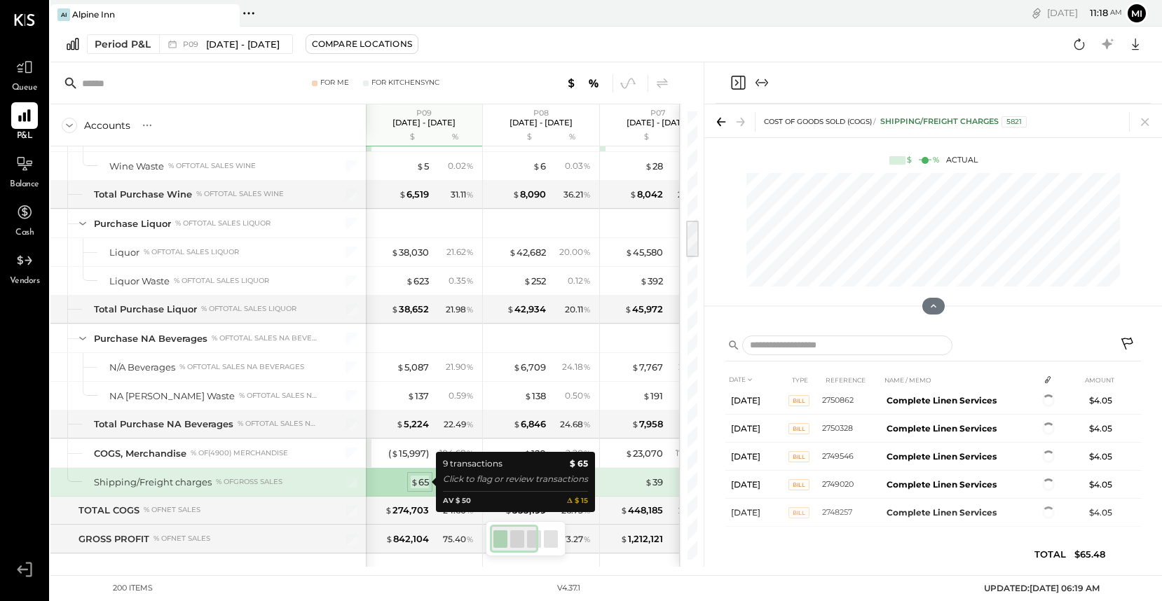
scroll to position [107, 0]
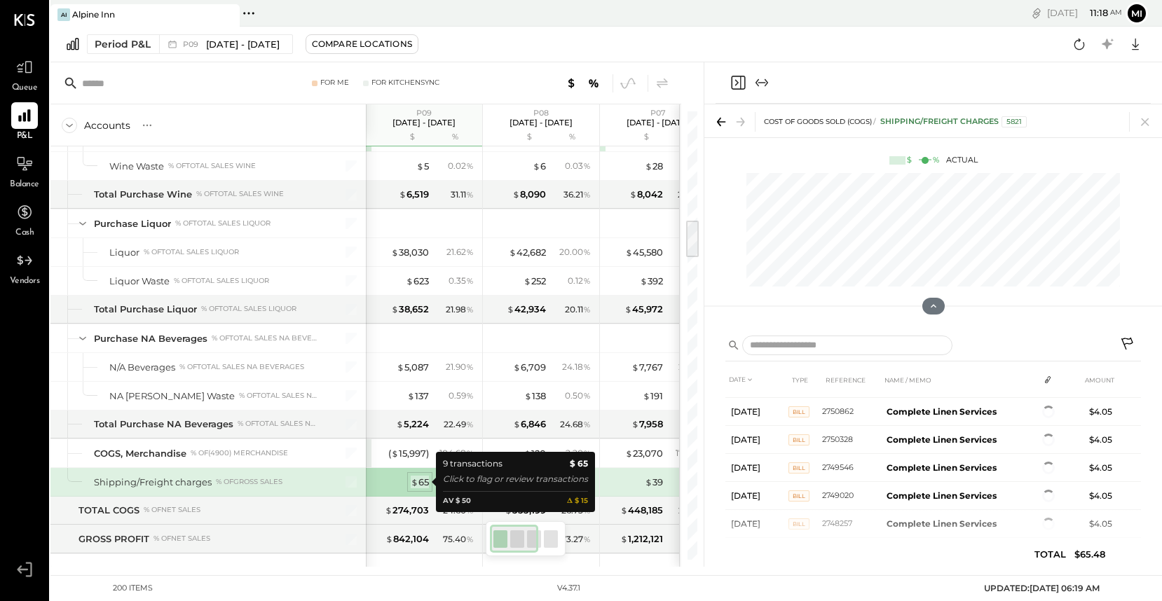
click at [422, 483] on div "$ 65" at bounding box center [420, 482] width 18 height 13
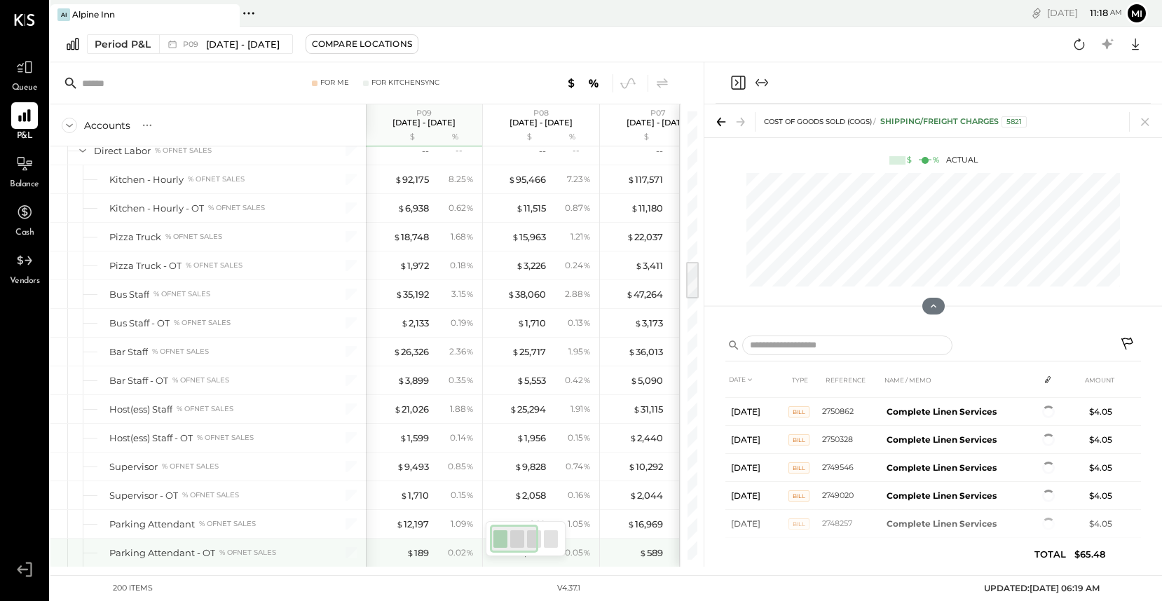
scroll to position [1738, 0]
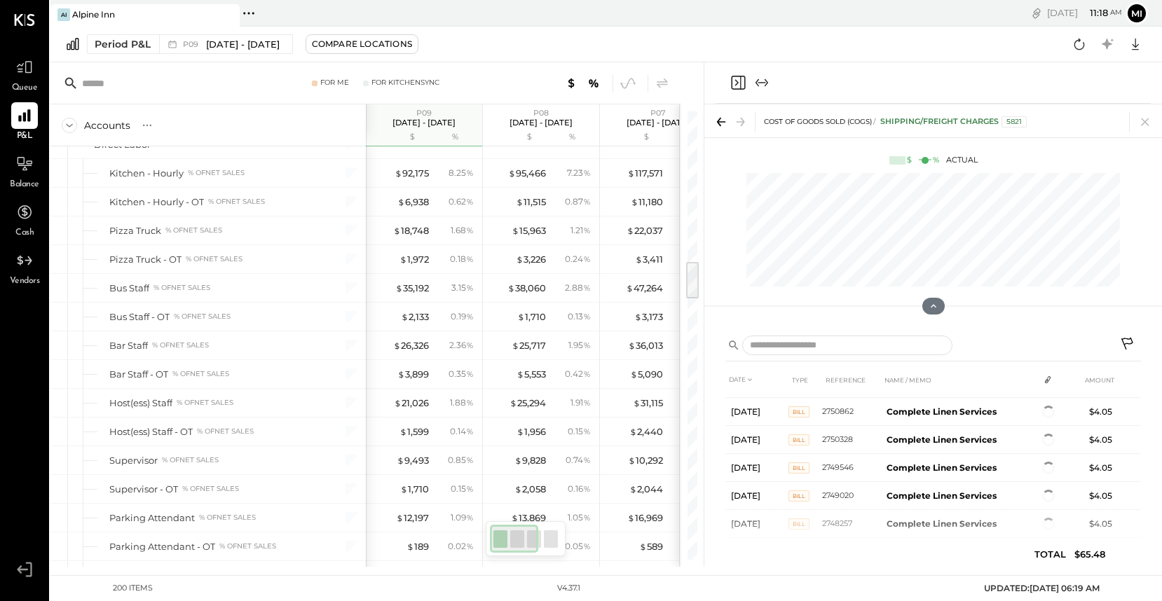
click at [530, 572] on div "AI Alpine Inn Pinned Locations ( 1 ) [GEOGRAPHIC_DATA] No locations detected [D…" at bounding box center [605, 287] width 1111 height 575
click at [762, 295] on div at bounding box center [933, 306] width 458 height 28
click at [927, 306] on icon at bounding box center [933, 306] width 13 height 13
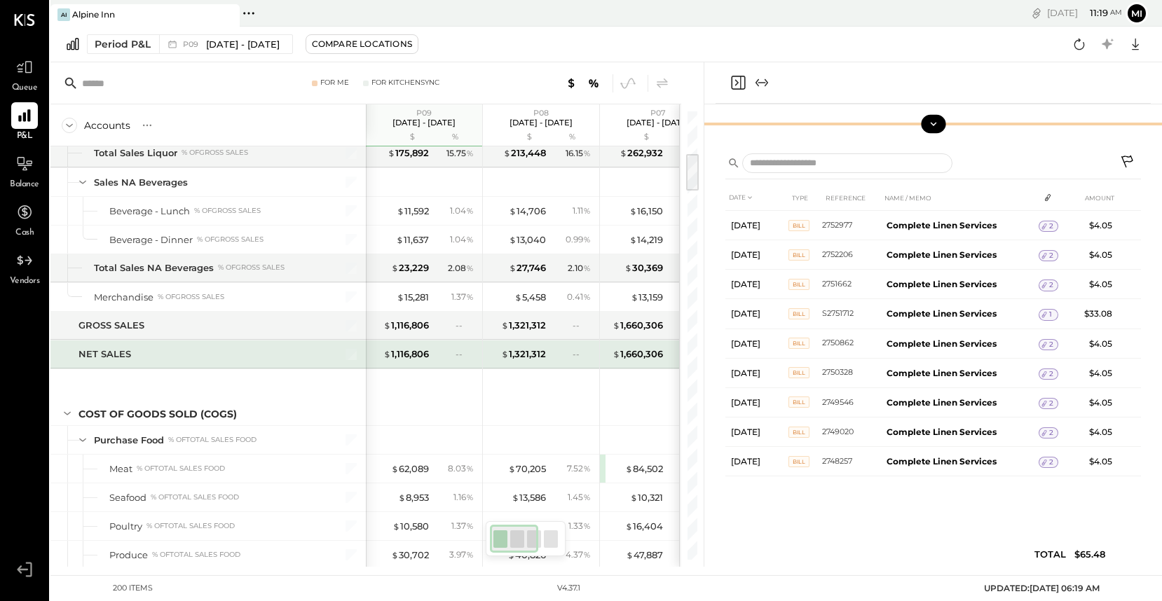
scroll to position [493, 0]
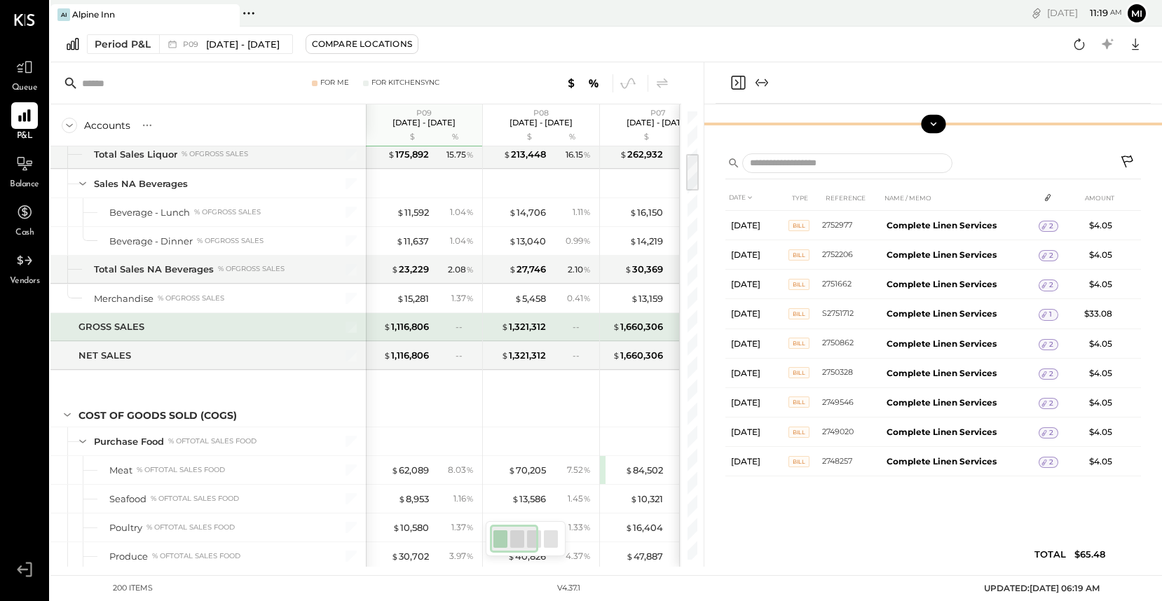
click at [462, 327] on div "--" at bounding box center [464, 327] width 18 height 12
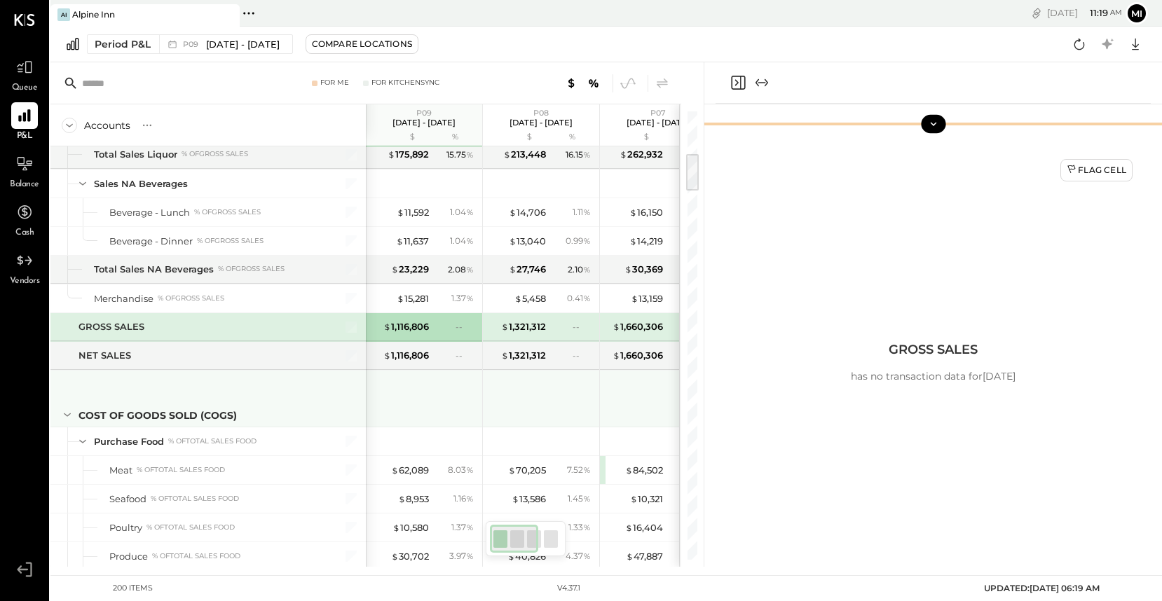
click at [309, 397] on div "COST OF GOODS SOLD (COGS)" at bounding box center [207, 399] width 315 height 56
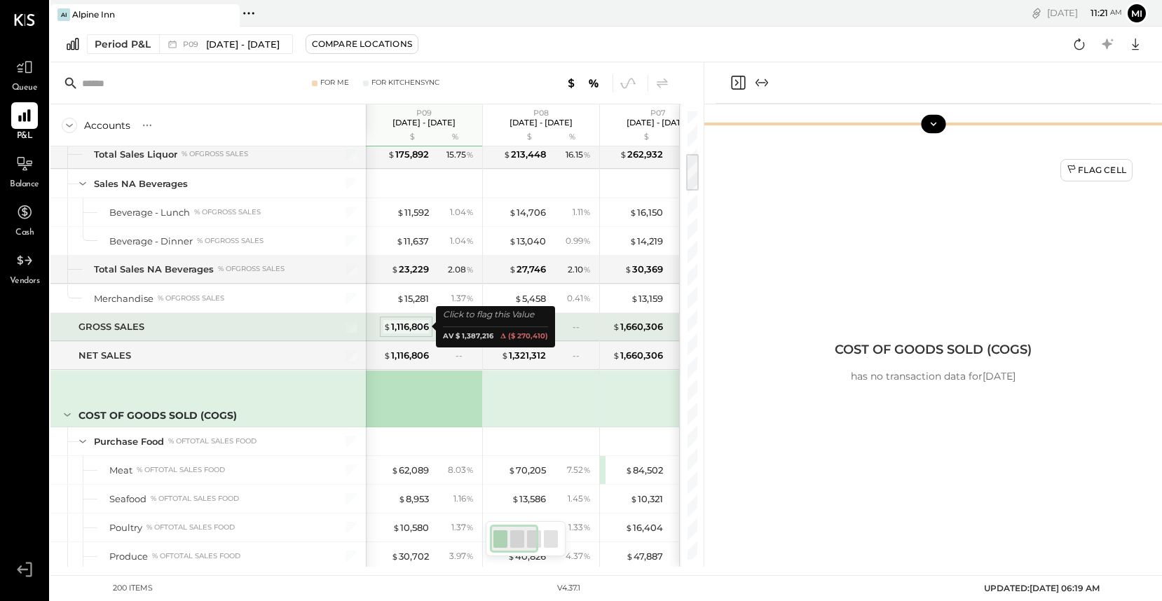
click at [389, 327] on span "$" at bounding box center [387, 326] width 8 height 11
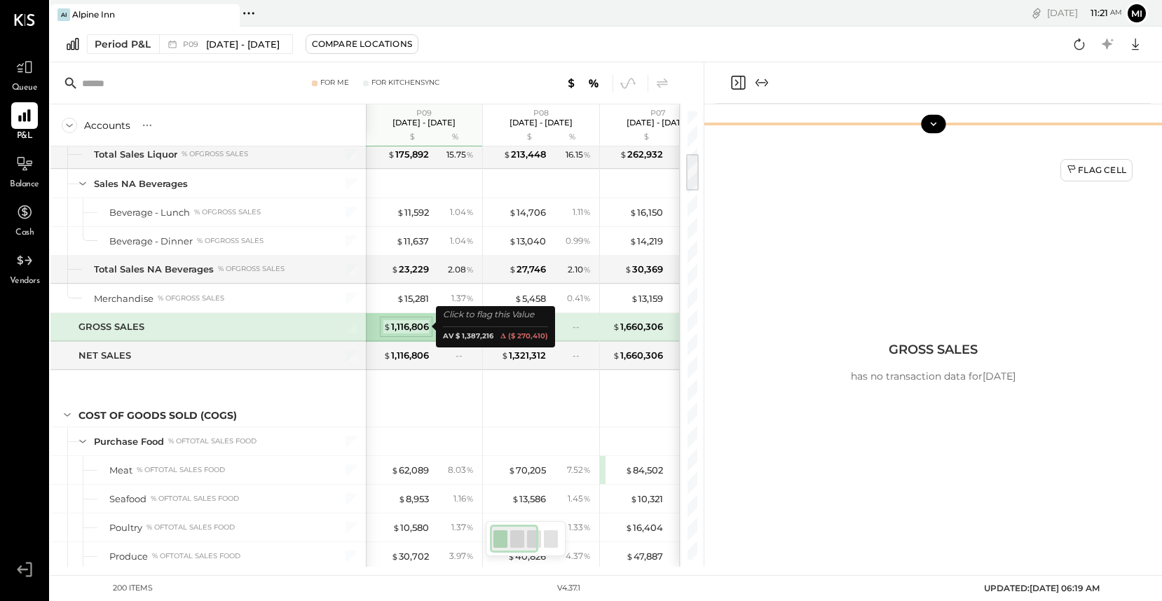
click at [406, 327] on div "$ 1,116,806" at bounding box center [406, 326] width 46 height 13
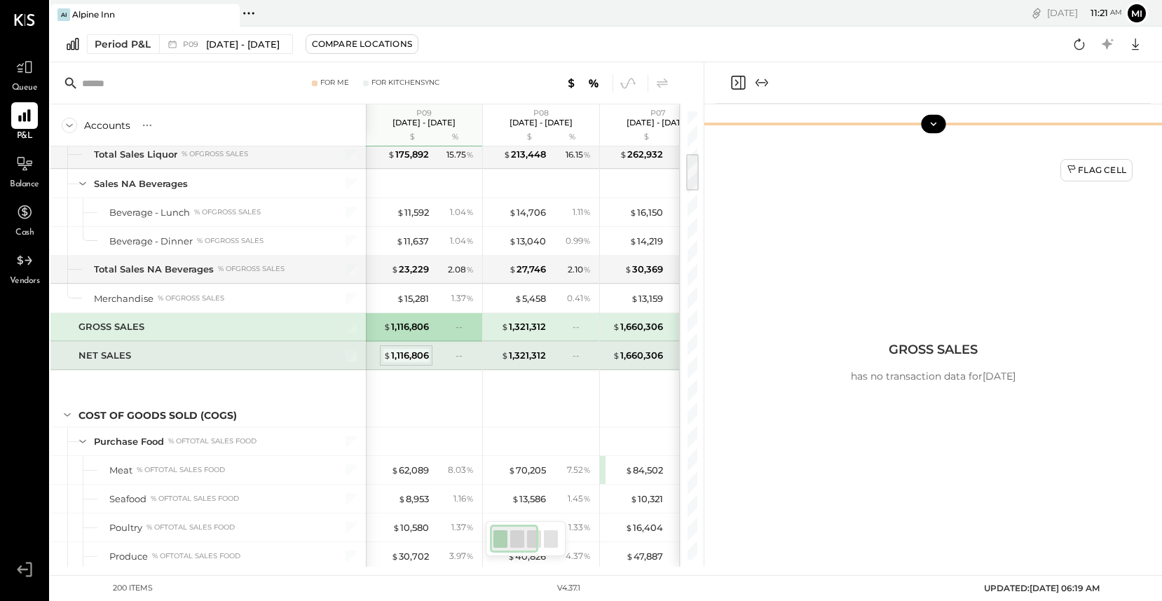
click at [406, 356] on div "$ 1,116,806" at bounding box center [406, 355] width 46 height 13
click at [406, 326] on div "$ 1,116,806" at bounding box center [406, 326] width 46 height 13
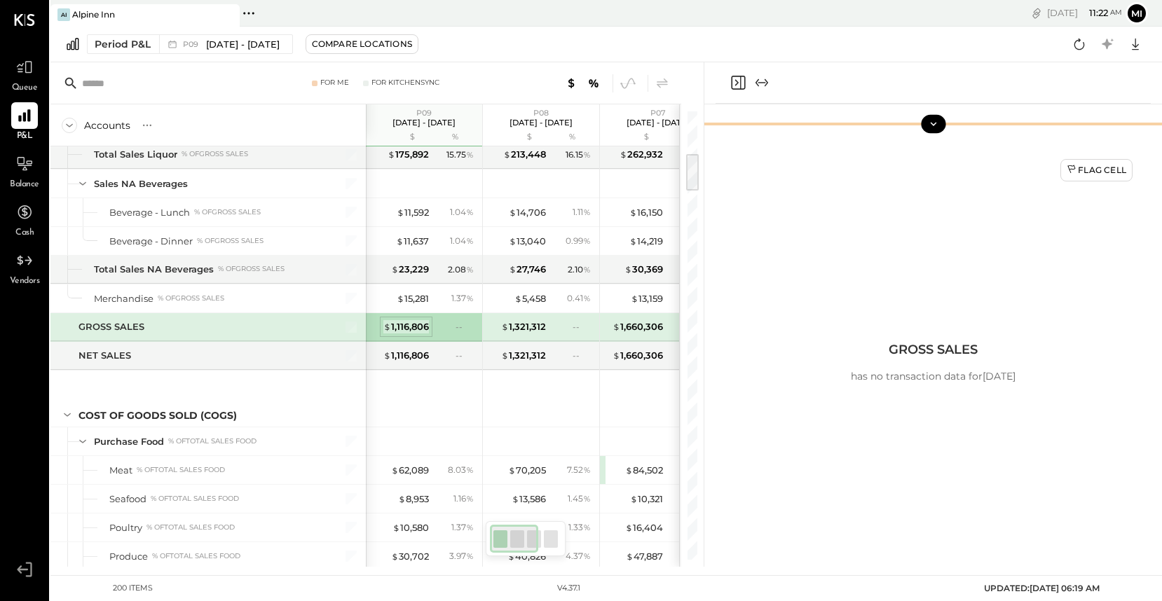
click at [413, 327] on div "$ 1,116,806" at bounding box center [406, 326] width 46 height 13
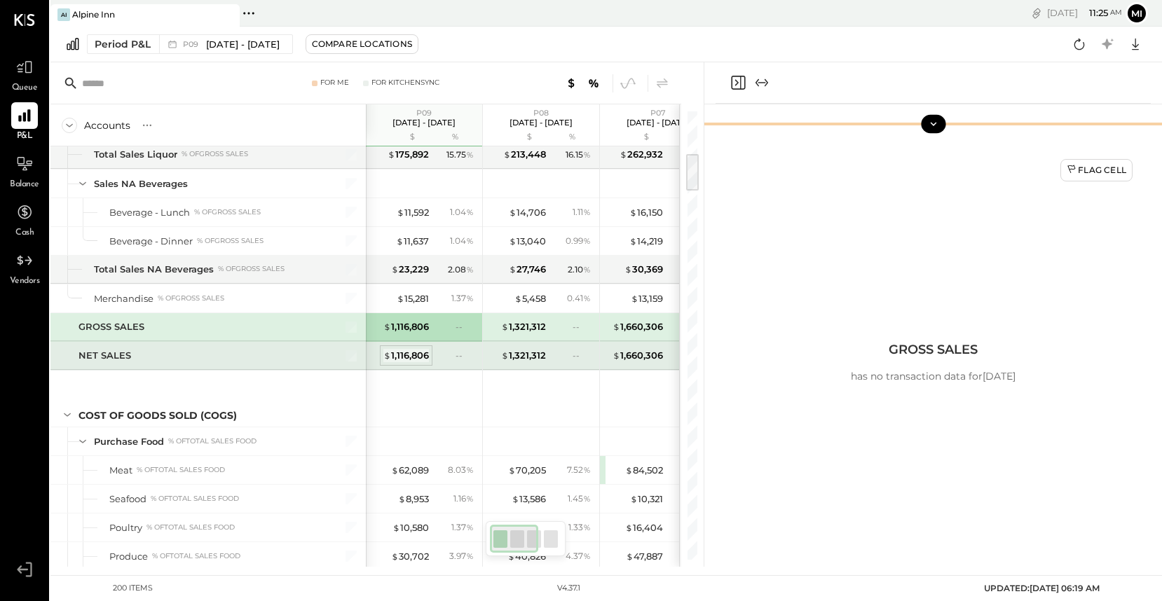
click at [414, 358] on div "$ 1,116,806" at bounding box center [406, 355] width 46 height 13
click at [413, 327] on div "$ 1,116,806" at bounding box center [406, 326] width 46 height 13
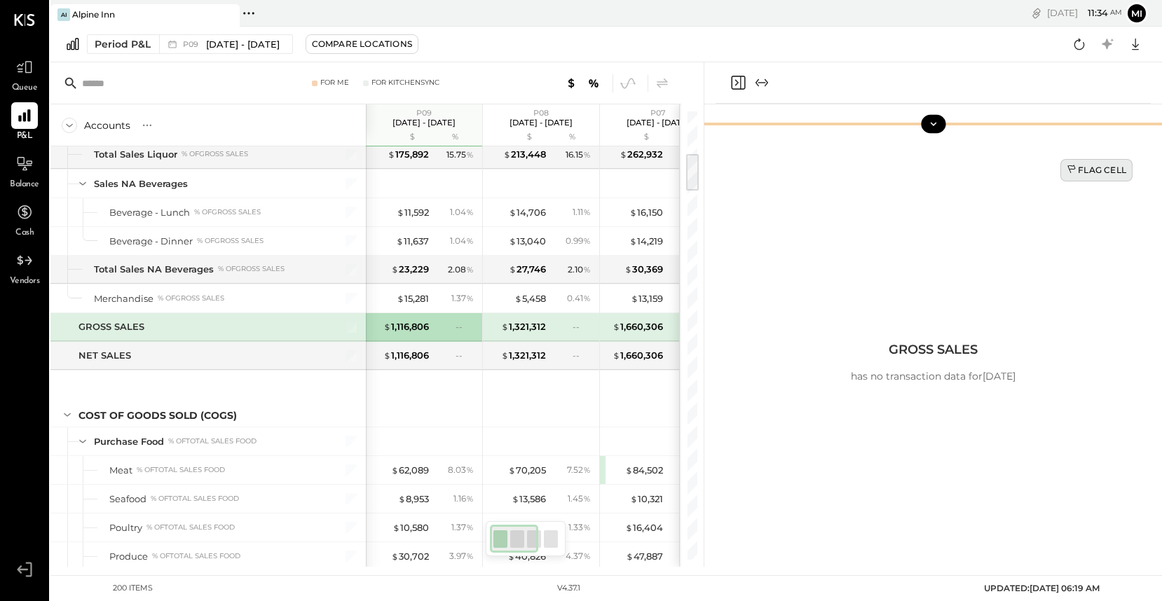
click at [1085, 175] on div "Flag Cell" at bounding box center [1096, 170] width 60 height 12
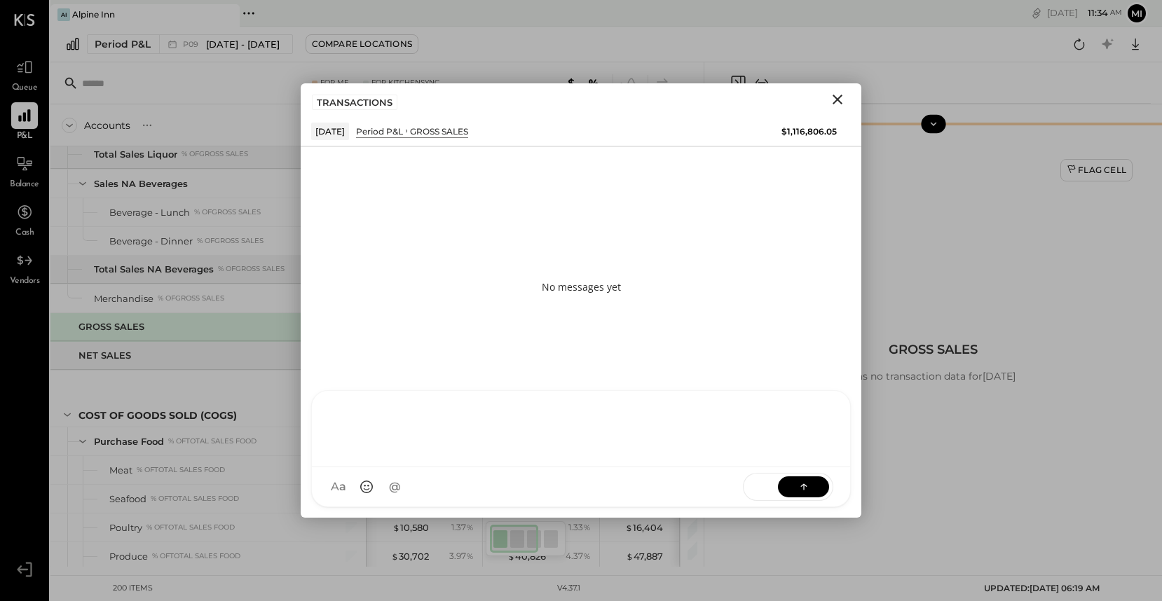
click at [393, 485] on div "NS [PERSON_NAME] B [PERSON_NAME] D [PERSON_NAME] [PERSON_NAME] R [PERSON_NAME] …" at bounding box center [581, 448] width 540 height 117
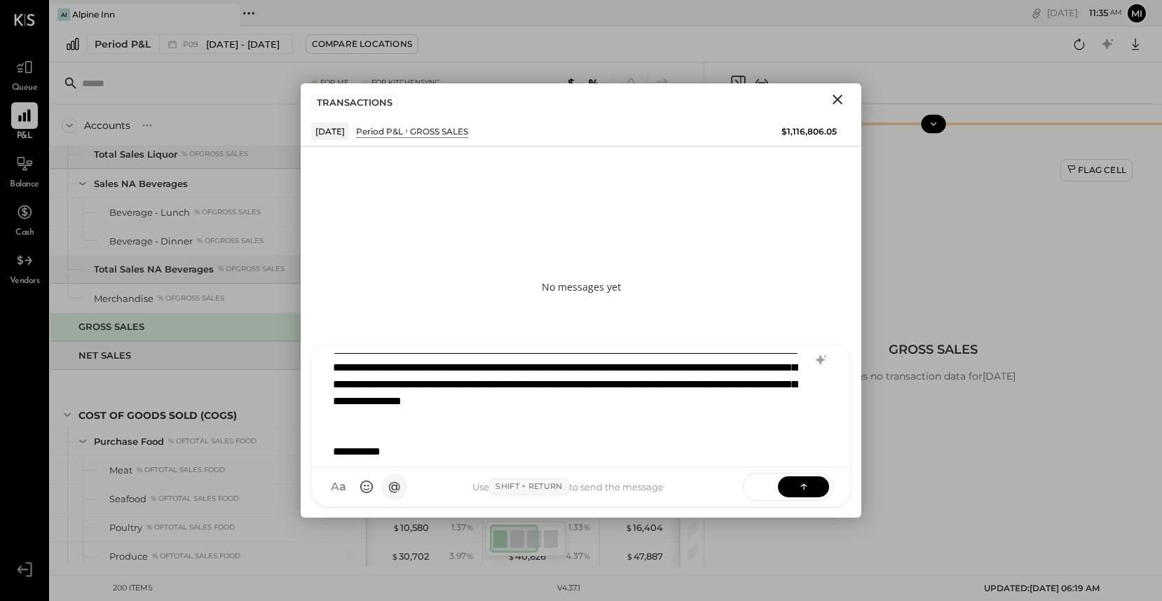
scroll to position [51, 0]
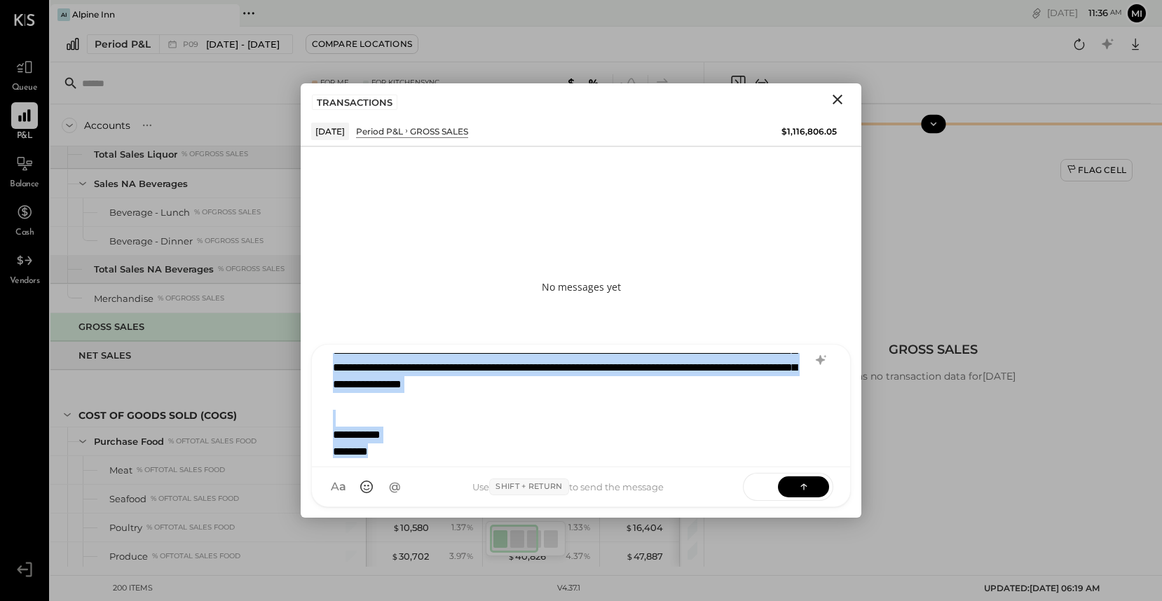
drag, startPoint x: 385, startPoint y: 453, endPoint x: 327, endPoint y: 325, distance: 140.2
click at [327, 324] on div "**********" at bounding box center [581, 331] width 561 height 371
click at [451, 439] on div "**********" at bounding box center [563, 435] width 460 height 17
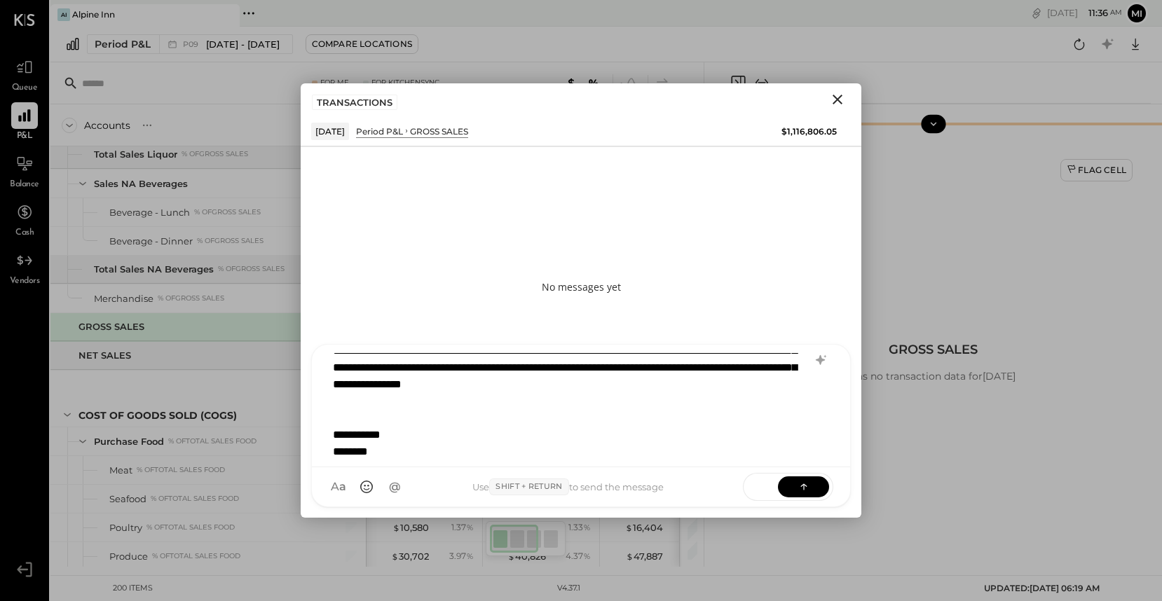
click at [430, 439] on div "**********" at bounding box center [563, 435] width 460 height 17
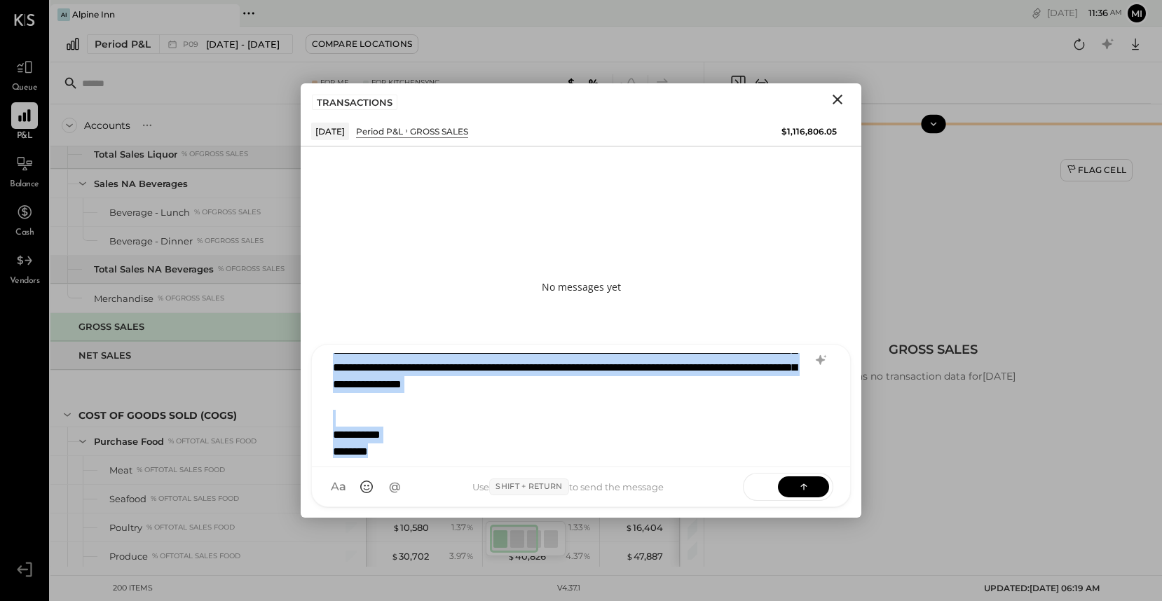
copy div "**********"
click at [798, 485] on icon at bounding box center [804, 486] width 14 height 14
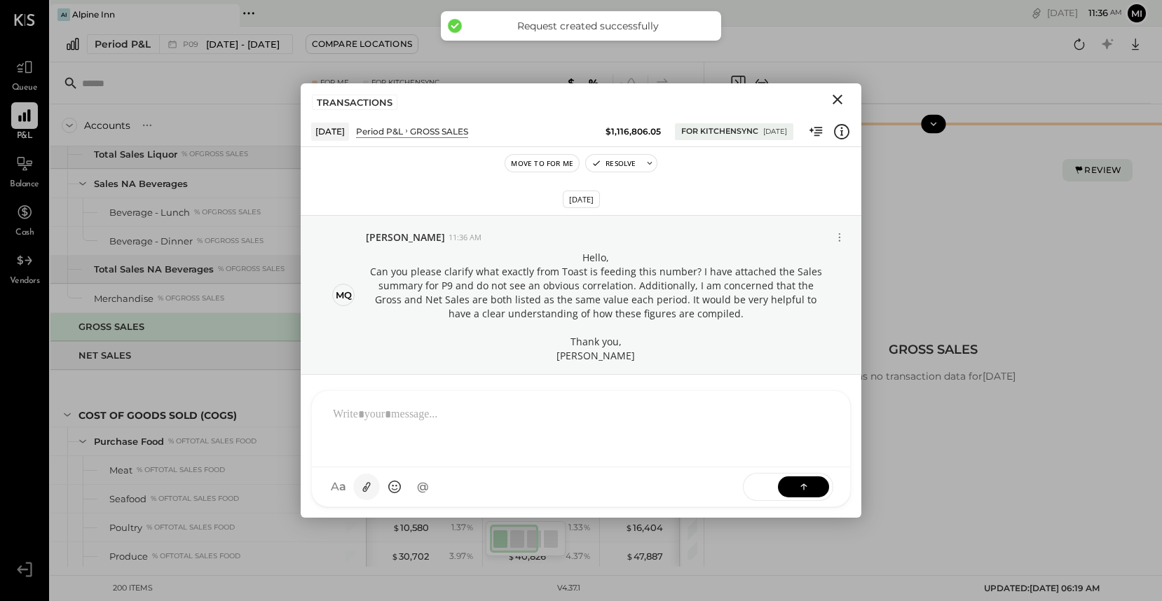
click at [367, 486] on icon at bounding box center [366, 487] width 15 height 15
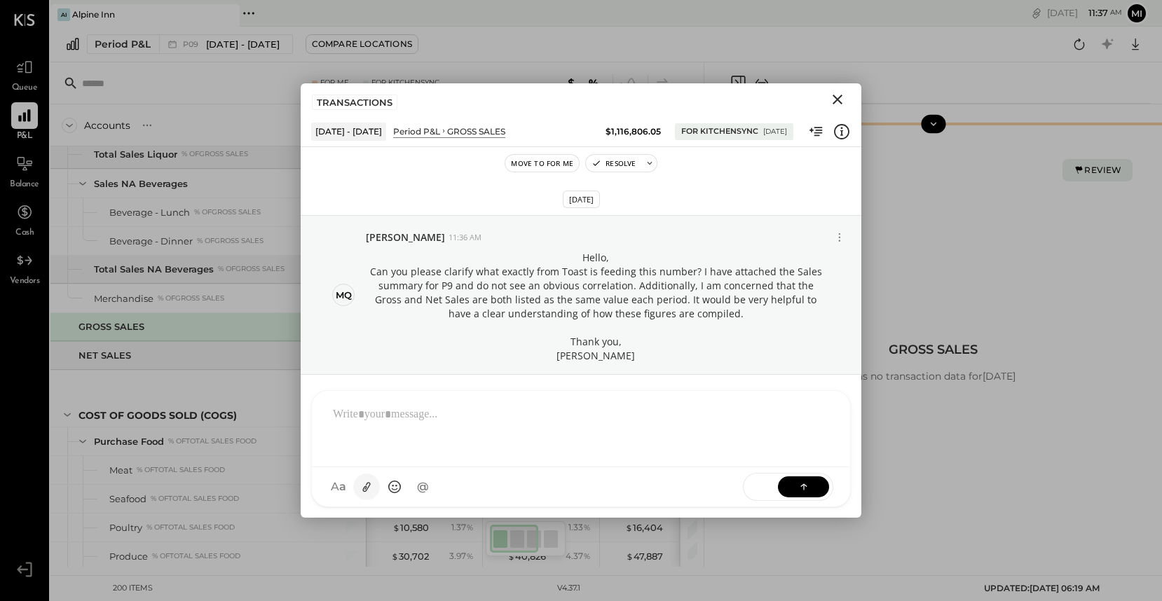
click at [363, 489] on icon at bounding box center [367, 487] width 8 height 10
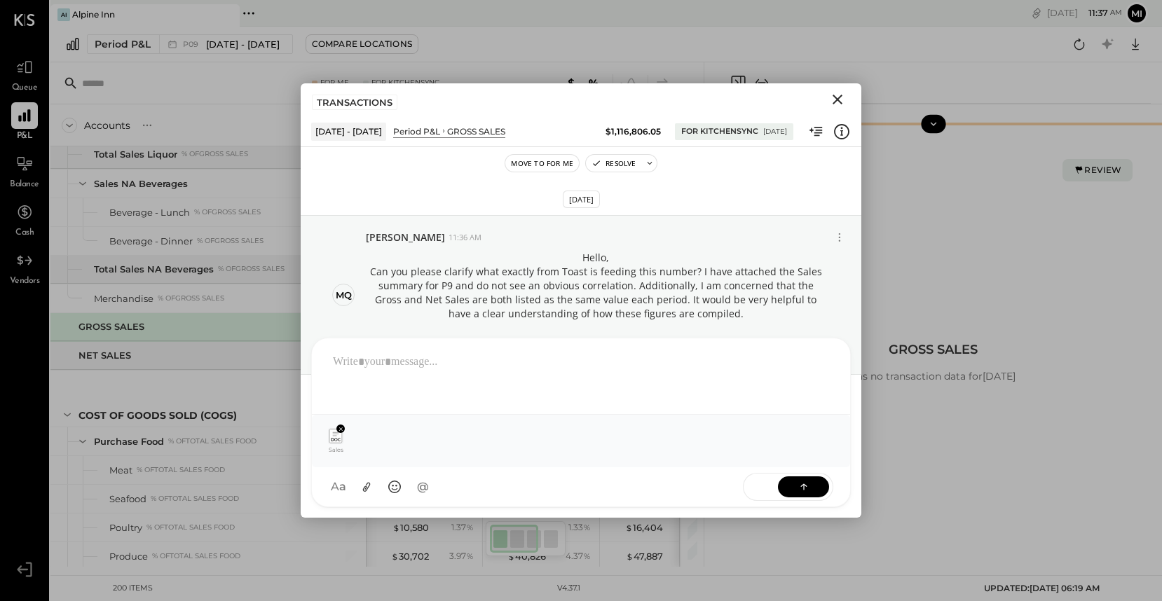
click at [548, 373] on div at bounding box center [581, 375] width 510 height 56
click at [799, 481] on icon at bounding box center [804, 486] width 14 height 14
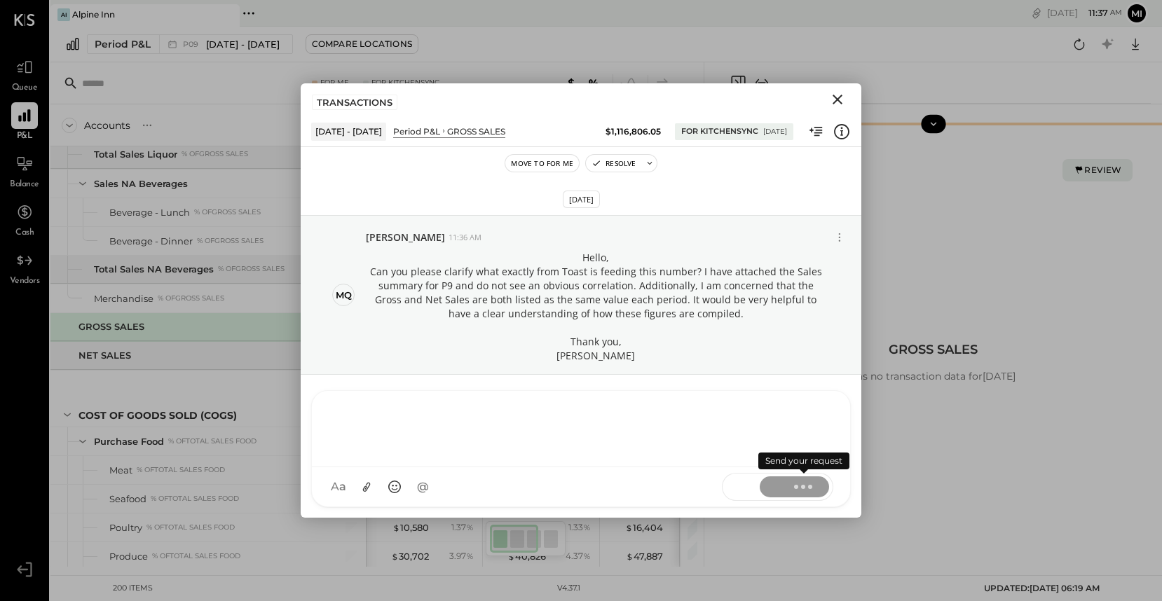
scroll to position [44, 0]
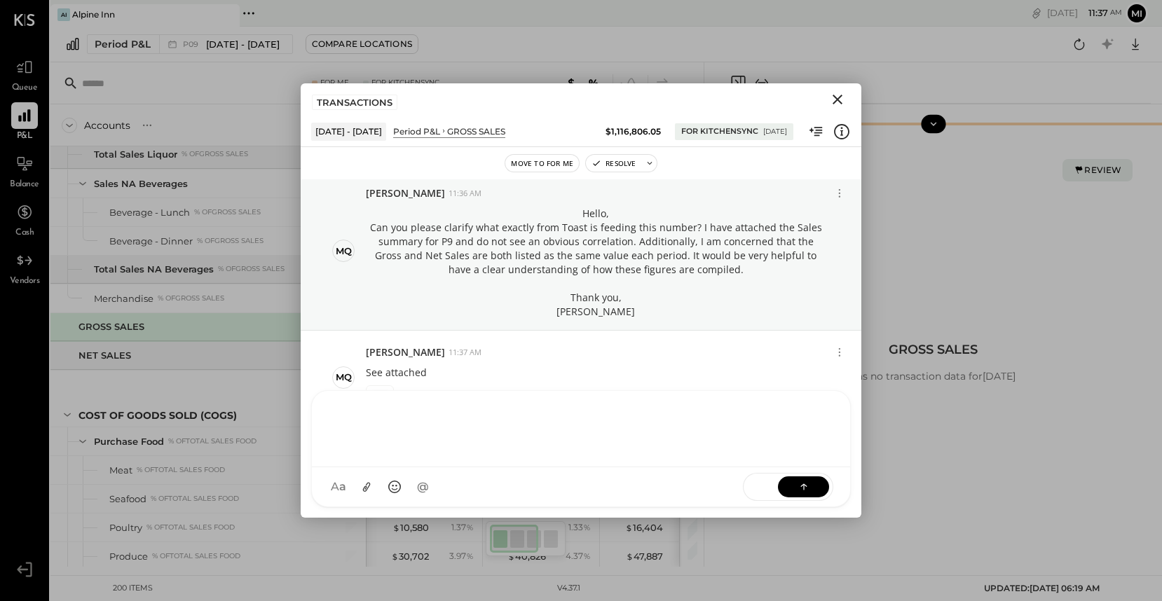
click at [835, 99] on icon "Close" at bounding box center [837, 99] width 17 height 17
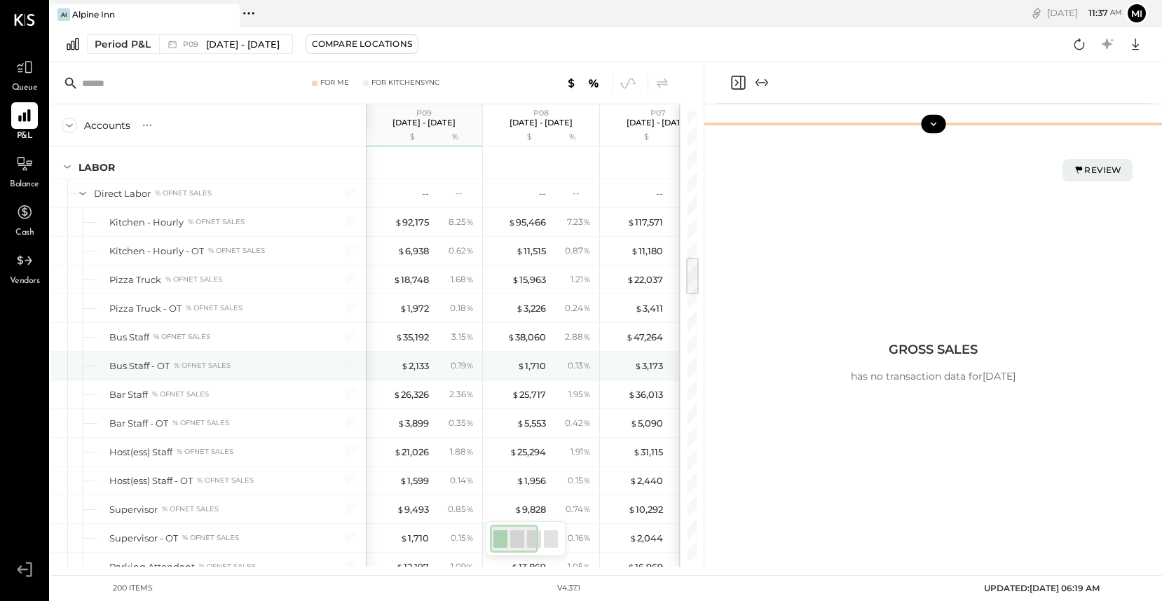
scroll to position [1691, 0]
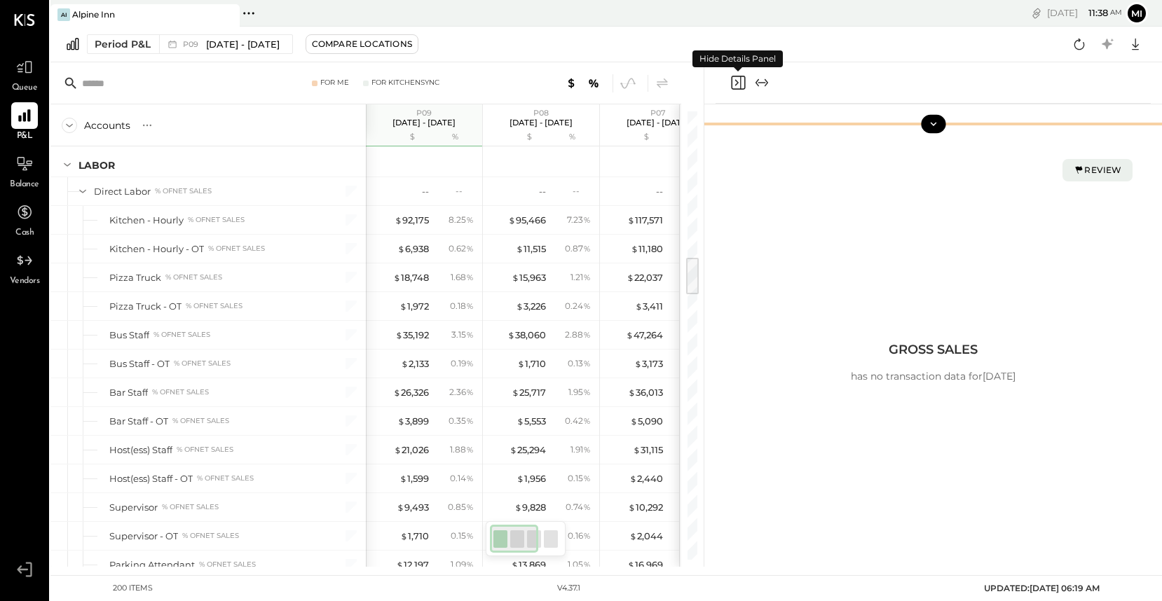
click at [734, 83] on icon "Close panel" at bounding box center [737, 82] width 17 height 17
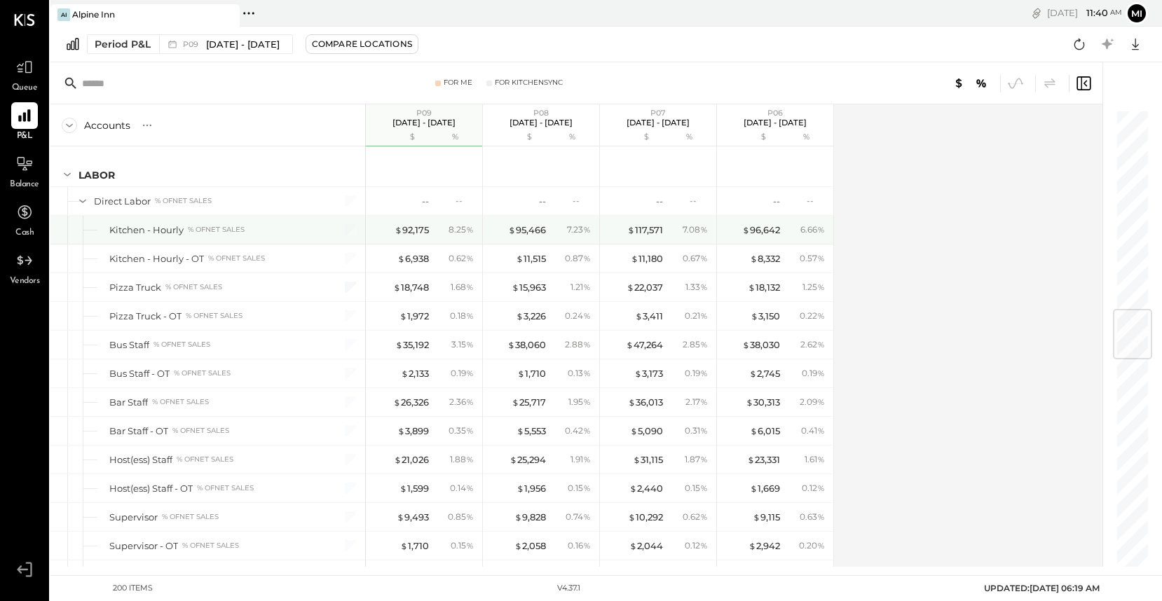
scroll to position [1675, 0]
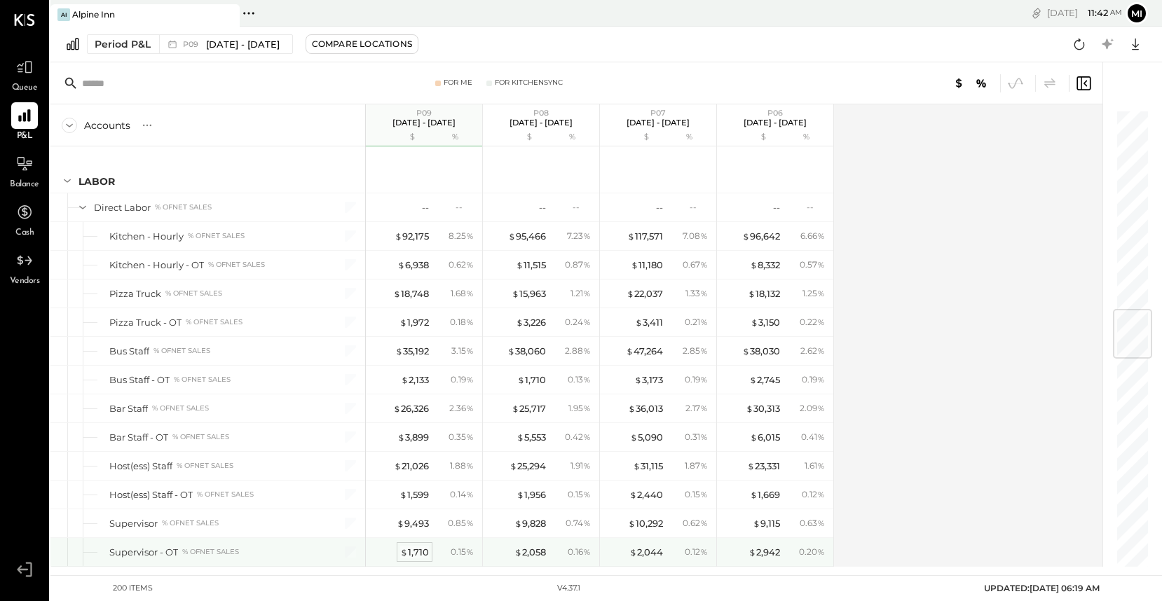
click at [419, 549] on div "$ 1,710" at bounding box center [414, 552] width 29 height 13
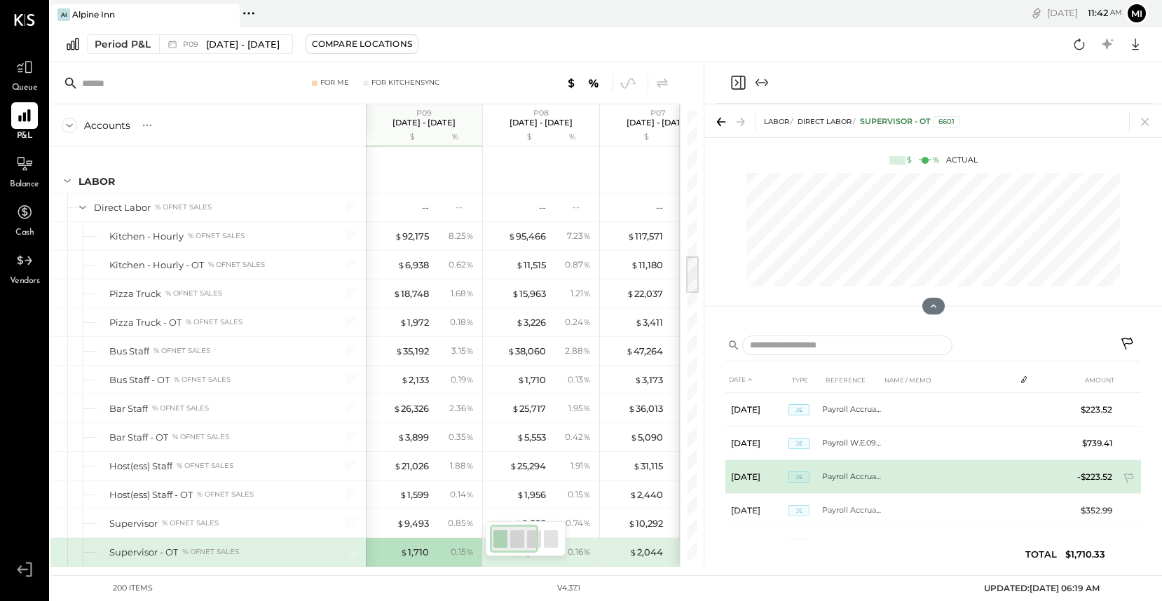
click at [924, 477] on td at bounding box center [948, 477] width 134 height 34
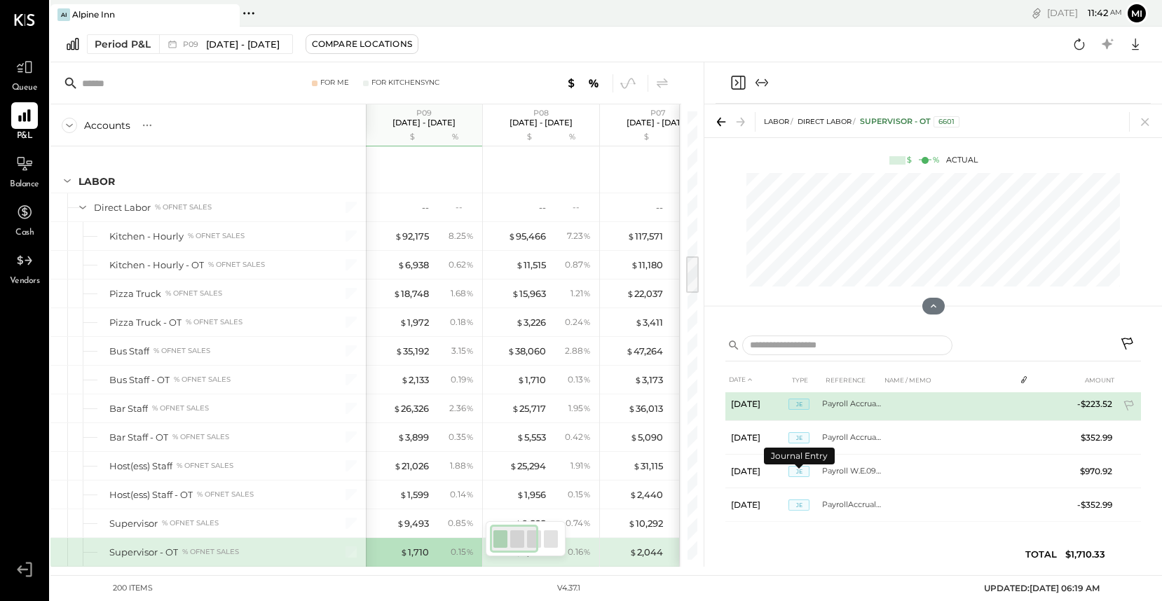
scroll to position [77, 0]
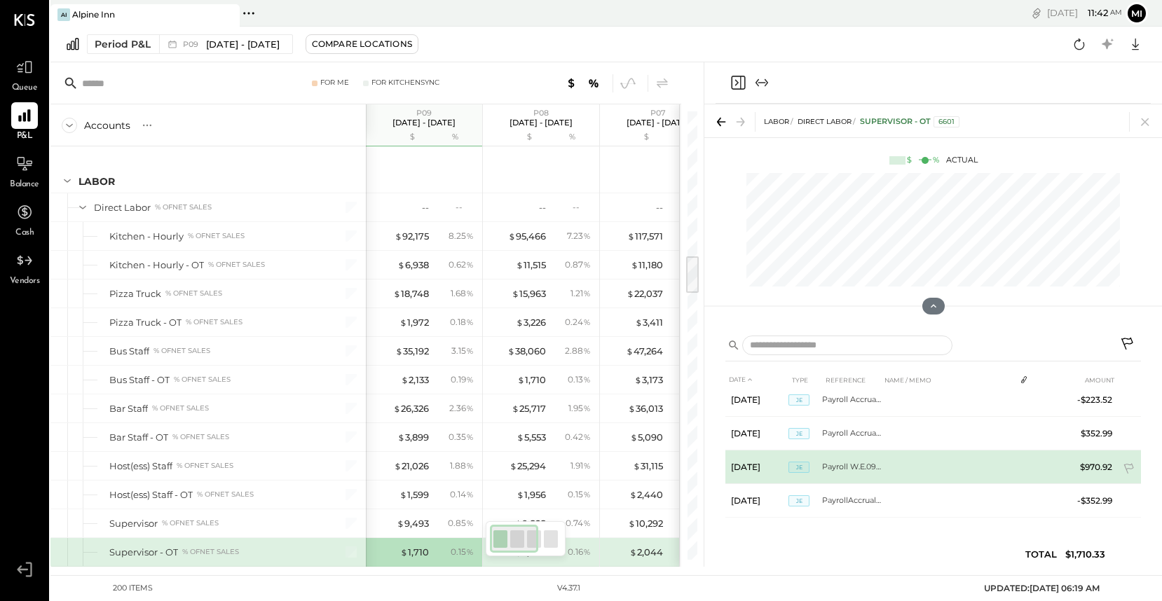
click at [869, 467] on td "Payroll W.E.09.28" at bounding box center [851, 468] width 59 height 34
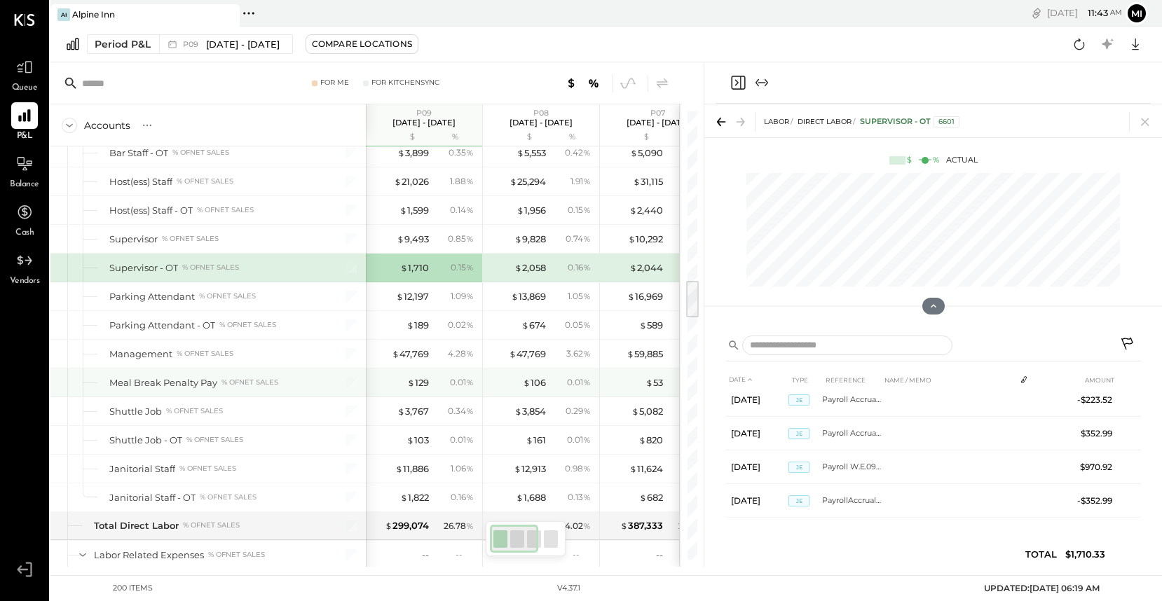
scroll to position [1960, 0]
